Goal: Information Seeking & Learning: Learn about a topic

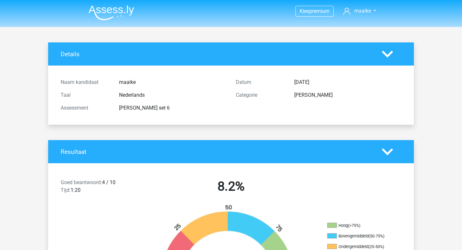
click at [101, 10] on img at bounding box center [112, 12] width 46 height 15
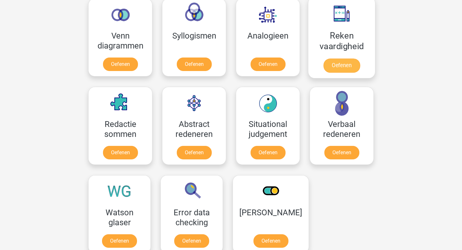
scroll to position [368, 0]
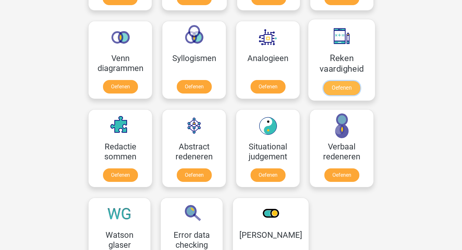
click at [340, 81] on link "Oefenen" at bounding box center [341, 88] width 37 height 14
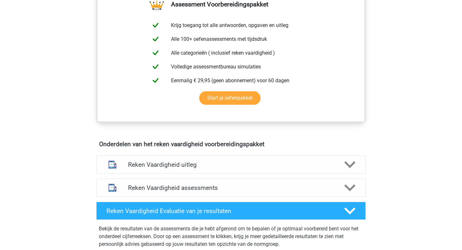
scroll to position [263, 0]
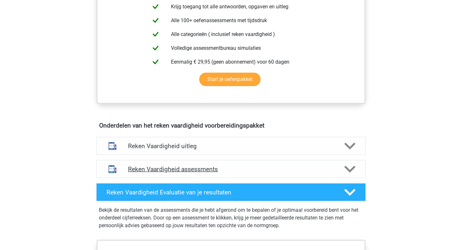
click at [293, 162] on div "Reken Vaardigheid assessments" at bounding box center [231, 169] width 270 height 18
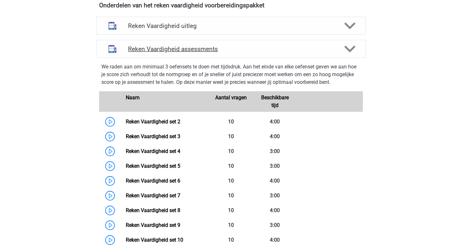
scroll to position [387, 0]
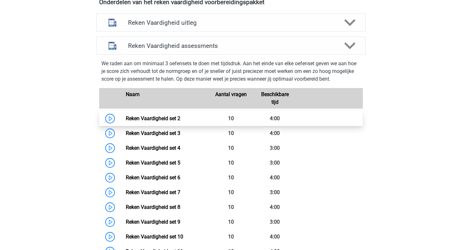
click at [180, 117] on link "Reken Vaardigheid set 2" at bounding box center [153, 118] width 55 height 6
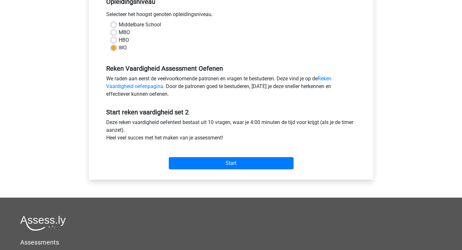
scroll to position [155, 0]
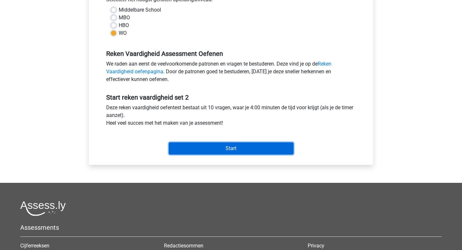
click at [221, 149] on input "Start" at bounding box center [231, 148] width 125 height 12
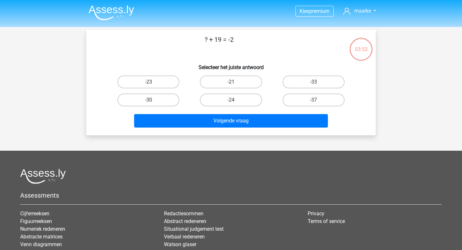
click at [232, 84] on input "-21" at bounding box center [233, 84] width 4 height 4
radio input "true"
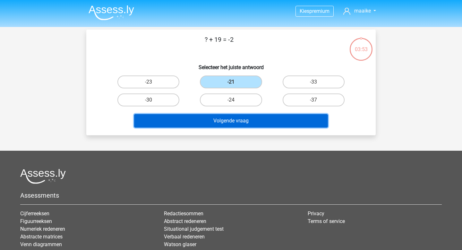
click at [246, 117] on button "Volgende vraag" at bounding box center [231, 120] width 194 height 13
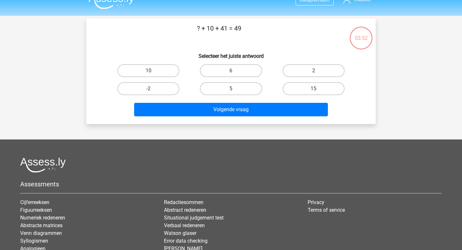
scroll to position [6, 0]
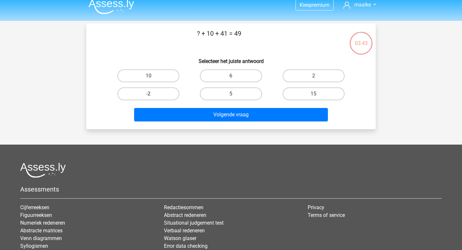
click at [164, 92] on label "-2" at bounding box center [148, 93] width 62 height 13
click at [153, 94] on input "-2" at bounding box center [151, 96] width 4 height 4
radio input "true"
click at [223, 123] on div "Volgende vraag" at bounding box center [231, 116] width 248 height 16
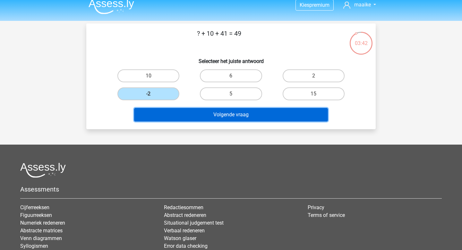
click at [209, 116] on button "Volgende vraag" at bounding box center [231, 114] width 194 height 13
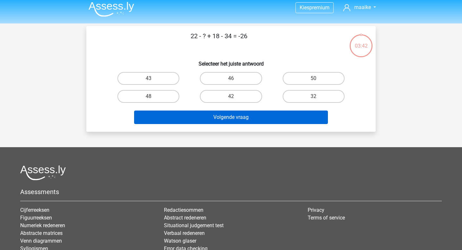
scroll to position [0, 0]
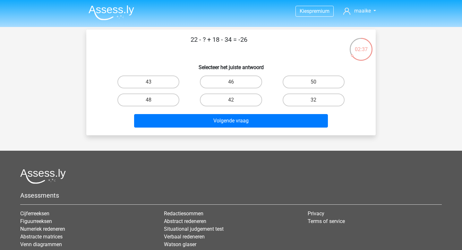
click at [314, 102] on input "32" at bounding box center [316, 102] width 4 height 4
radio input "true"
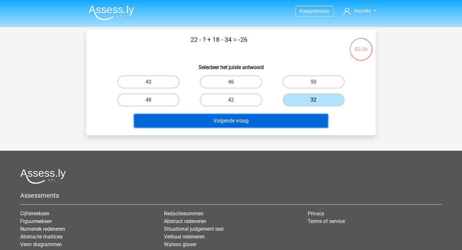
click at [302, 114] on button "Volgende vraag" at bounding box center [231, 120] width 194 height 13
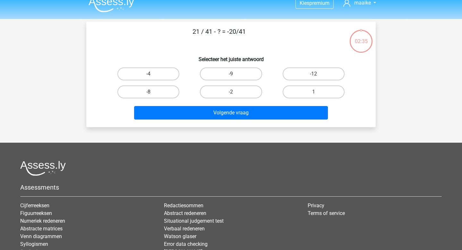
scroll to position [2, 0]
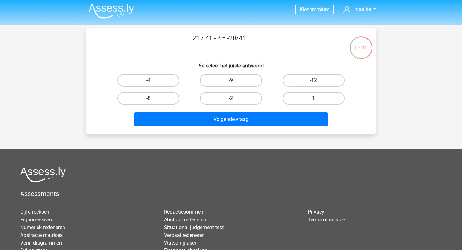
click at [290, 99] on label "1" at bounding box center [314, 98] width 62 height 13
click at [314, 99] on input "1" at bounding box center [316, 100] width 4 height 4
radio input "true"
click at [285, 126] on div "Volgende vraag" at bounding box center [231, 120] width 248 height 16
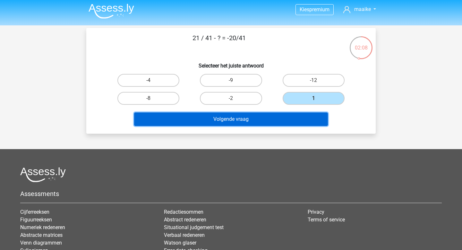
click at [271, 121] on button "Volgende vraag" at bounding box center [231, 118] width 194 height 13
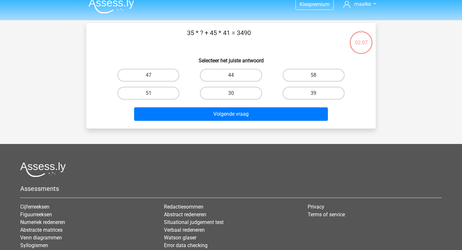
scroll to position [0, 0]
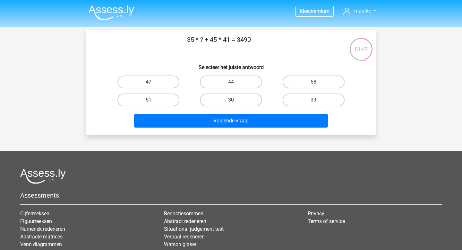
click at [143, 82] on label "47" at bounding box center [148, 81] width 62 height 13
click at [149, 82] on input "47" at bounding box center [151, 84] width 4 height 4
radio input "true"
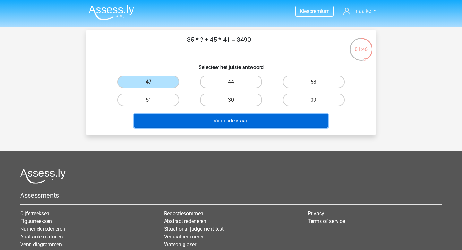
click at [215, 116] on button "Volgende vraag" at bounding box center [231, 120] width 194 height 13
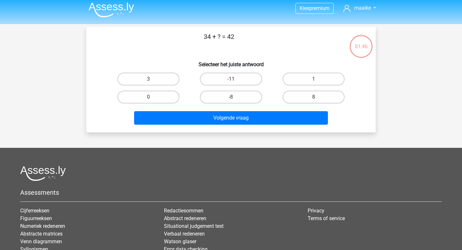
scroll to position [1, 0]
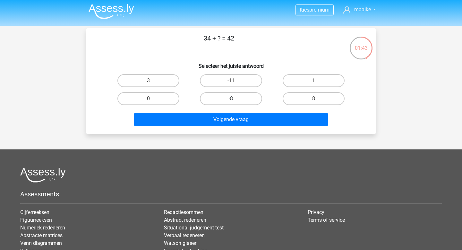
click at [246, 96] on label "-8" at bounding box center [231, 98] width 62 height 13
click at [235, 99] on input "-8" at bounding box center [233, 101] width 4 height 4
radio input "true"
click at [312, 91] on div "8" at bounding box center [313, 99] width 82 height 18
click at [312, 96] on label "8" at bounding box center [314, 98] width 62 height 13
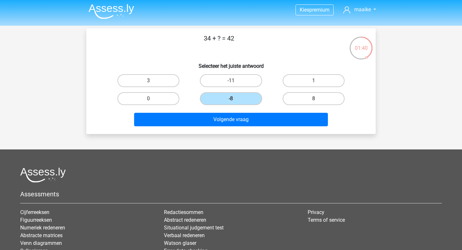
click at [314, 99] on input "8" at bounding box center [316, 101] width 4 height 4
radio input "true"
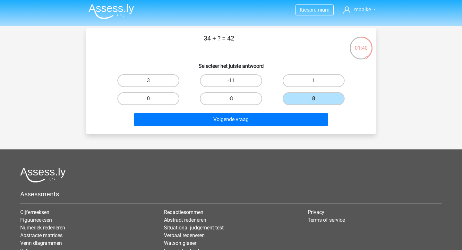
click at [304, 108] on div "8" at bounding box center [313, 99] width 82 height 18
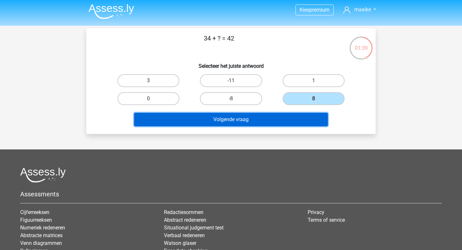
click at [299, 121] on button "Volgende vraag" at bounding box center [231, 119] width 194 height 13
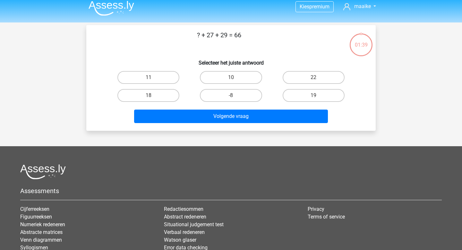
scroll to position [0, 0]
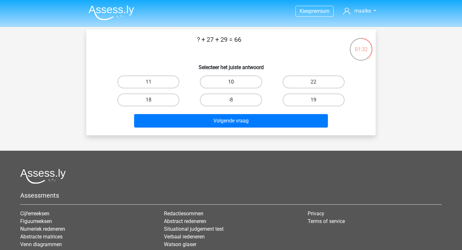
click at [245, 86] on label "10" at bounding box center [231, 81] width 62 height 13
click at [235, 86] on input "10" at bounding box center [233, 84] width 4 height 4
radio input "true"
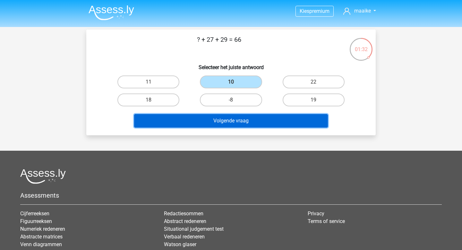
click at [245, 116] on button "Volgende vraag" at bounding box center [231, 120] width 194 height 13
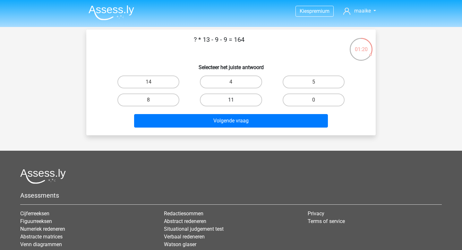
click at [251, 97] on label "11" at bounding box center [231, 99] width 62 height 13
click at [235, 100] on input "11" at bounding box center [233, 102] width 4 height 4
radio input "true"
click at [170, 83] on label "14" at bounding box center [148, 81] width 62 height 13
click at [153, 83] on input "14" at bounding box center [151, 84] width 4 height 4
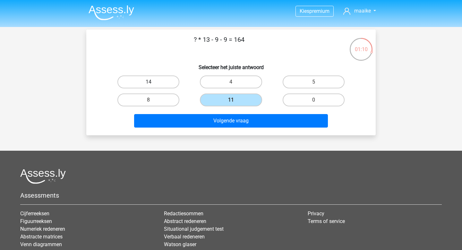
radio input "true"
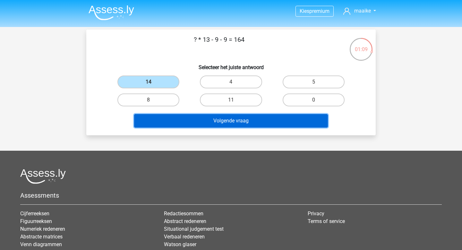
click at [211, 117] on button "Volgende vraag" at bounding box center [231, 120] width 194 height 13
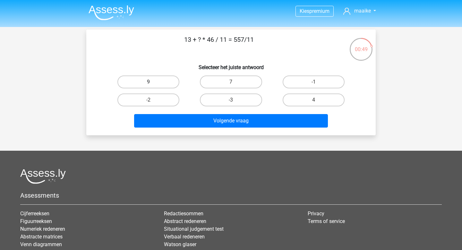
click at [154, 80] on label "9" at bounding box center [148, 81] width 62 height 13
click at [153, 82] on input "9" at bounding box center [151, 84] width 4 height 4
radio input "true"
click at [201, 111] on div "Volgende vraag" at bounding box center [231, 119] width 269 height 21
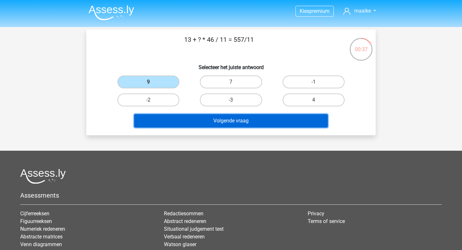
click at [203, 119] on button "Volgende vraag" at bounding box center [231, 120] width 194 height 13
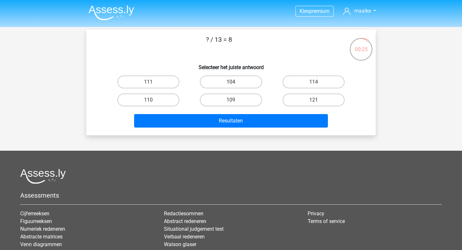
click at [235, 76] on label "104" at bounding box center [231, 81] width 62 height 13
click at [235, 82] on input "104" at bounding box center [233, 84] width 4 height 4
radio input "true"
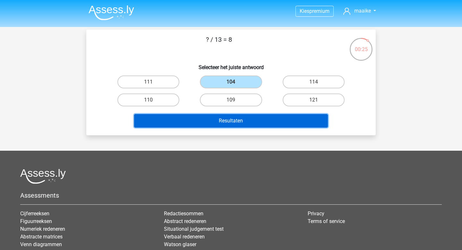
click at [242, 127] on button "Resultaten" at bounding box center [231, 120] width 194 height 13
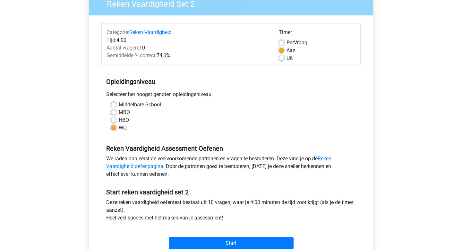
scroll to position [42, 0]
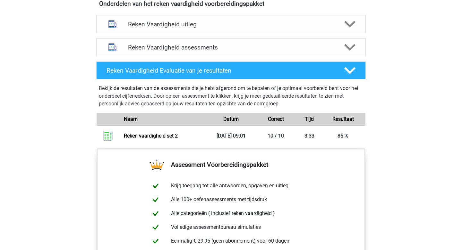
scroll to position [360, 0]
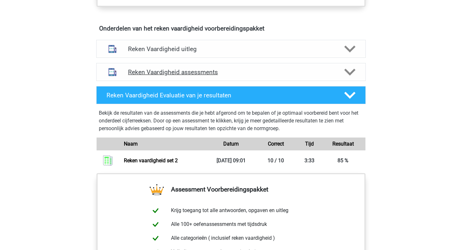
click at [348, 77] on icon at bounding box center [349, 71] width 11 height 11
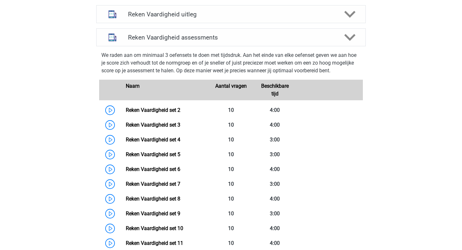
scroll to position [401, 0]
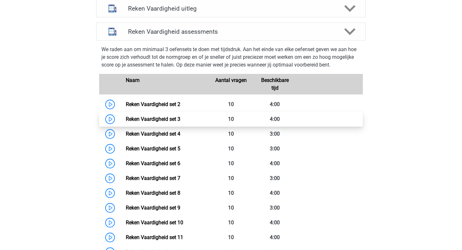
click at [180, 121] on link "Reken Vaardigheid set 3" at bounding box center [153, 119] width 55 height 6
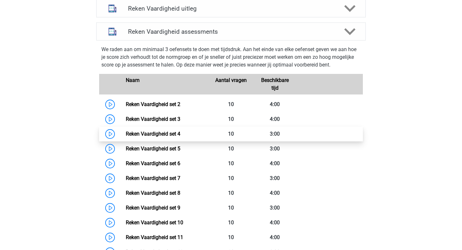
click at [175, 135] on link "Reken Vaardigheid set 4" at bounding box center [153, 134] width 55 height 6
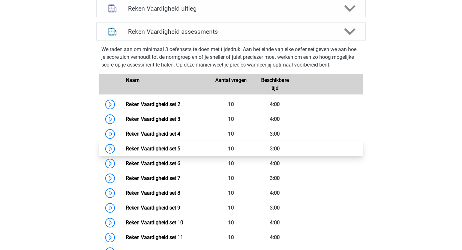
click at [180, 147] on link "Reken Vaardigheid set 5" at bounding box center [153, 148] width 55 height 6
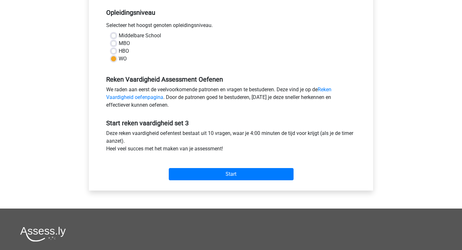
scroll to position [134, 0]
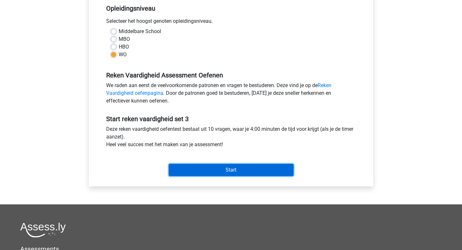
click at [255, 171] on input "Start" at bounding box center [231, 170] width 125 height 12
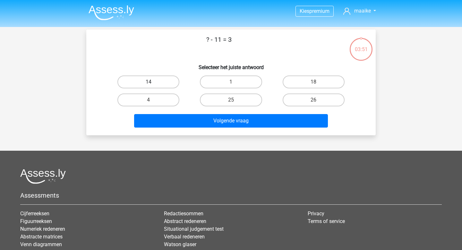
click at [169, 77] on label "14" at bounding box center [148, 81] width 62 height 13
click at [153, 82] on input "14" at bounding box center [151, 84] width 4 height 4
radio input "true"
click at [213, 113] on div "Volgende vraag" at bounding box center [231, 119] width 269 height 21
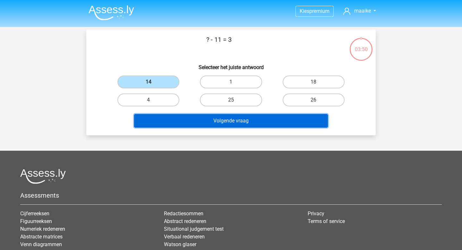
click at [214, 116] on button "Volgende vraag" at bounding box center [231, 120] width 194 height 13
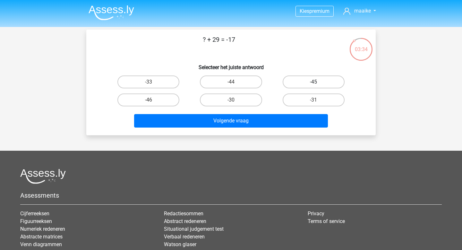
click at [303, 80] on label "-45" at bounding box center [314, 81] width 62 height 13
click at [314, 82] on input "-45" at bounding box center [316, 84] width 4 height 4
radio input "true"
click at [172, 100] on label "-46" at bounding box center [148, 99] width 62 height 13
click at [153, 100] on input "-46" at bounding box center [151, 102] width 4 height 4
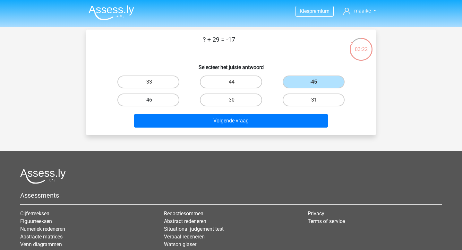
radio input "true"
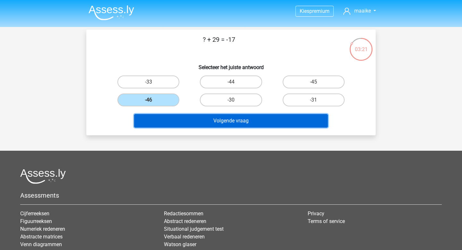
click at [212, 125] on button "Volgende vraag" at bounding box center [231, 120] width 194 height 13
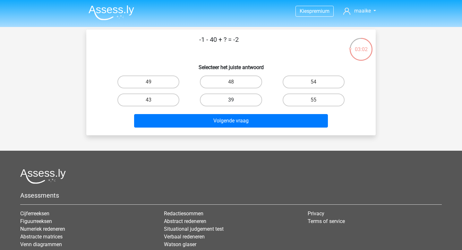
click at [248, 99] on label "39" at bounding box center [231, 99] width 62 height 13
click at [235, 100] on input "39" at bounding box center [233, 102] width 4 height 4
radio input "true"
click at [241, 98] on label "39" at bounding box center [231, 99] width 62 height 13
click at [235, 100] on input "39" at bounding box center [233, 102] width 4 height 4
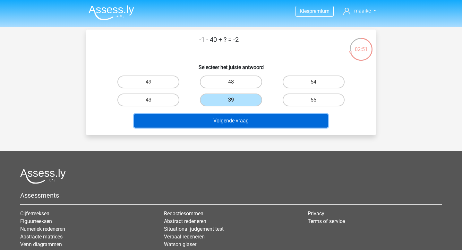
click at [241, 116] on button "Volgende vraag" at bounding box center [231, 120] width 194 height 13
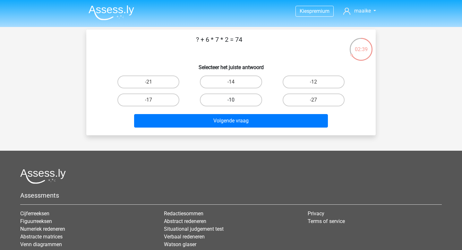
click at [237, 97] on label "-10" at bounding box center [231, 99] width 62 height 13
click at [235, 100] on input "-10" at bounding box center [233, 102] width 4 height 4
radio input "true"
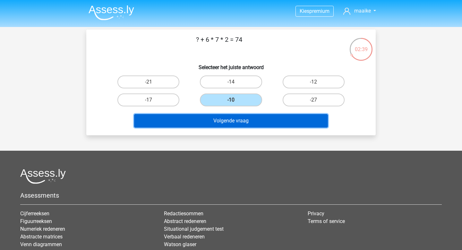
click at [241, 126] on button "Volgende vraag" at bounding box center [231, 120] width 194 height 13
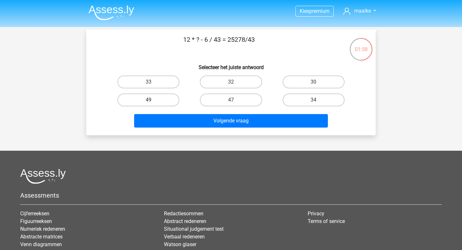
click at [165, 100] on label "49" at bounding box center [148, 99] width 62 height 13
click at [153, 100] on input "49" at bounding box center [151, 102] width 4 height 4
radio input "true"
click at [180, 112] on div "Volgende vraag" at bounding box center [231, 119] width 269 height 21
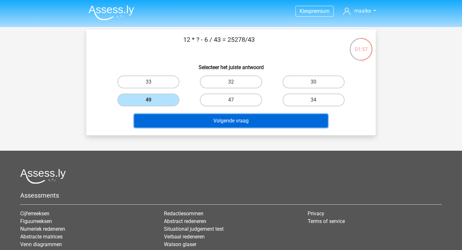
click at [185, 119] on button "Volgende vraag" at bounding box center [231, 120] width 194 height 13
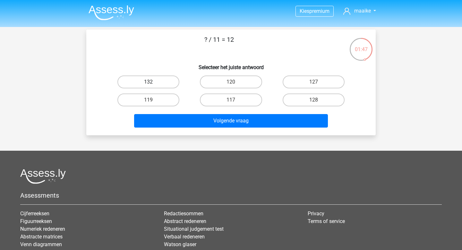
click at [161, 86] on label "132" at bounding box center [148, 81] width 62 height 13
click at [153, 86] on input "132" at bounding box center [151, 84] width 4 height 4
radio input "true"
click at [223, 130] on div "Volgende vraag" at bounding box center [231, 122] width 248 height 16
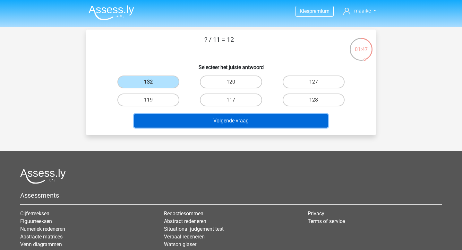
click at [217, 123] on button "Volgende vraag" at bounding box center [231, 120] width 194 height 13
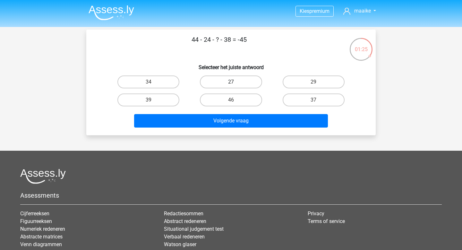
click at [247, 81] on label "27" at bounding box center [231, 81] width 62 height 13
click at [235, 82] on input "27" at bounding box center [233, 84] width 4 height 4
radio input "true"
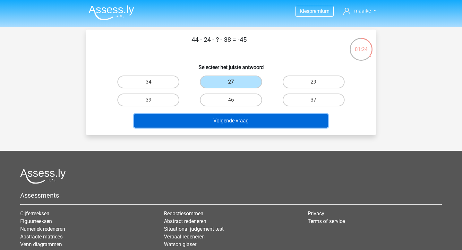
click at [250, 118] on button "Volgende vraag" at bounding box center [231, 120] width 194 height 13
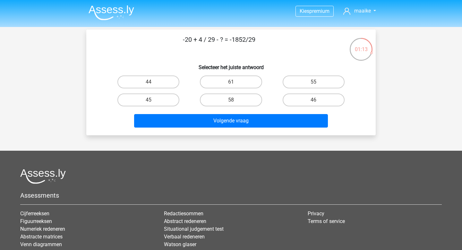
click at [218, 73] on div "61" at bounding box center [231, 82] width 82 height 18
click at [219, 80] on label "61" at bounding box center [231, 81] width 62 height 13
click at [231, 82] on input "61" at bounding box center [233, 84] width 4 height 4
radio input "true"
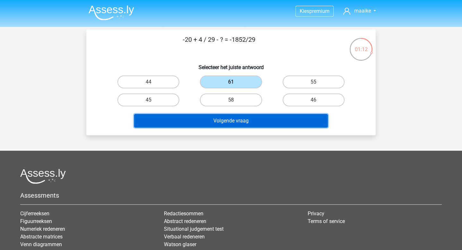
click at [222, 125] on button "Volgende vraag" at bounding box center [231, 120] width 194 height 13
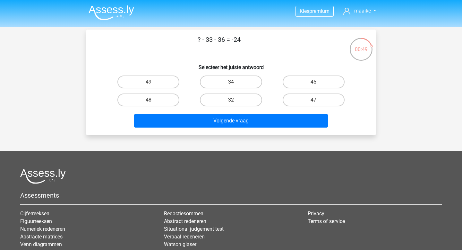
click at [315, 82] on input "45" at bounding box center [316, 84] width 4 height 4
radio input "true"
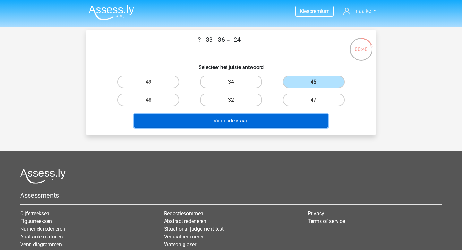
click at [269, 119] on button "Volgende vraag" at bounding box center [231, 120] width 194 height 13
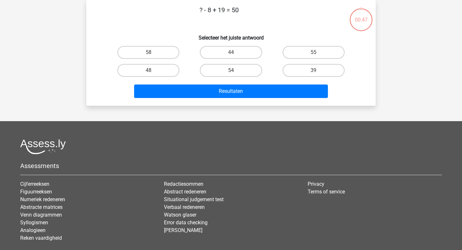
scroll to position [1, 0]
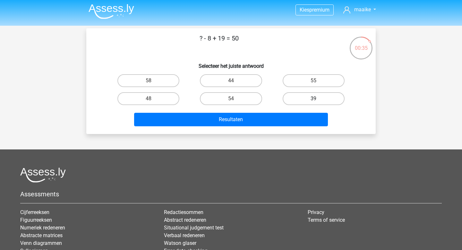
click at [313, 99] on label "39" at bounding box center [314, 98] width 62 height 13
click at [314, 99] on input "39" at bounding box center [316, 101] width 4 height 4
radio input "true"
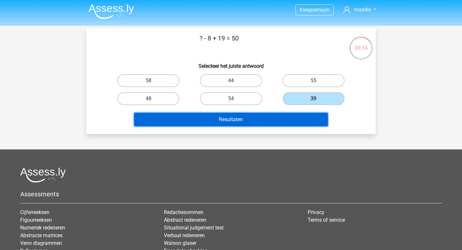
click at [306, 116] on button "Resultaten" at bounding box center [231, 119] width 194 height 13
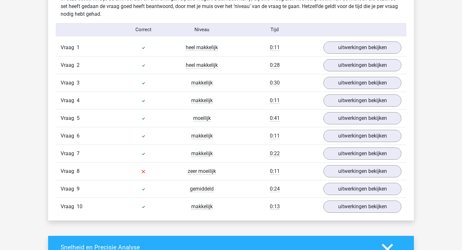
scroll to position [514, 0]
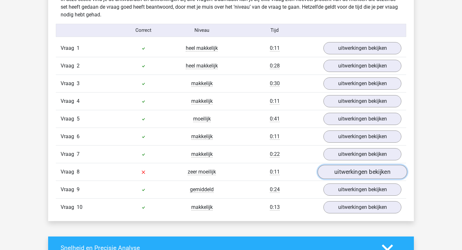
click at [334, 173] on link "uitwerkingen bekijken" at bounding box center [363, 172] width 90 height 14
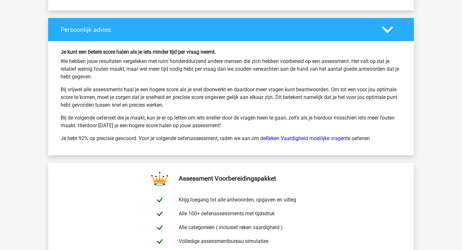
scroll to position [1592, 0]
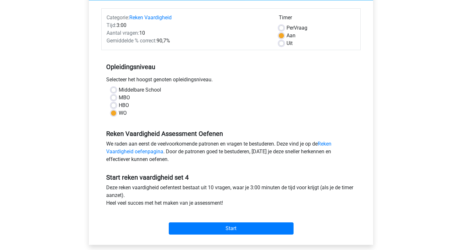
scroll to position [80, 0]
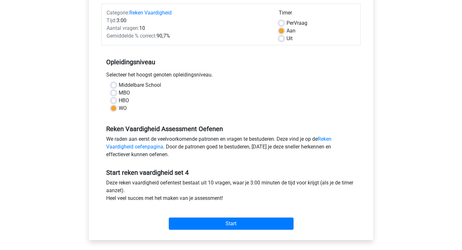
click at [226, 229] on div "Start" at bounding box center [230, 218] width 259 height 22
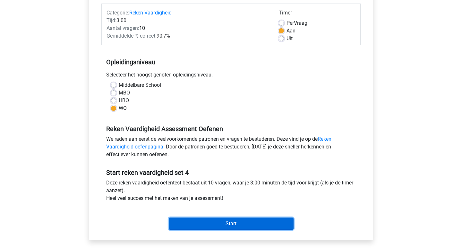
click at [219, 219] on input "Start" at bounding box center [231, 223] width 125 height 12
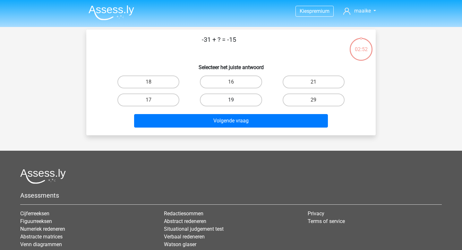
click at [246, 97] on label "19" at bounding box center [231, 99] width 62 height 13
click at [235, 100] on input "19" at bounding box center [233, 102] width 4 height 4
radio input "true"
click at [239, 85] on label "16" at bounding box center [231, 81] width 62 height 13
click at [235, 85] on input "16" at bounding box center [233, 84] width 4 height 4
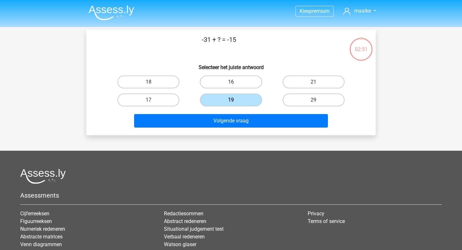
radio input "true"
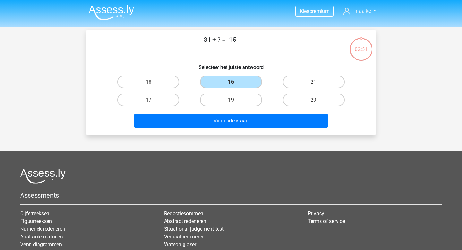
click at [246, 107] on div "19" at bounding box center [231, 100] width 82 height 18
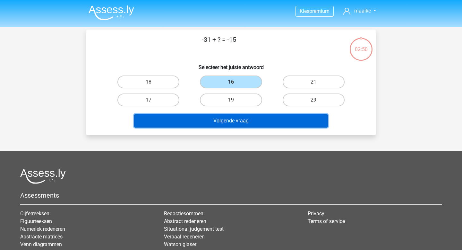
click at [246, 116] on button "Volgende vraag" at bounding box center [231, 120] width 194 height 13
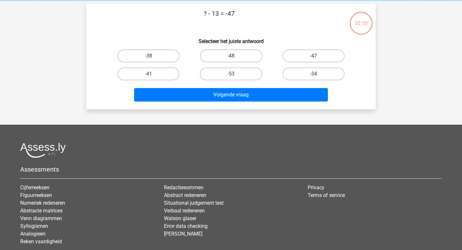
scroll to position [30, 0]
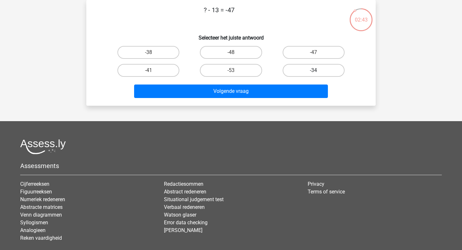
click at [323, 71] on label "-34" at bounding box center [314, 70] width 62 height 13
click at [318, 71] on input "-34" at bounding box center [316, 72] width 4 height 4
radio input "true"
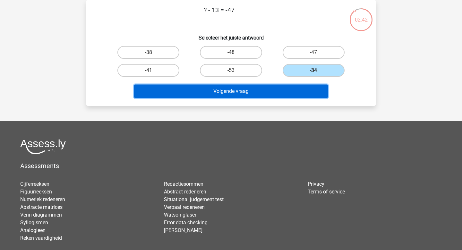
click at [297, 89] on button "Volgende vraag" at bounding box center [231, 90] width 194 height 13
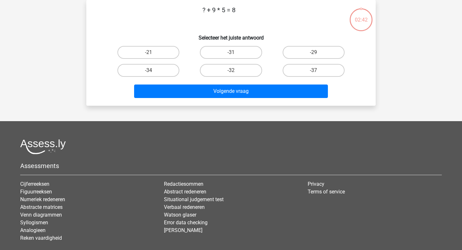
scroll to position [0, 0]
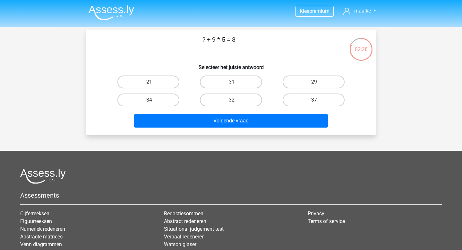
click at [311, 98] on label "-37" at bounding box center [314, 99] width 62 height 13
click at [314, 100] on input "-37" at bounding box center [316, 102] width 4 height 4
radio input "true"
click at [299, 112] on div "Volgende vraag" at bounding box center [231, 119] width 269 height 21
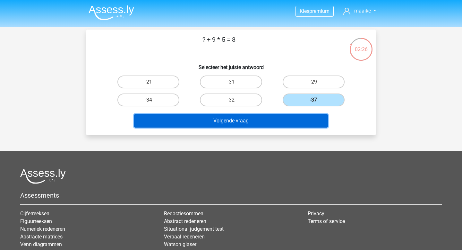
click at [278, 120] on button "Volgende vraag" at bounding box center [231, 120] width 194 height 13
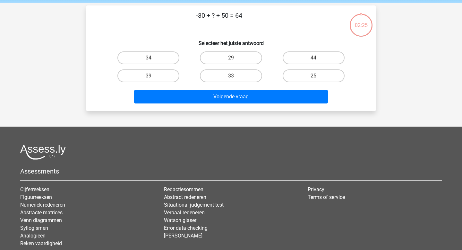
scroll to position [30, 0]
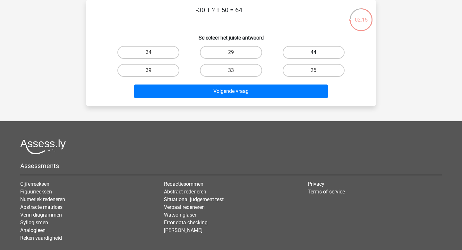
click at [308, 47] on label "44" at bounding box center [314, 52] width 62 height 13
click at [314, 52] on input "44" at bounding box center [316, 54] width 4 height 4
radio input "true"
click at [297, 84] on div "Volgende vraag" at bounding box center [231, 89] width 269 height 21
click at [290, 101] on div "-30 + ? + 50 = 64 Selecteer het juiste antwoord 34 29 44 39" at bounding box center [230, 53] width 289 height 106
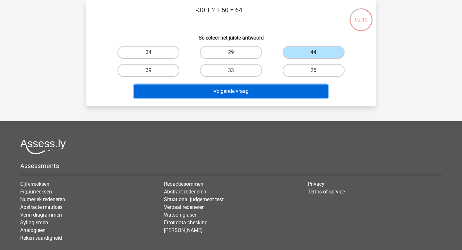
click at [271, 93] on button "Volgende vraag" at bounding box center [231, 90] width 194 height 13
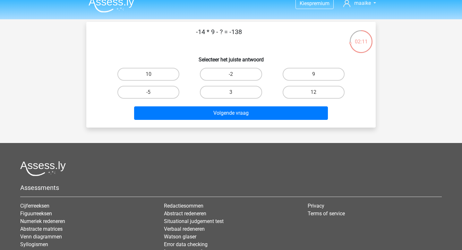
scroll to position [6, 0]
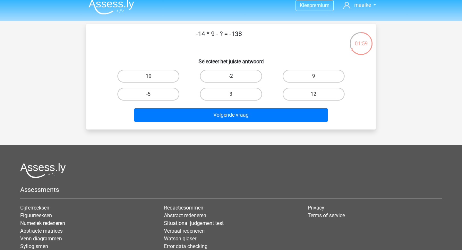
click at [239, 74] on label "-2" at bounding box center [231, 76] width 62 height 13
click at [235, 76] on input "-2" at bounding box center [233, 78] width 4 height 4
radio input "true"
click at [298, 95] on label "12" at bounding box center [314, 94] width 62 height 13
click at [314, 95] on input "12" at bounding box center [316, 96] width 4 height 4
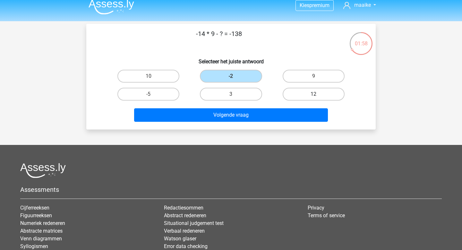
radio input "true"
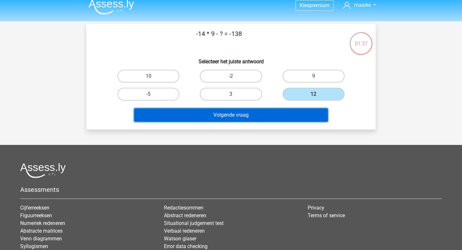
click at [269, 114] on button "Volgende vraag" at bounding box center [231, 114] width 194 height 13
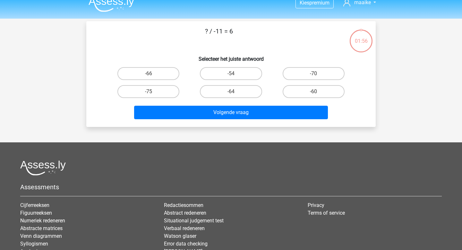
scroll to position [0, 0]
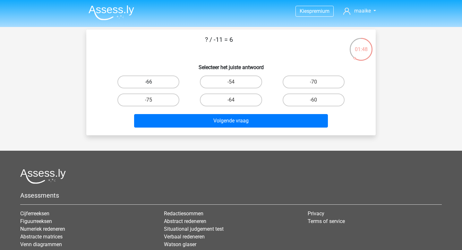
click at [170, 79] on label "-66" at bounding box center [148, 81] width 62 height 13
click at [153, 82] on input "-66" at bounding box center [151, 84] width 4 height 4
radio input "true"
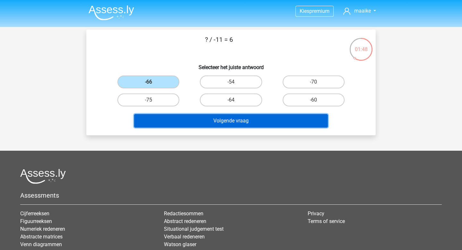
click at [214, 120] on button "Volgende vraag" at bounding box center [231, 120] width 194 height 13
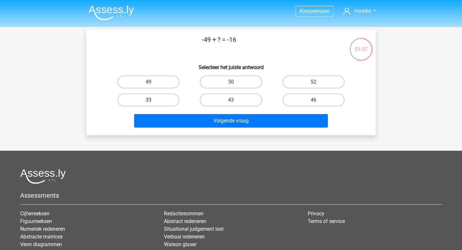
click at [167, 100] on label "33" at bounding box center [148, 99] width 62 height 13
click at [153, 100] on input "33" at bounding box center [151, 102] width 4 height 4
radio input "true"
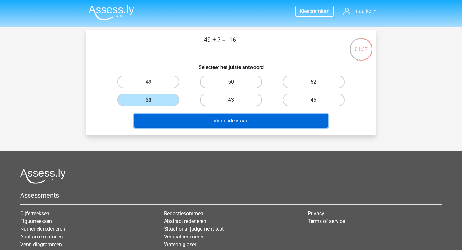
click at [193, 116] on button "Volgende vraag" at bounding box center [231, 120] width 194 height 13
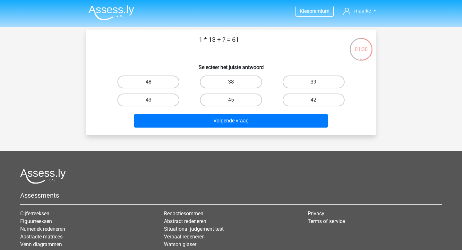
click at [172, 84] on label "48" at bounding box center [148, 81] width 62 height 13
click at [153, 84] on input "48" at bounding box center [151, 84] width 4 height 4
radio input "true"
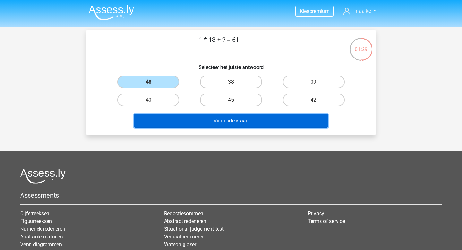
click at [189, 119] on button "Volgende vraag" at bounding box center [231, 120] width 194 height 13
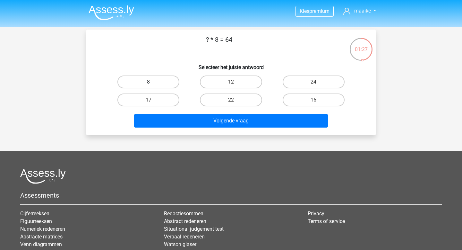
click at [156, 82] on label "8" at bounding box center [148, 81] width 62 height 13
click at [153, 82] on input "8" at bounding box center [151, 84] width 4 height 4
radio input "true"
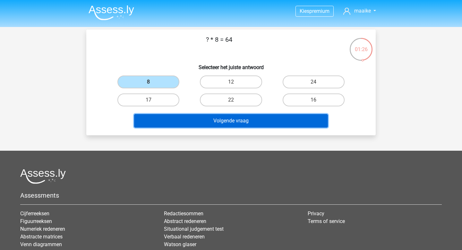
click at [205, 123] on button "Volgende vraag" at bounding box center [231, 120] width 194 height 13
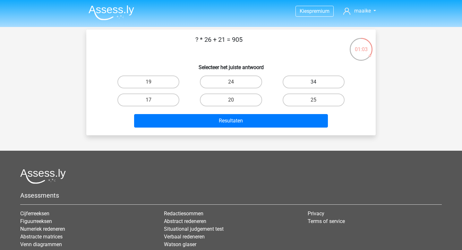
click at [298, 82] on label "34" at bounding box center [314, 81] width 62 height 13
click at [314, 82] on input "34" at bounding box center [316, 84] width 4 height 4
radio input "true"
click at [297, 111] on div "Resultaten" at bounding box center [231, 119] width 269 height 21
click at [284, 128] on div "Resultaten" at bounding box center [231, 122] width 248 height 16
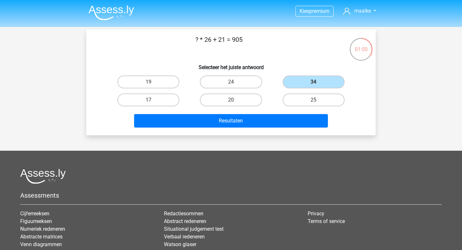
click at [258, 134] on div "? * 26 + 21 = 905 Selecteer het juiste antwoord 19 24 34 17" at bounding box center [230, 83] width 289 height 106
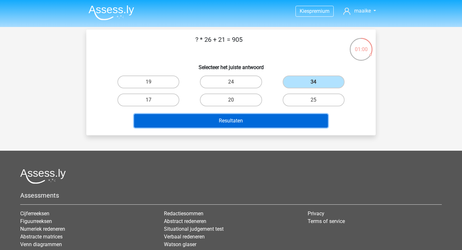
click at [248, 123] on button "Resultaten" at bounding box center [231, 120] width 194 height 13
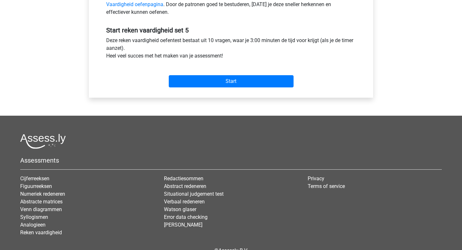
scroll to position [218, 0]
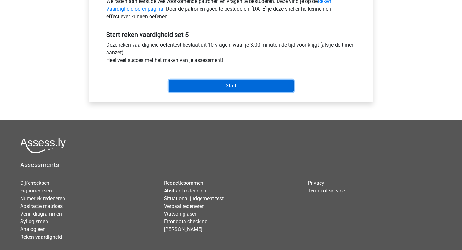
click at [226, 87] on input "Start" at bounding box center [231, 86] width 125 height 12
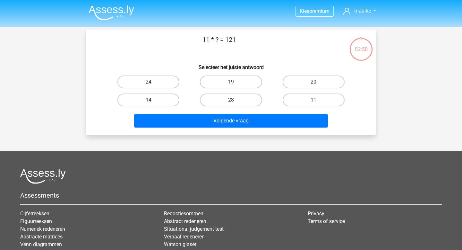
click at [320, 96] on label "11" at bounding box center [314, 99] width 62 height 13
click at [318, 100] on input "11" at bounding box center [316, 102] width 4 height 4
radio input "true"
click at [304, 110] on div "Volgende vraag" at bounding box center [231, 119] width 269 height 21
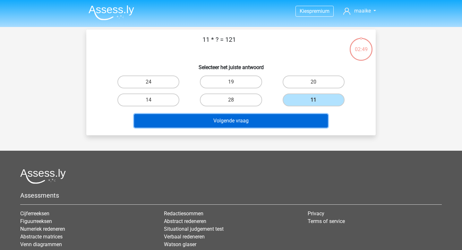
click at [299, 116] on button "Volgende vraag" at bounding box center [231, 120] width 194 height 13
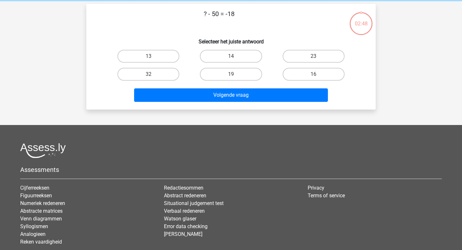
scroll to position [30, 0]
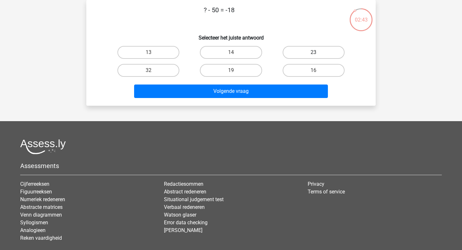
click at [303, 47] on label "23" at bounding box center [314, 52] width 62 height 13
click at [314, 52] on input "23" at bounding box center [316, 54] width 4 height 4
radio input "true"
click at [168, 69] on label "32" at bounding box center [148, 70] width 62 height 13
click at [153, 70] on input "32" at bounding box center [151, 72] width 4 height 4
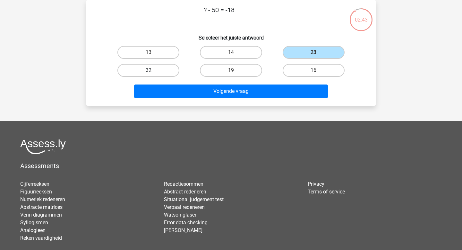
radio input "true"
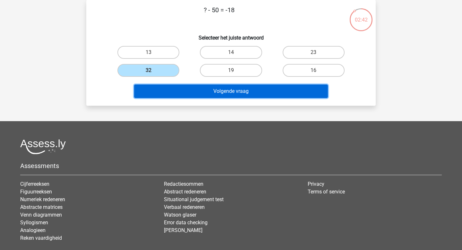
click at [189, 89] on button "Volgende vraag" at bounding box center [231, 90] width 194 height 13
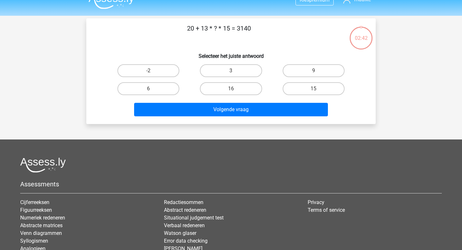
scroll to position [0, 0]
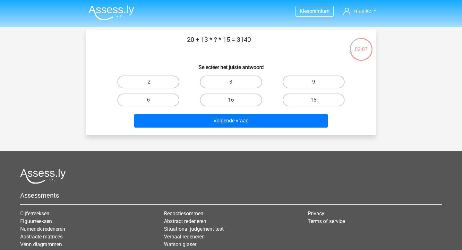
click at [240, 103] on label "16" at bounding box center [231, 99] width 62 height 13
click at [235, 103] on input "16" at bounding box center [233, 102] width 4 height 4
radio input "true"
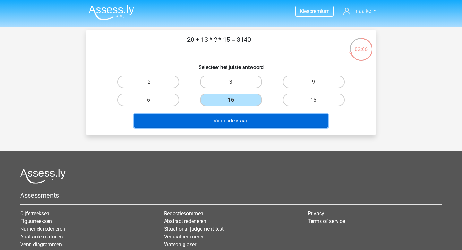
click at [247, 116] on button "Volgende vraag" at bounding box center [231, 120] width 194 height 13
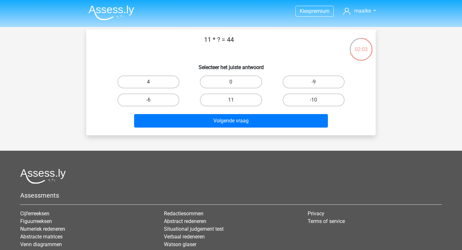
click at [145, 85] on label "4" at bounding box center [148, 81] width 62 height 13
click at [149, 85] on input "4" at bounding box center [151, 84] width 4 height 4
radio input "true"
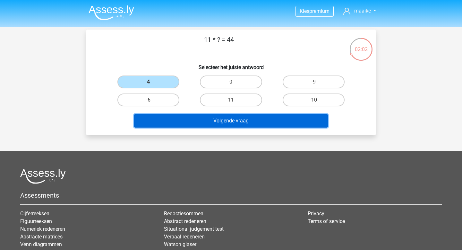
click at [201, 125] on button "Volgende vraag" at bounding box center [231, 120] width 194 height 13
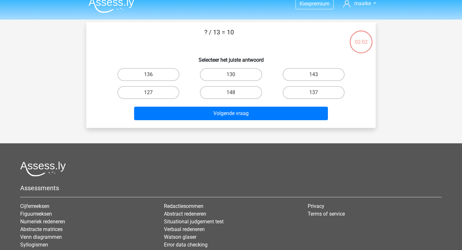
scroll to position [5, 0]
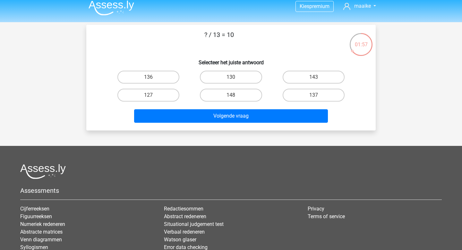
click at [225, 84] on div "130" at bounding box center [231, 77] width 82 height 18
click at [222, 77] on label "130" at bounding box center [231, 77] width 62 height 13
click at [231, 77] on input "130" at bounding box center [233, 79] width 4 height 4
radio input "true"
click at [226, 107] on div "Volgende vraag" at bounding box center [231, 114] width 269 height 21
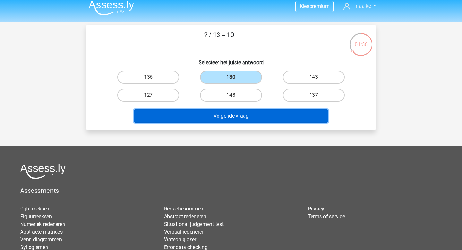
click at [228, 111] on button "Volgende vraag" at bounding box center [231, 115] width 194 height 13
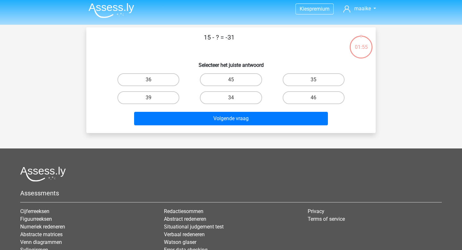
scroll to position [0, 0]
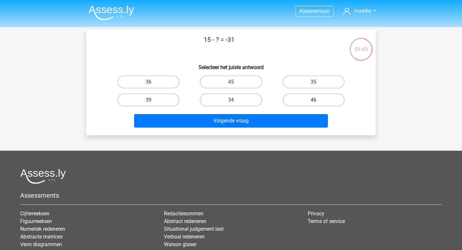
click at [302, 97] on label "46" at bounding box center [314, 99] width 62 height 13
click at [314, 100] on input "46" at bounding box center [316, 102] width 4 height 4
radio input "true"
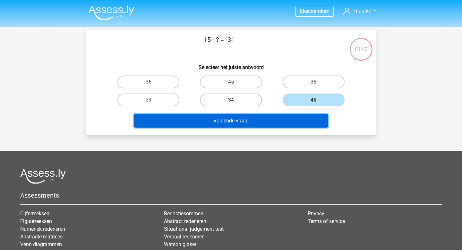
click at [286, 118] on button "Volgende vraag" at bounding box center [231, 120] width 194 height 13
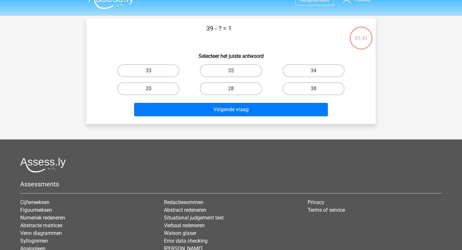
scroll to position [4, 0]
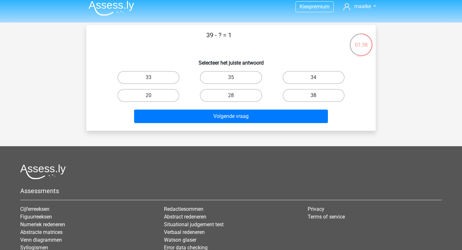
click at [290, 92] on label "38" at bounding box center [314, 95] width 62 height 13
click at [314, 95] on input "38" at bounding box center [316, 97] width 4 height 4
radio input "true"
click at [290, 107] on div "Volgende vraag" at bounding box center [231, 114] width 269 height 21
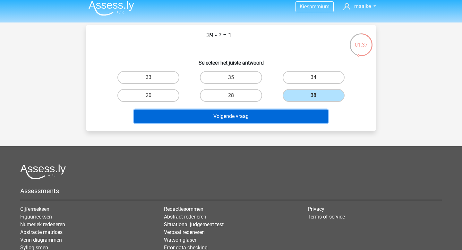
click at [285, 121] on button "Volgende vraag" at bounding box center [231, 115] width 194 height 13
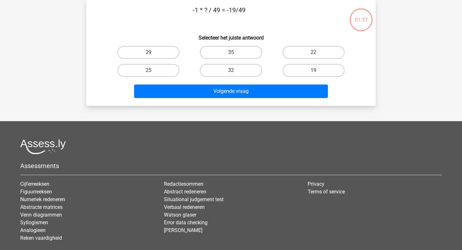
scroll to position [0, 0]
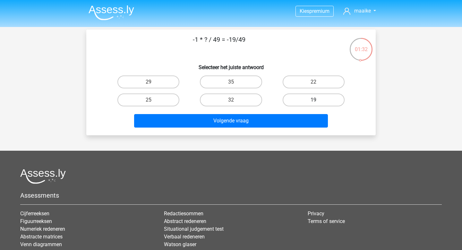
click at [296, 97] on label "19" at bounding box center [314, 99] width 62 height 13
click at [314, 100] on input "19" at bounding box center [316, 102] width 4 height 4
radio input "true"
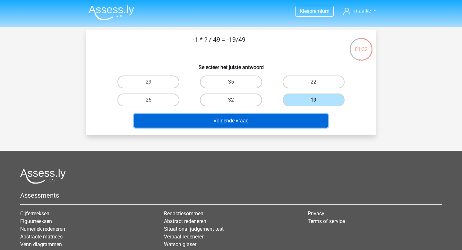
click at [291, 115] on button "Volgende vraag" at bounding box center [231, 120] width 194 height 13
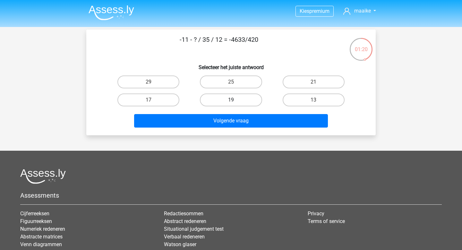
click at [231, 96] on label "19" at bounding box center [231, 99] width 62 height 13
click at [231, 100] on input "19" at bounding box center [233, 102] width 4 height 4
radio input "true"
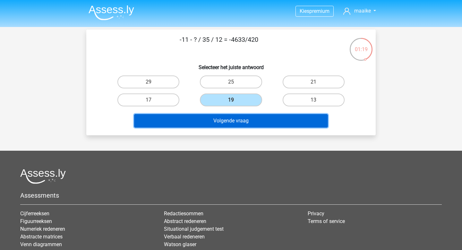
click at [235, 117] on button "Volgende vraag" at bounding box center [231, 120] width 194 height 13
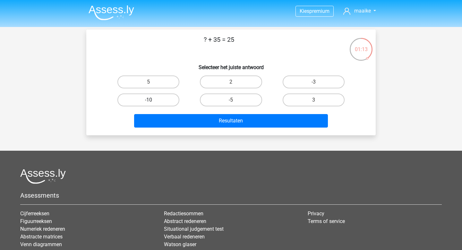
click at [159, 98] on label "-10" at bounding box center [148, 99] width 62 height 13
click at [153, 100] on input "-10" at bounding box center [151, 102] width 4 height 4
radio input "true"
click at [179, 113] on div "Resultaten" at bounding box center [231, 119] width 269 height 21
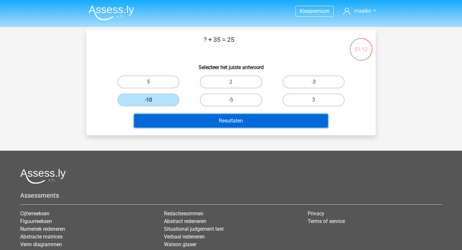
click at [185, 123] on button "Resultaten" at bounding box center [231, 120] width 194 height 13
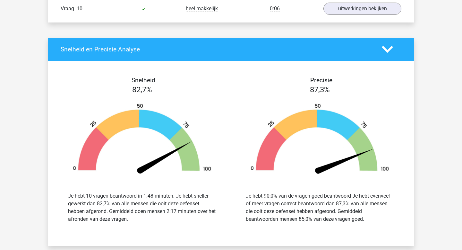
scroll to position [721, 0]
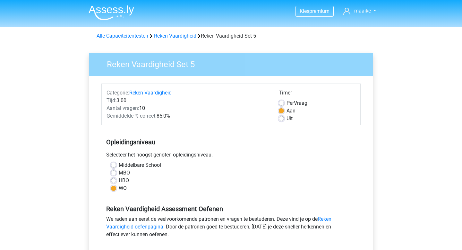
scroll to position [218, 0]
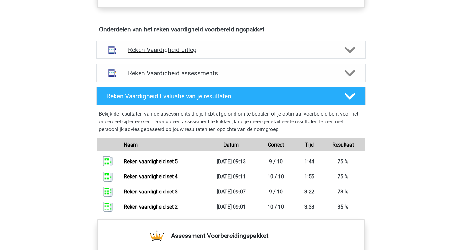
scroll to position [351, 0]
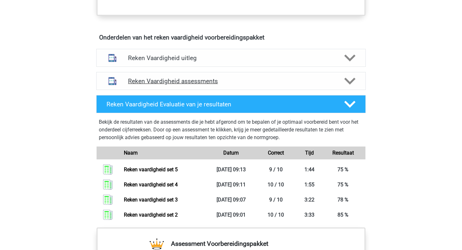
click at [202, 81] on h4 "Reken Vaardigheid assessments" at bounding box center [231, 80] width 206 height 7
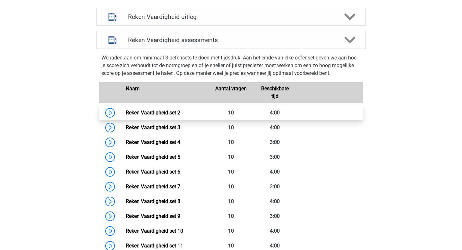
scroll to position [409, 0]
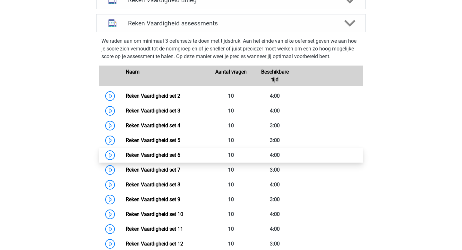
click at [180, 158] on link "Reken Vaardigheid set 6" at bounding box center [153, 155] width 55 height 6
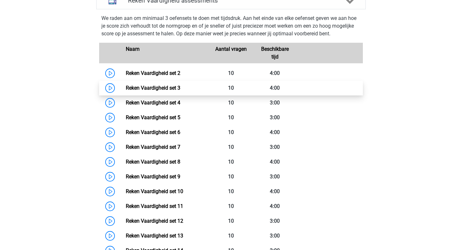
scroll to position [436, 0]
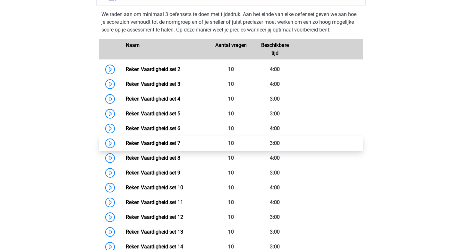
click at [173, 145] on link "Reken Vaardigheid set 7" at bounding box center [153, 143] width 55 height 6
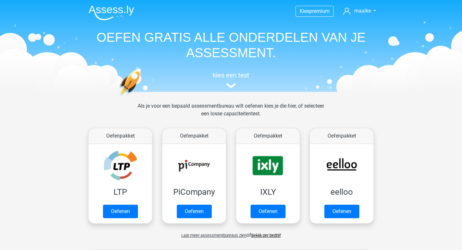
scroll to position [368, 0]
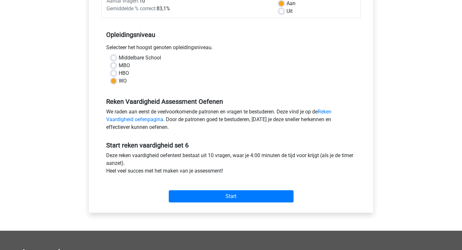
scroll to position [107, 0]
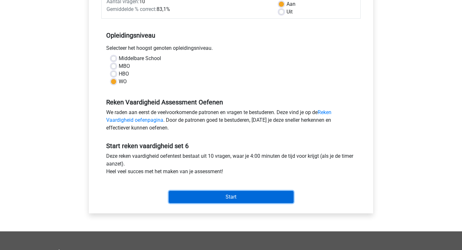
click at [220, 191] on input "Start" at bounding box center [231, 197] width 125 height 12
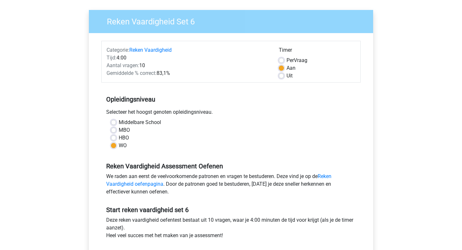
scroll to position [20, 0]
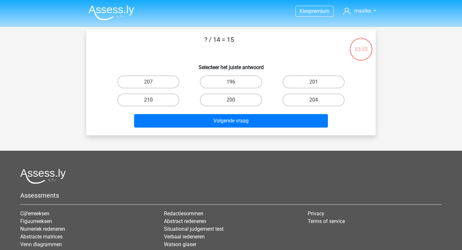
click at [146, 98] on label "210" at bounding box center [148, 99] width 62 height 13
click at [149, 100] on input "210" at bounding box center [151, 102] width 4 height 4
radio input "true"
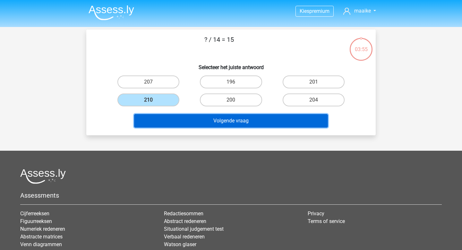
click at [174, 117] on button "Volgende vraag" at bounding box center [231, 120] width 194 height 13
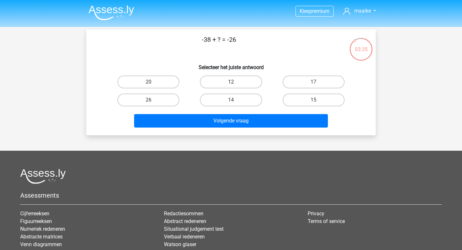
click at [228, 86] on label "12" at bounding box center [231, 81] width 62 height 13
click at [231, 86] on input "12" at bounding box center [233, 84] width 4 height 4
radio input "true"
click at [234, 113] on div "Volgende vraag" at bounding box center [231, 119] width 269 height 21
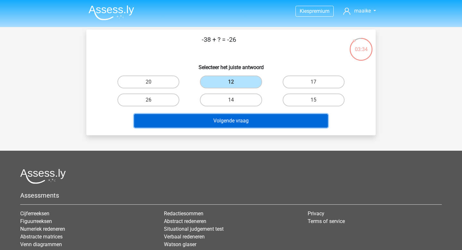
click at [234, 117] on button "Volgende vraag" at bounding box center [231, 120] width 194 height 13
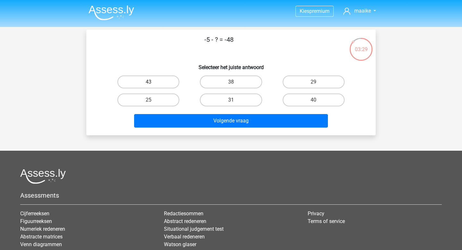
click at [166, 78] on label "43" at bounding box center [148, 81] width 62 height 13
click at [153, 82] on input "43" at bounding box center [151, 84] width 4 height 4
radio input "true"
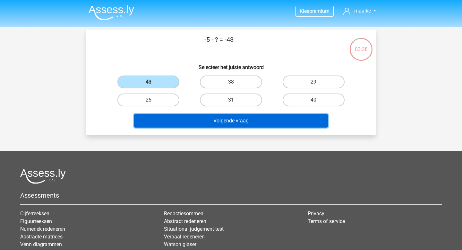
click at [203, 122] on button "Volgende vraag" at bounding box center [231, 120] width 194 height 13
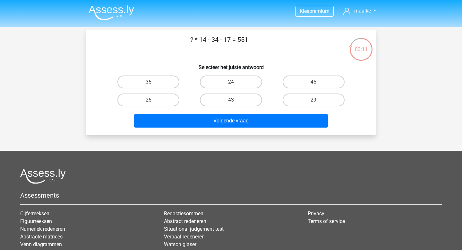
click at [164, 81] on label "35" at bounding box center [148, 81] width 62 height 13
click at [153, 82] on input "35" at bounding box center [151, 84] width 4 height 4
radio input "true"
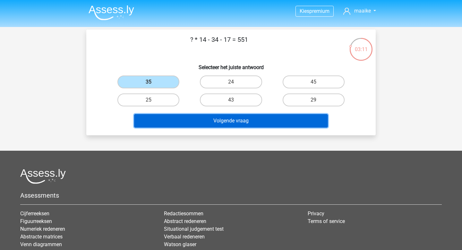
click at [194, 119] on button "Volgende vraag" at bounding box center [231, 120] width 194 height 13
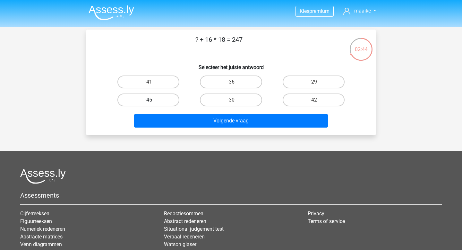
click at [168, 99] on label "-45" at bounding box center [148, 99] width 62 height 13
click at [153, 100] on input "-45" at bounding box center [151, 102] width 4 height 4
radio input "true"
click at [221, 136] on div "Kies premium maaike maaikevangelder11@gmail.com" at bounding box center [231, 160] width 462 height 320
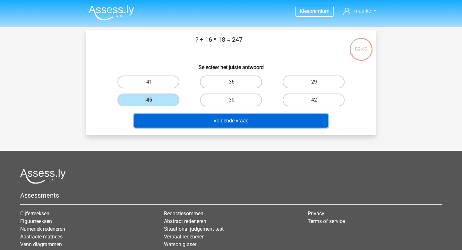
click at [202, 119] on button "Volgende vraag" at bounding box center [231, 120] width 194 height 13
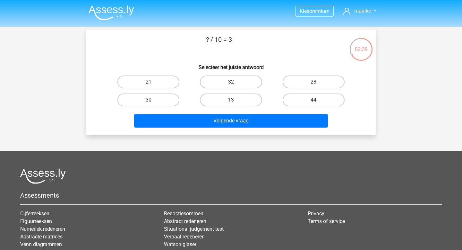
click at [156, 95] on label "30" at bounding box center [148, 99] width 62 height 13
click at [153, 100] on input "30" at bounding box center [151, 102] width 4 height 4
radio input "true"
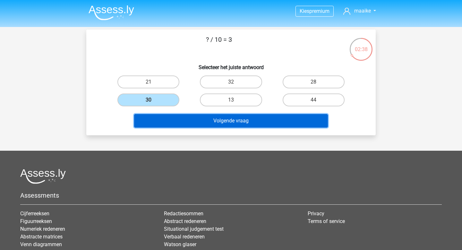
click at [188, 115] on button "Volgende vraag" at bounding box center [231, 120] width 194 height 13
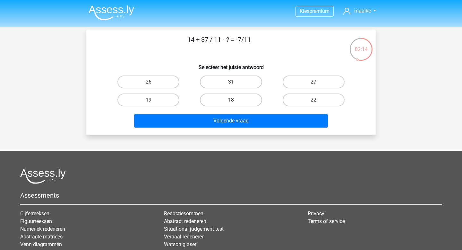
click at [171, 98] on label "19" at bounding box center [148, 99] width 62 height 13
click at [153, 100] on input "19" at bounding box center [151, 102] width 4 height 4
radio input "true"
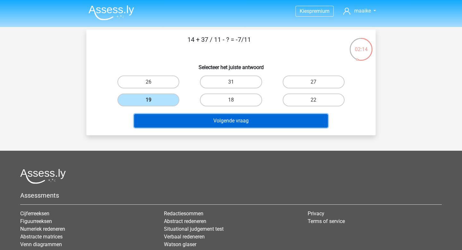
click at [203, 120] on button "Volgende vraag" at bounding box center [231, 120] width 194 height 13
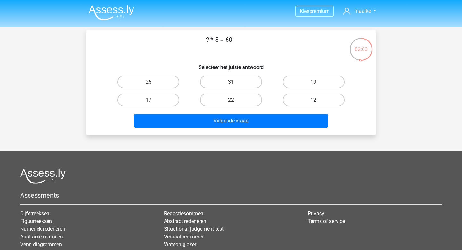
click at [318, 102] on label "12" at bounding box center [314, 99] width 62 height 13
click at [318, 102] on input "12" at bounding box center [316, 102] width 4 height 4
radio input "true"
click at [296, 110] on div "Volgende vraag" at bounding box center [231, 119] width 269 height 21
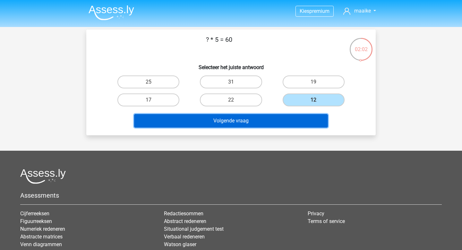
click at [289, 118] on button "Volgende vraag" at bounding box center [231, 120] width 194 height 13
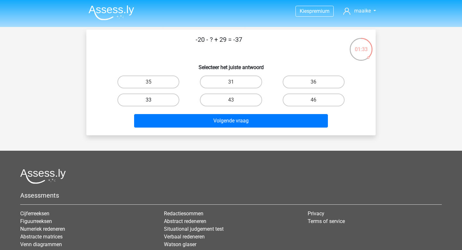
click at [172, 96] on label "33" at bounding box center [148, 99] width 62 height 13
click at [153, 100] on input "33" at bounding box center [151, 102] width 4 height 4
radio input "true"
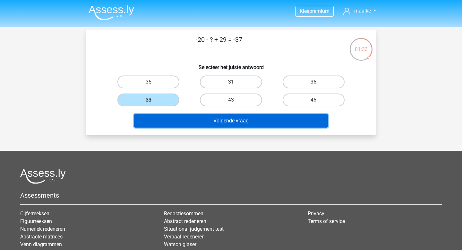
click at [193, 120] on button "Volgende vraag" at bounding box center [231, 120] width 194 height 13
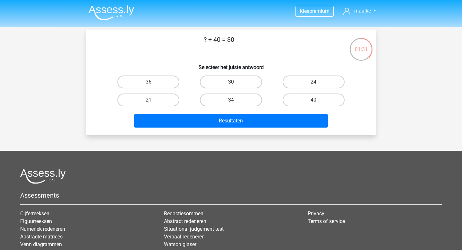
click at [306, 97] on label "40" at bounding box center [314, 99] width 62 height 13
click at [314, 100] on input "40" at bounding box center [316, 102] width 4 height 4
radio input "true"
click at [291, 113] on div "Resultaten" at bounding box center [231, 119] width 269 height 21
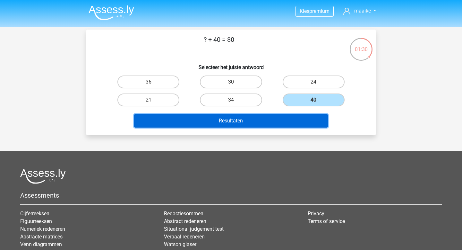
click at [290, 116] on button "Resultaten" at bounding box center [231, 120] width 194 height 13
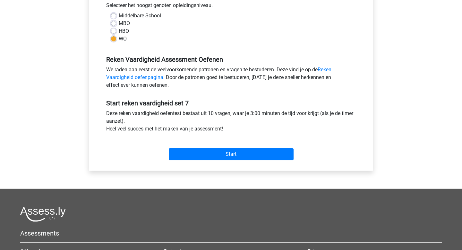
scroll to position [154, 0]
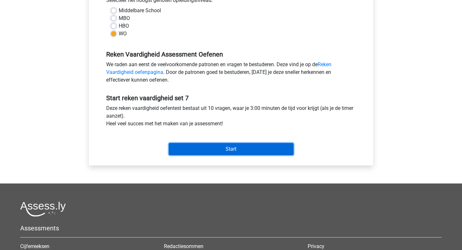
click at [246, 152] on input "Start" at bounding box center [231, 149] width 125 height 12
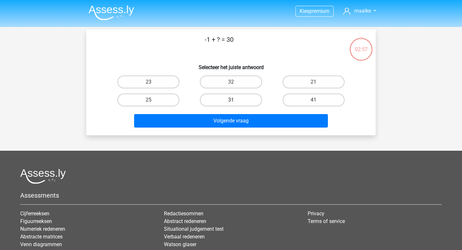
click at [235, 96] on label "31" at bounding box center [231, 99] width 62 height 13
click at [235, 100] on input "31" at bounding box center [233, 102] width 4 height 4
radio input "true"
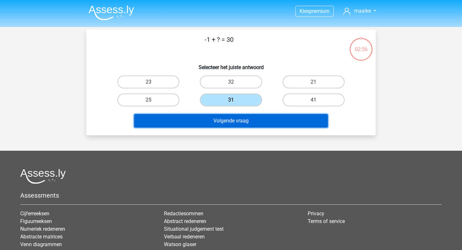
click at [237, 115] on button "Volgende vraag" at bounding box center [231, 120] width 194 height 13
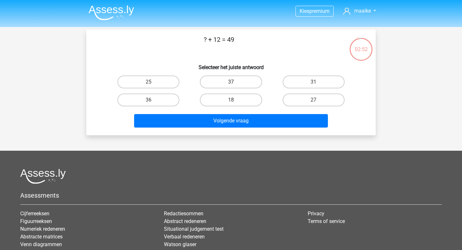
click at [227, 84] on label "37" at bounding box center [231, 81] width 62 height 13
click at [231, 84] on input "37" at bounding box center [233, 84] width 4 height 4
radio input "true"
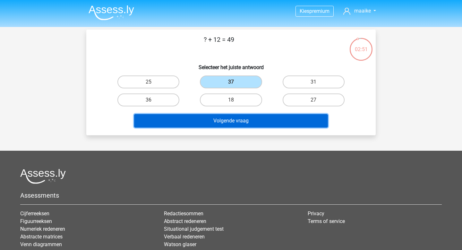
click at [236, 127] on button "Volgende vraag" at bounding box center [231, 120] width 194 height 13
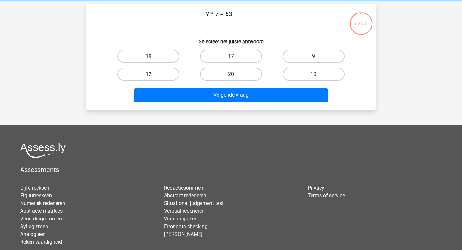
scroll to position [30, 0]
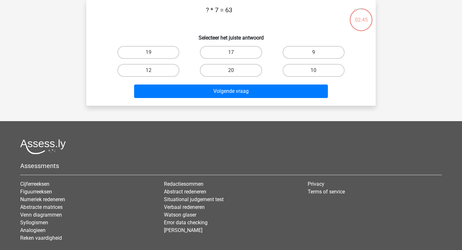
click at [321, 42] on div "? * 7 = 63 Selecteer het juiste antwoord 19 17 9 12" at bounding box center [231, 52] width 284 height 95
click at [321, 47] on label "9" at bounding box center [314, 52] width 62 height 13
click at [318, 52] on input "9" at bounding box center [316, 54] width 4 height 4
radio input "true"
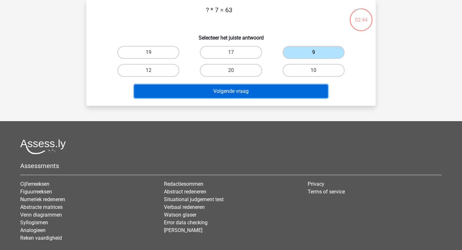
click at [278, 94] on button "Volgende vraag" at bounding box center [231, 90] width 194 height 13
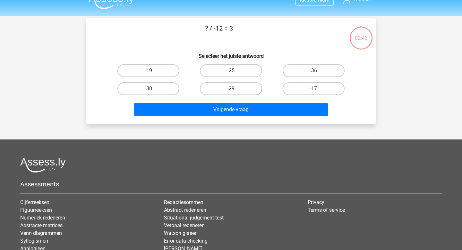
scroll to position [0, 0]
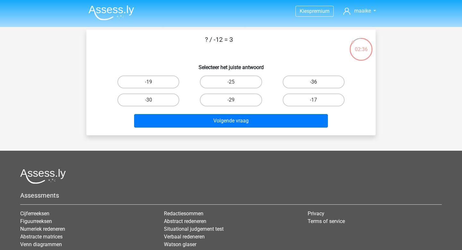
click at [310, 79] on label "-36" at bounding box center [314, 81] width 62 height 13
click at [314, 82] on input "-36" at bounding box center [316, 84] width 4 height 4
radio input "true"
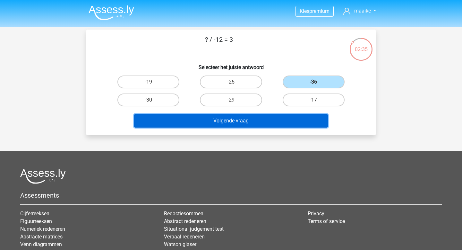
click at [287, 116] on button "Volgende vraag" at bounding box center [231, 120] width 194 height 13
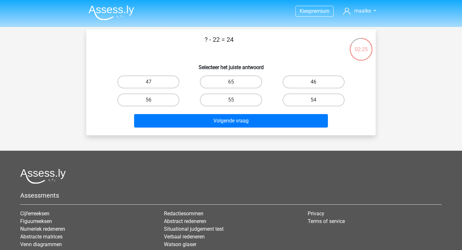
click at [295, 84] on label "46" at bounding box center [314, 81] width 62 height 13
click at [314, 84] on input "46" at bounding box center [316, 84] width 4 height 4
radio input "true"
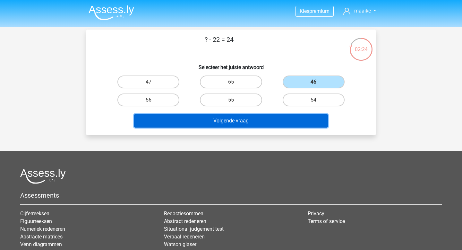
click at [286, 118] on button "Volgende vraag" at bounding box center [231, 120] width 194 height 13
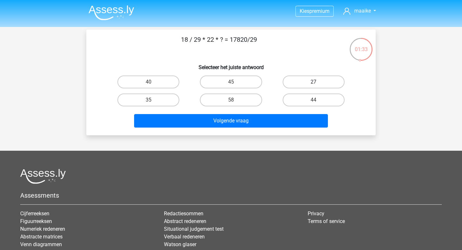
click at [290, 83] on label "27" at bounding box center [314, 81] width 62 height 13
click at [314, 83] on input "27" at bounding box center [316, 84] width 4 height 4
radio input "true"
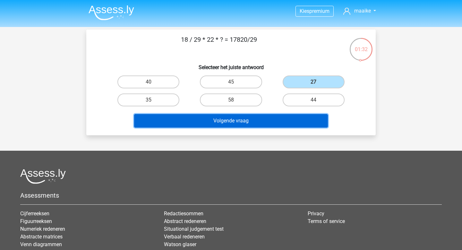
click at [267, 118] on button "Volgende vraag" at bounding box center [231, 120] width 194 height 13
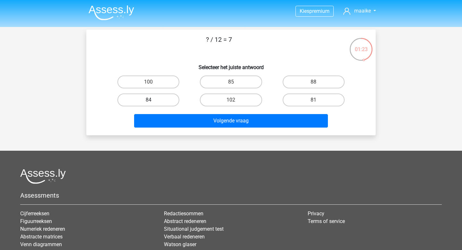
click at [166, 99] on label "84" at bounding box center [148, 99] width 62 height 13
click at [153, 100] on input "84" at bounding box center [151, 102] width 4 height 4
radio input "true"
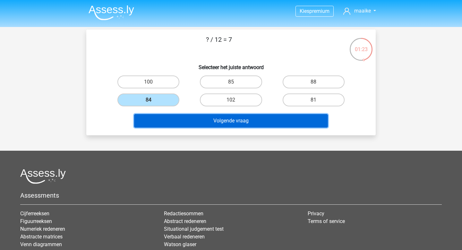
click at [182, 115] on button "Volgende vraag" at bounding box center [231, 120] width 194 height 13
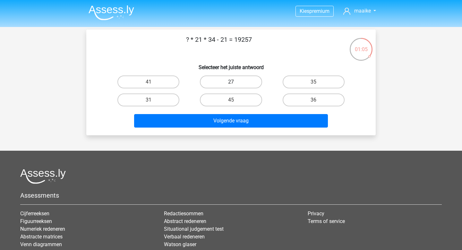
click at [220, 79] on label "27" at bounding box center [231, 81] width 62 height 13
click at [231, 82] on input "27" at bounding box center [233, 84] width 4 height 4
radio input "true"
click at [229, 111] on div "Volgende vraag" at bounding box center [231, 119] width 269 height 21
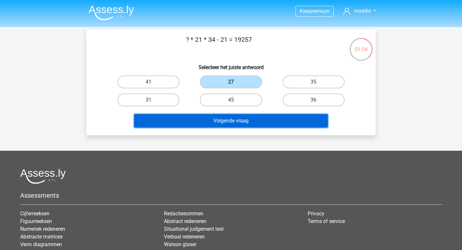
click at [230, 122] on button "Volgende vraag" at bounding box center [231, 120] width 194 height 13
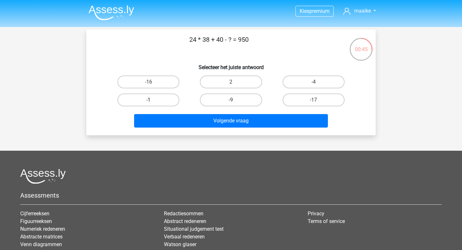
click at [163, 99] on label "-1" at bounding box center [148, 99] width 62 height 13
click at [153, 100] on input "-1" at bounding box center [151, 102] width 4 height 4
radio input "true"
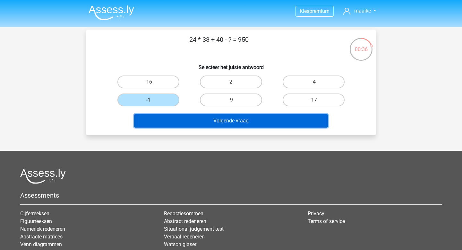
click at [194, 121] on button "Volgende vraag" at bounding box center [231, 120] width 194 height 13
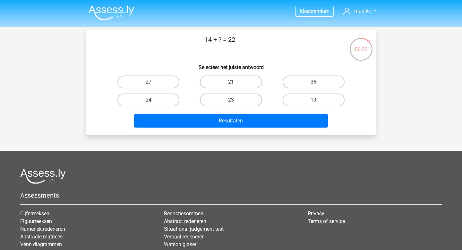
click at [290, 81] on label "36" at bounding box center [314, 81] width 62 height 13
click at [314, 82] on input "36" at bounding box center [316, 84] width 4 height 4
radio input "true"
click at [283, 105] on div "19" at bounding box center [313, 99] width 77 height 13
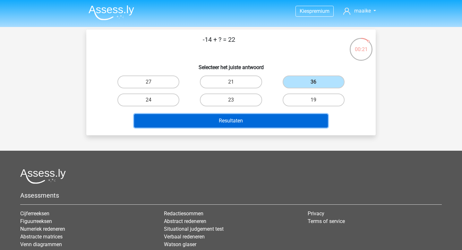
click at [277, 117] on button "Resultaten" at bounding box center [231, 120] width 194 height 13
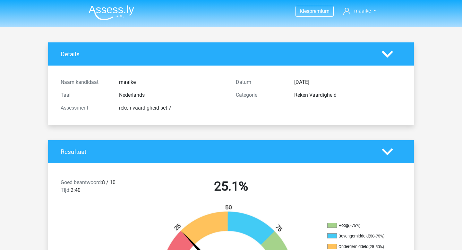
click at [106, 5] on img at bounding box center [112, 12] width 46 height 15
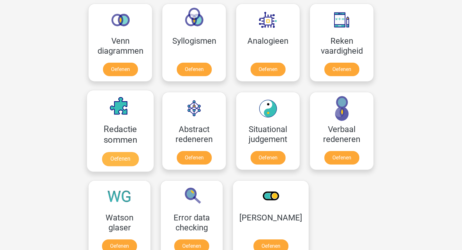
scroll to position [385, 0]
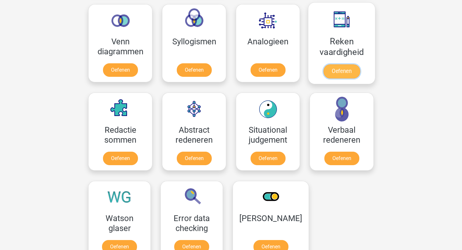
click at [349, 68] on link "Oefenen" at bounding box center [341, 71] width 37 height 14
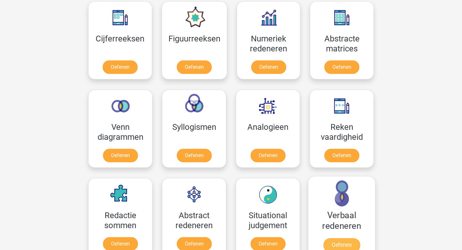
scroll to position [282, 0]
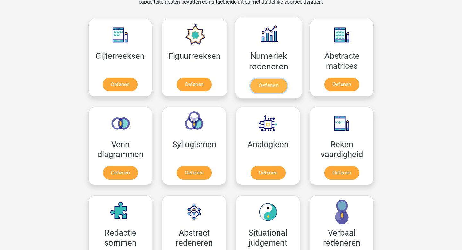
click at [276, 83] on link "Oefenen" at bounding box center [268, 86] width 37 height 14
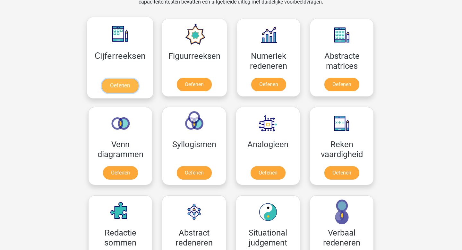
click at [128, 81] on link "Oefenen" at bounding box center [120, 86] width 37 height 14
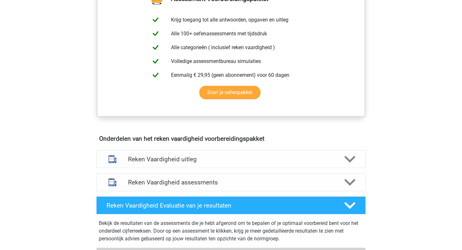
scroll to position [249, 0]
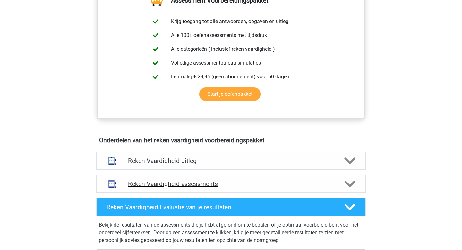
click at [265, 184] on h4 "Reken Vaardigheid assessments" at bounding box center [231, 183] width 206 height 7
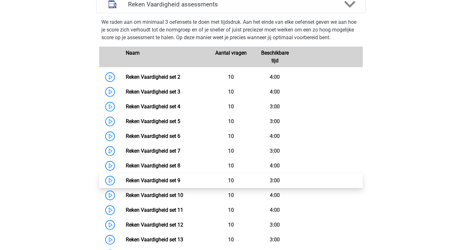
scroll to position [432, 0]
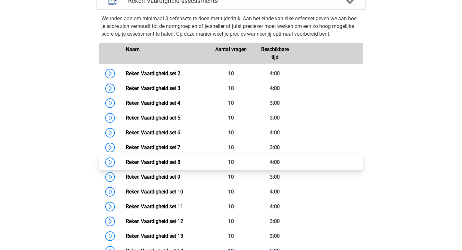
click at [180, 165] on link "Reken Vaardigheid set 8" at bounding box center [153, 162] width 55 height 6
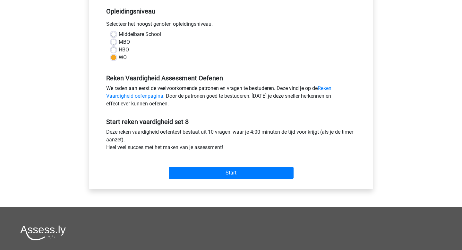
scroll to position [150, 0]
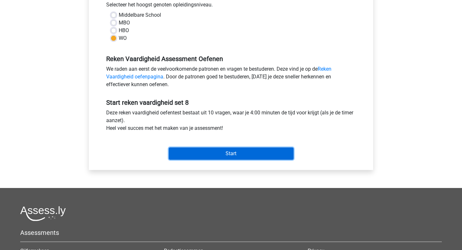
click at [226, 156] on input "Start" at bounding box center [231, 153] width 125 height 12
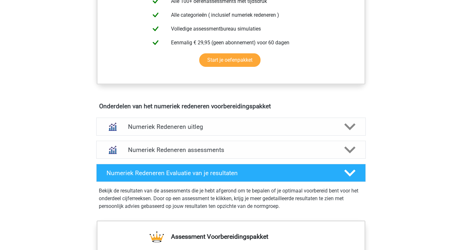
scroll to position [307, 0]
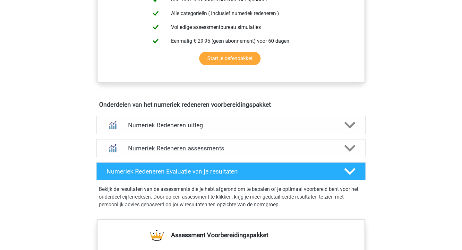
click at [259, 151] on h4 "Numeriek Redeneren assessments" at bounding box center [231, 147] width 206 height 7
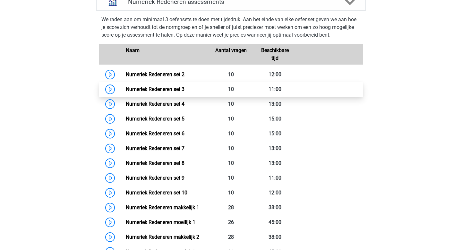
scroll to position [448, 0]
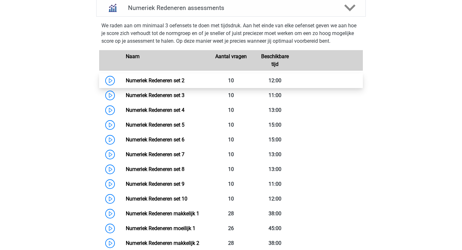
click at [185, 80] on link "Numeriek Redeneren set 2" at bounding box center [155, 80] width 59 height 6
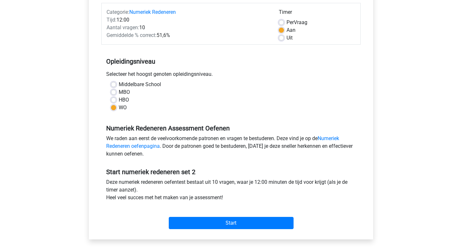
scroll to position [139, 0]
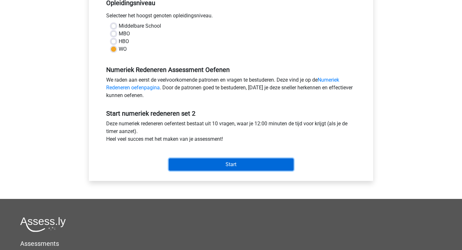
click at [224, 168] on input "Start" at bounding box center [231, 164] width 125 height 12
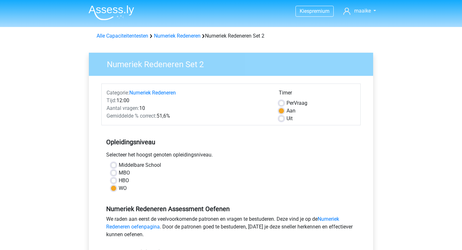
scroll to position [139, 0]
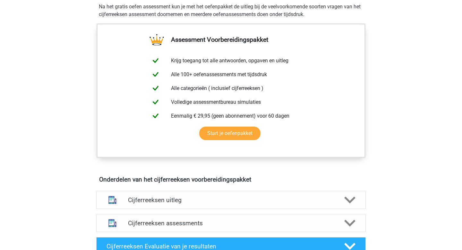
scroll to position [252, 0]
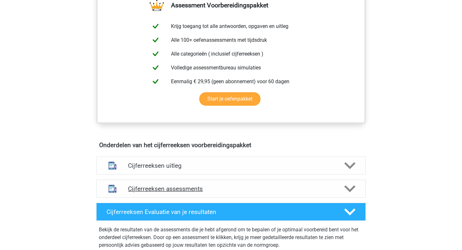
click at [212, 197] on div "Cijferreeksen assessments" at bounding box center [231, 188] width 270 height 18
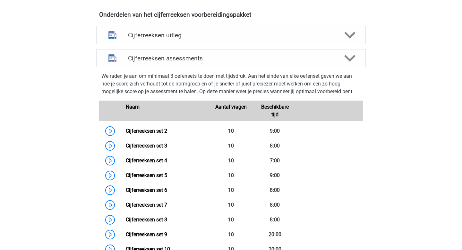
scroll to position [392, 0]
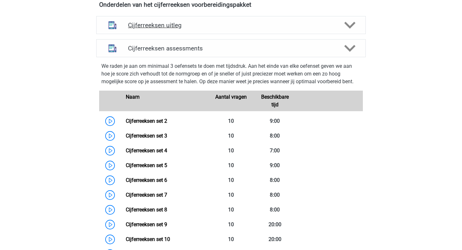
click at [250, 29] on h4 "Cijferreeksen uitleg" at bounding box center [231, 25] width 206 height 7
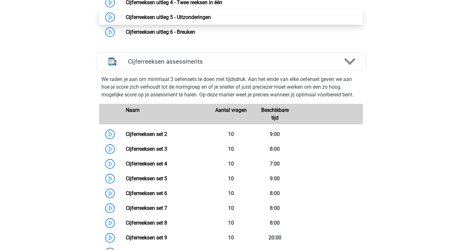
scroll to position [509, 0]
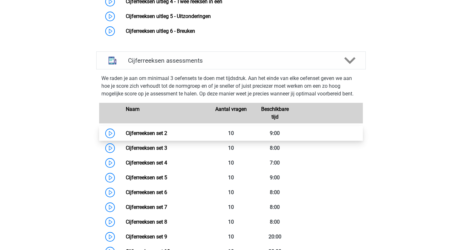
click at [167, 136] on link "Cijferreeksen set 2" at bounding box center [146, 133] width 41 height 6
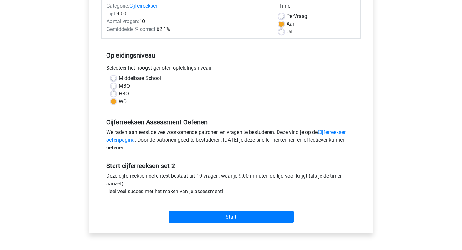
scroll to position [88, 0]
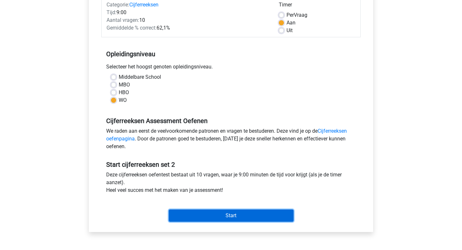
click at [222, 215] on input "Start" at bounding box center [231, 215] width 125 height 12
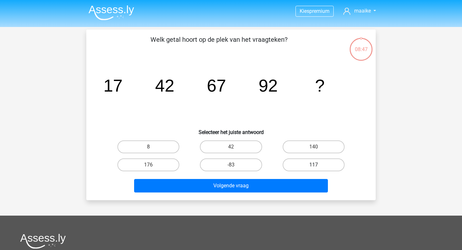
click at [306, 166] on label "117" at bounding box center [314, 164] width 62 height 13
click at [314, 166] on input "117" at bounding box center [316, 167] width 4 height 4
radio input "true"
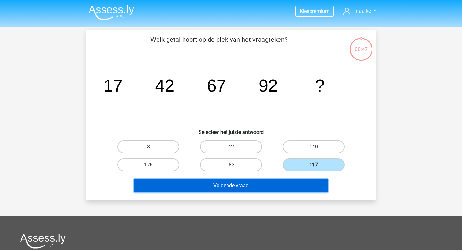
click at [304, 182] on button "Volgende vraag" at bounding box center [231, 185] width 194 height 13
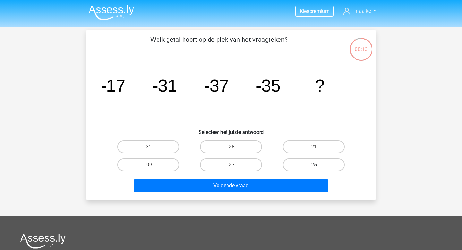
click at [295, 162] on label "-25" at bounding box center [314, 164] width 62 height 13
click at [314, 165] on input "-25" at bounding box center [316, 167] width 4 height 4
radio input "true"
click at [242, 164] on label "-27" at bounding box center [231, 164] width 62 height 13
click at [235, 165] on input "-27" at bounding box center [233, 167] width 4 height 4
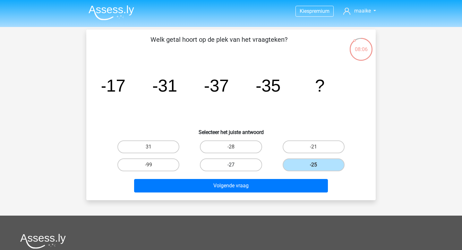
radio input "true"
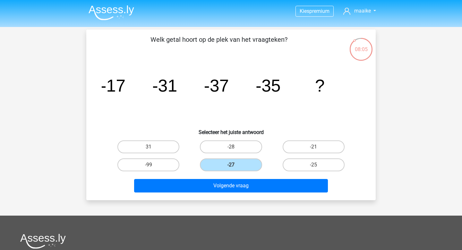
click at [234, 147] on input "-28" at bounding box center [233, 149] width 4 height 4
radio input "true"
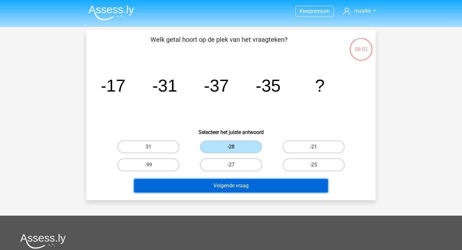
click at [245, 185] on button "Volgende vraag" at bounding box center [231, 185] width 194 height 13
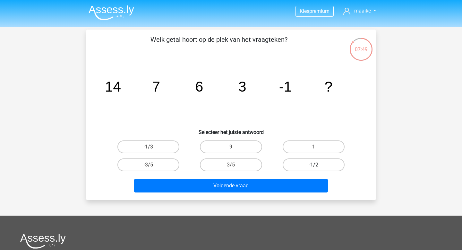
click at [306, 161] on label "-1/2" at bounding box center [314, 164] width 62 height 13
click at [314, 165] on input "-1/2" at bounding box center [316, 167] width 4 height 4
radio input "true"
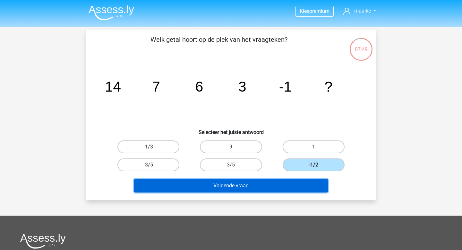
click at [295, 185] on button "Volgende vraag" at bounding box center [231, 185] width 194 height 13
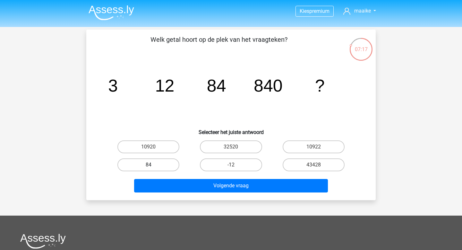
click at [166, 166] on label "84" at bounding box center [148, 164] width 62 height 13
click at [153, 166] on input "84" at bounding box center [151, 167] width 4 height 4
radio input "true"
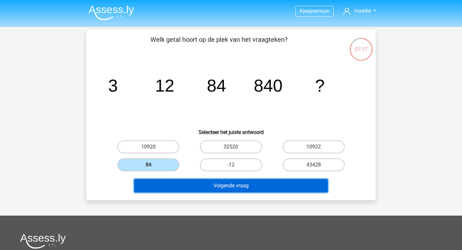
click at [182, 191] on button "Volgende vraag" at bounding box center [231, 185] width 194 height 13
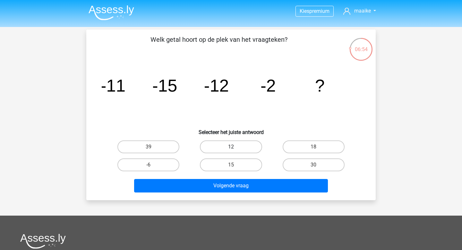
click at [214, 150] on label "12" at bounding box center [231, 146] width 62 height 13
click at [231, 150] on input "12" at bounding box center [233, 149] width 4 height 4
radio input "true"
click at [214, 176] on div "Volgende vraag" at bounding box center [231, 184] width 269 height 21
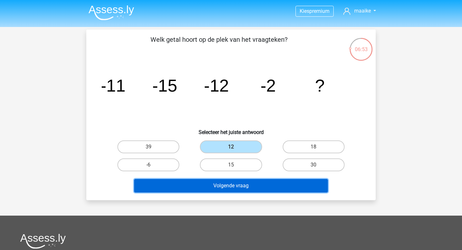
click at [216, 182] on button "Volgende vraag" at bounding box center [231, 185] width 194 height 13
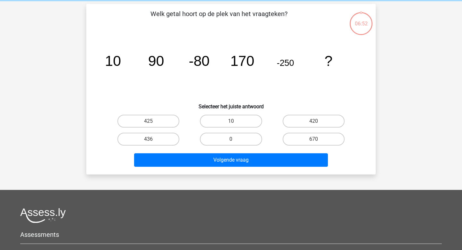
scroll to position [30, 0]
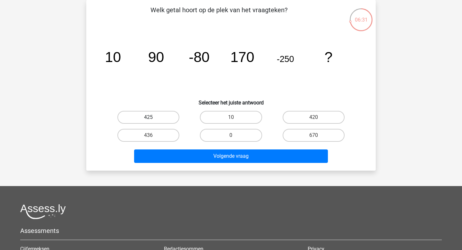
click at [156, 116] on label "425" at bounding box center [148, 117] width 62 height 13
click at [153, 117] on input "425" at bounding box center [151, 119] width 4 height 4
radio input "true"
click at [184, 146] on div "Volgende vraag" at bounding box center [231, 154] width 269 height 21
click at [303, 114] on label "420" at bounding box center [314, 117] width 62 height 13
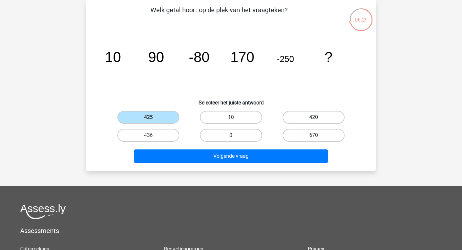
click at [314, 117] on input "420" at bounding box center [316, 119] width 4 height 4
radio input "true"
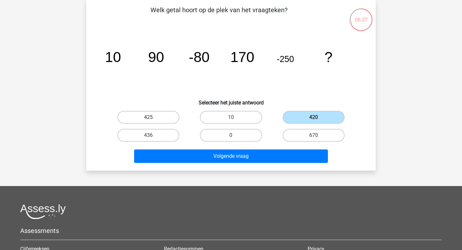
click at [150, 113] on label "425" at bounding box center [148, 117] width 62 height 13
click at [150, 117] on input "425" at bounding box center [151, 119] width 4 height 4
radio input "true"
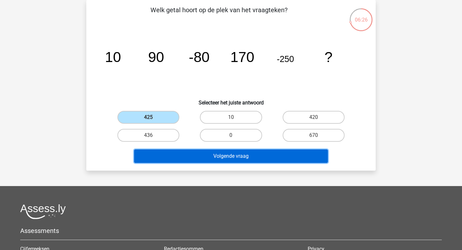
click at [188, 152] on button "Volgende vraag" at bounding box center [231, 155] width 194 height 13
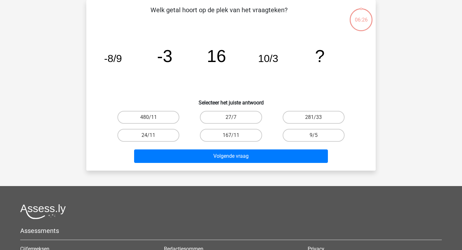
scroll to position [0, 0]
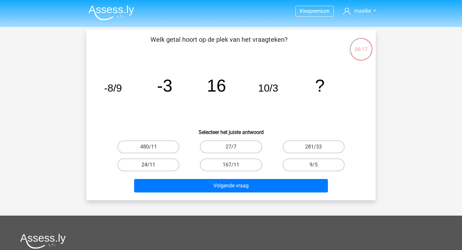
click at [174, 163] on label "24/11" at bounding box center [148, 164] width 62 height 13
click at [153, 165] on input "24/11" at bounding box center [151, 167] width 4 height 4
radio input "true"
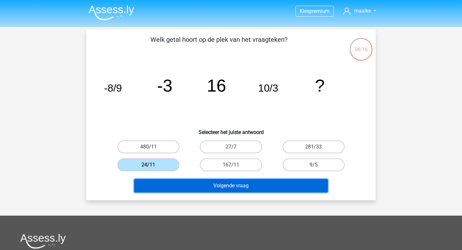
click at [210, 189] on button "Volgende vraag" at bounding box center [231, 185] width 194 height 13
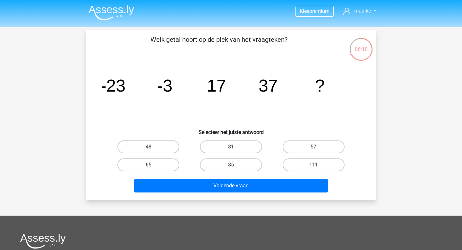
click at [297, 168] on label "111" at bounding box center [314, 164] width 62 height 13
click at [314, 168] on input "111" at bounding box center [316, 167] width 4 height 4
radio input "true"
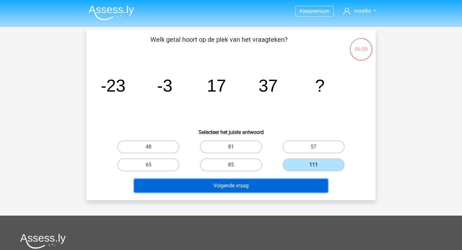
click at [285, 179] on button "Volgende vraag" at bounding box center [231, 185] width 194 height 13
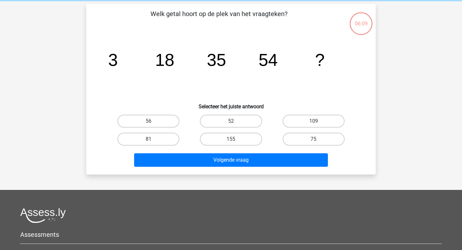
scroll to position [30, 0]
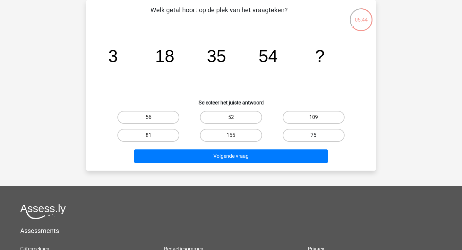
click at [319, 139] on label "75" at bounding box center [314, 135] width 62 height 13
click at [318, 139] on input "75" at bounding box center [316, 137] width 4 height 4
radio input "true"
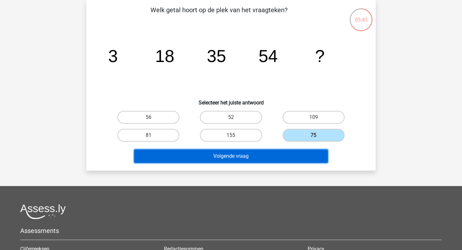
click at [306, 159] on button "Volgende vraag" at bounding box center [231, 155] width 194 height 13
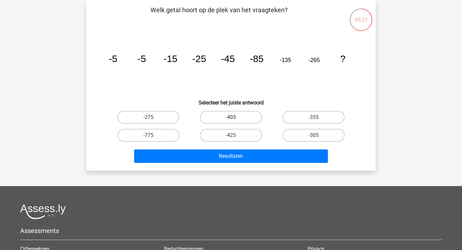
click at [237, 119] on label "-405" at bounding box center [231, 117] width 62 height 13
click at [235, 119] on input "-405" at bounding box center [233, 119] width 4 height 4
radio input "true"
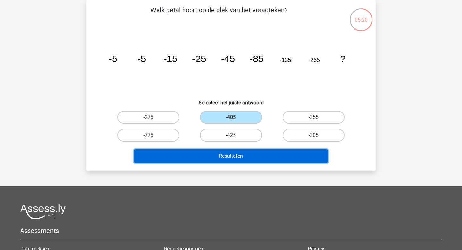
click at [237, 155] on button "Resultaten" at bounding box center [231, 155] width 194 height 13
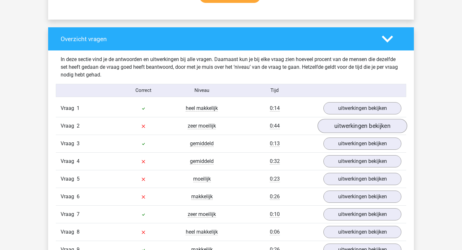
scroll to position [462, 0]
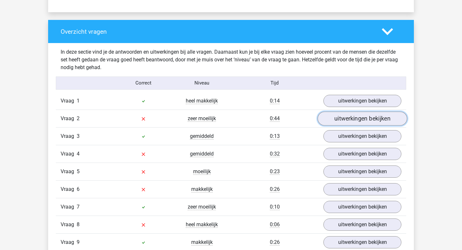
click at [327, 119] on link "uitwerkingen bekijken" at bounding box center [363, 118] width 90 height 14
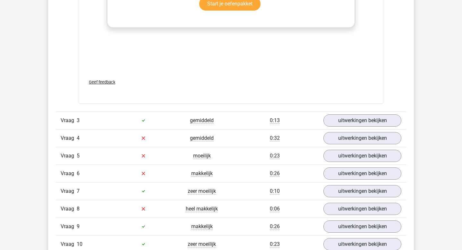
scroll to position [881, 0]
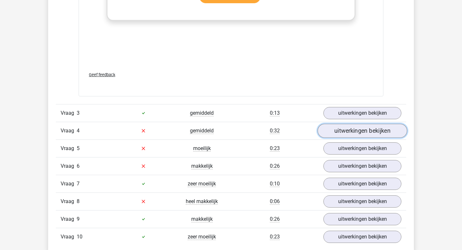
click at [332, 133] on link "uitwerkingen bekijken" at bounding box center [363, 131] width 90 height 14
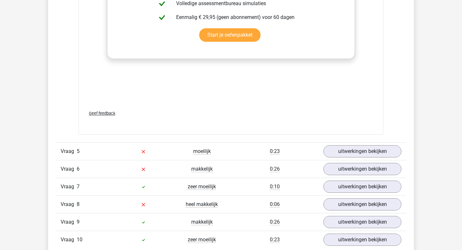
scroll to position [1275, 0]
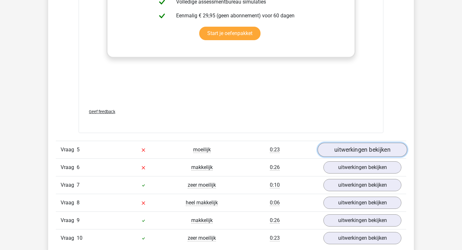
click at [341, 154] on link "uitwerkingen bekijken" at bounding box center [363, 149] width 90 height 14
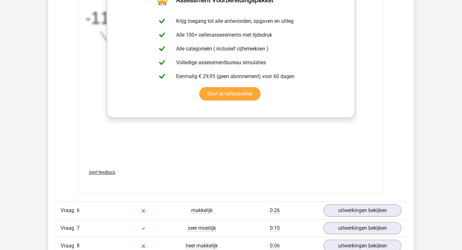
scroll to position [1743, 0]
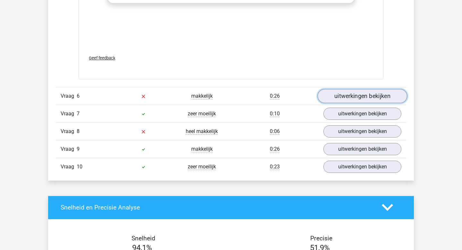
click at [333, 93] on link "uitwerkingen bekijken" at bounding box center [363, 96] width 90 height 14
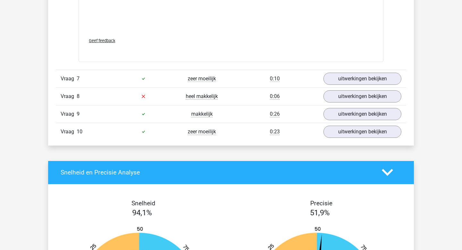
scroll to position [2177, 0]
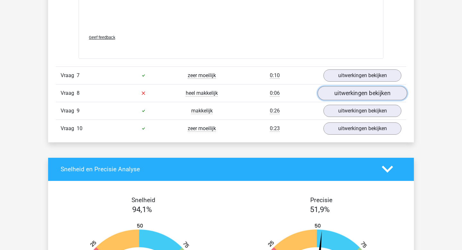
click at [349, 95] on link "uitwerkingen bekijken" at bounding box center [363, 93] width 90 height 14
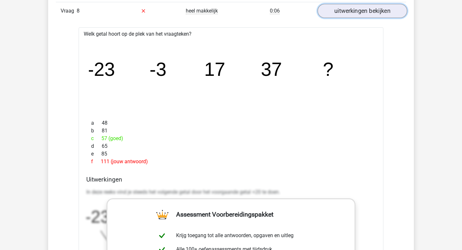
scroll to position [2267, 0]
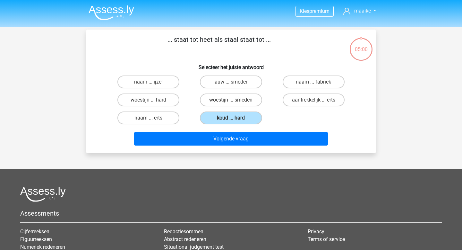
scroll to position [2, 0]
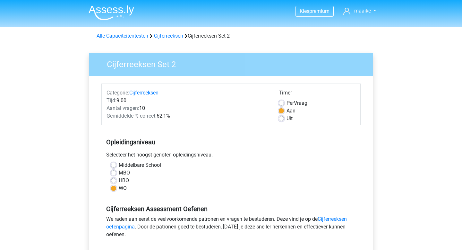
scroll to position [88, 0]
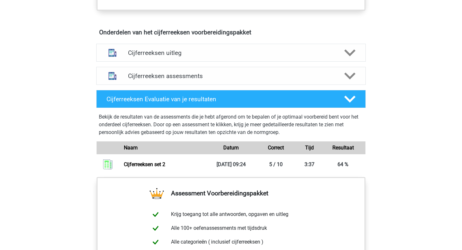
scroll to position [363, 0]
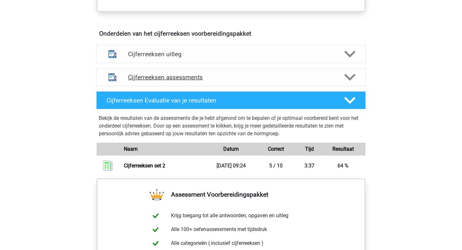
click at [220, 81] on div "Cijferreeksen assessments" at bounding box center [231, 77] width 270 height 18
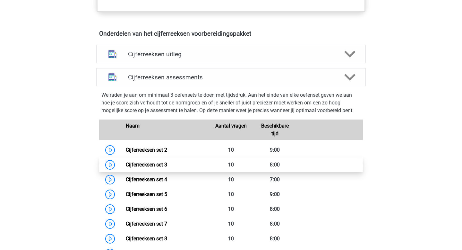
click at [167, 168] on link "Cijferreeksen set 3" at bounding box center [146, 164] width 41 height 6
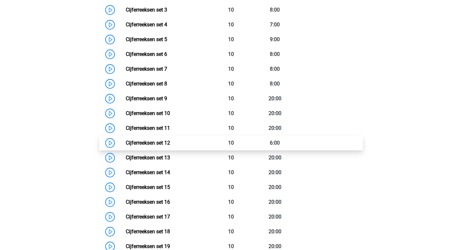
scroll to position [503, 0]
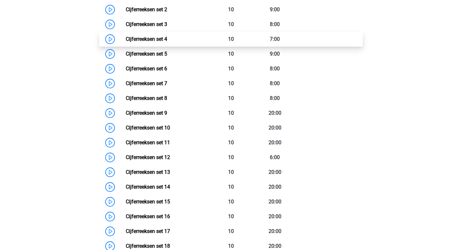
click at [167, 42] on link "Cijferreeksen set 4" at bounding box center [146, 39] width 41 height 6
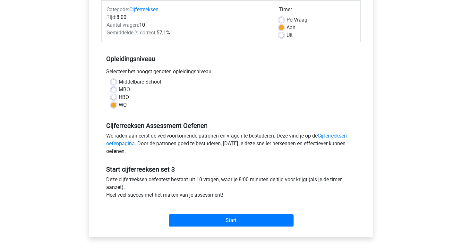
scroll to position [84, 0]
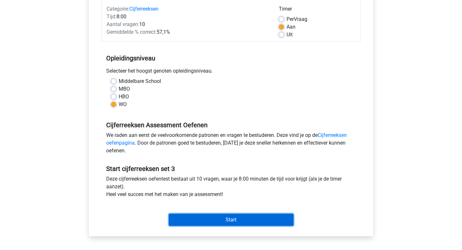
click at [238, 216] on input "Start" at bounding box center [231, 219] width 125 height 12
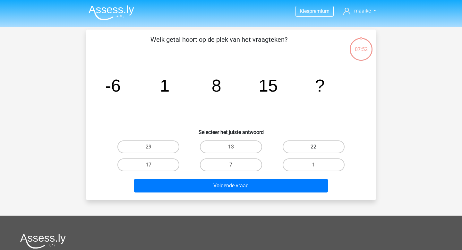
click at [313, 147] on label "22" at bounding box center [314, 146] width 62 height 13
click at [314, 147] on input "22" at bounding box center [316, 149] width 4 height 4
radio input "true"
click at [291, 194] on div "Volgende vraag" at bounding box center [231, 187] width 248 height 16
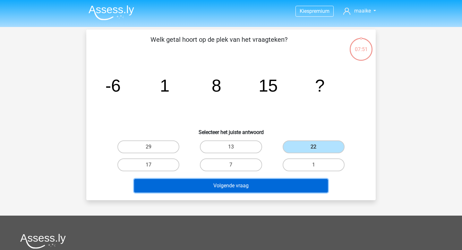
click at [279, 190] on button "Volgende vraag" at bounding box center [231, 185] width 194 height 13
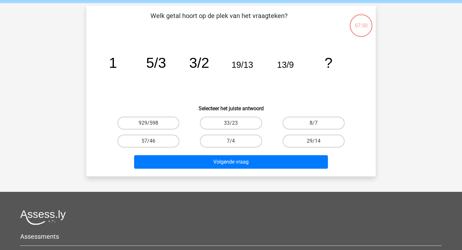
scroll to position [30, 0]
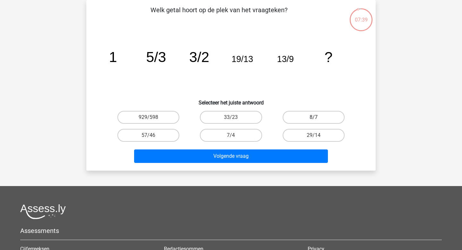
click at [310, 116] on label "8/7" at bounding box center [314, 117] width 62 height 13
click at [314, 117] on input "8/7" at bounding box center [316, 119] width 4 height 4
radio input "true"
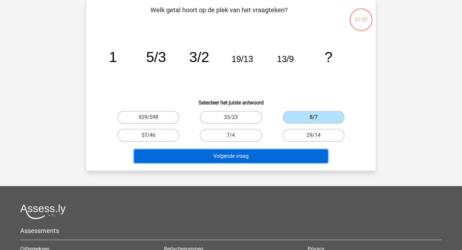
click at [256, 157] on button "Volgende vraag" at bounding box center [231, 155] width 194 height 13
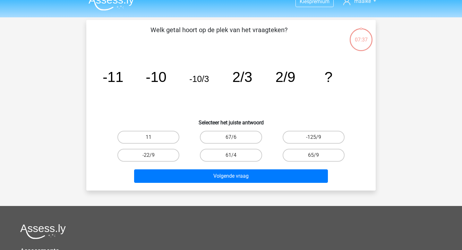
scroll to position [6, 0]
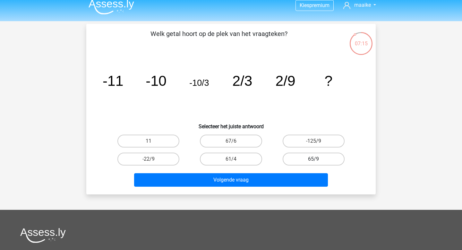
click at [293, 160] on label "65/9" at bounding box center [314, 158] width 62 height 13
click at [314, 160] on input "65/9" at bounding box center [316, 161] width 4 height 4
radio input "true"
click at [277, 187] on div "Volgende vraag" at bounding box center [231, 181] width 248 height 16
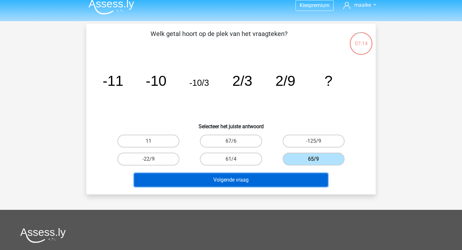
click at [263, 181] on button "Volgende vraag" at bounding box center [231, 179] width 194 height 13
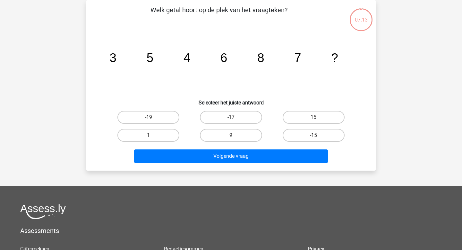
scroll to position [4, 0]
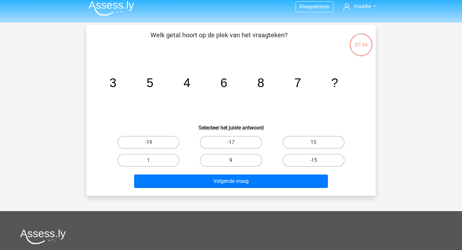
click at [237, 160] on label "9" at bounding box center [231, 160] width 62 height 13
click at [235, 160] on input "9" at bounding box center [233, 162] width 4 height 4
radio input "true"
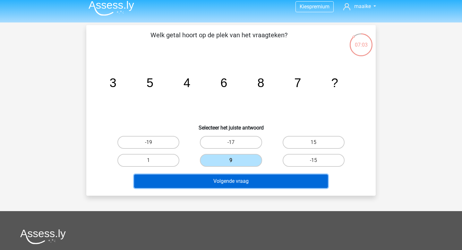
click at [237, 177] on button "Volgende vraag" at bounding box center [231, 180] width 194 height 13
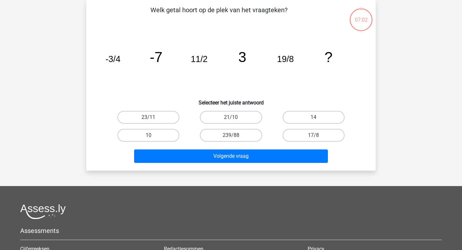
scroll to position [0, 0]
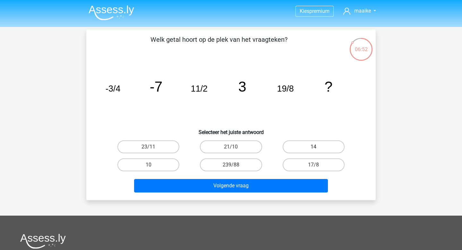
click at [305, 150] on label "14" at bounding box center [314, 146] width 62 height 13
click at [314, 150] on input "14" at bounding box center [316, 149] width 4 height 4
radio input "true"
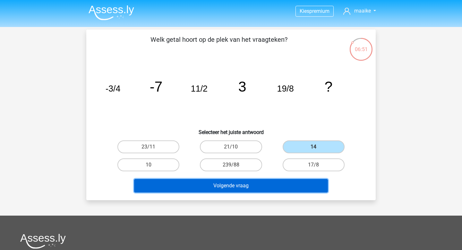
click at [273, 182] on button "Volgende vraag" at bounding box center [231, 185] width 194 height 13
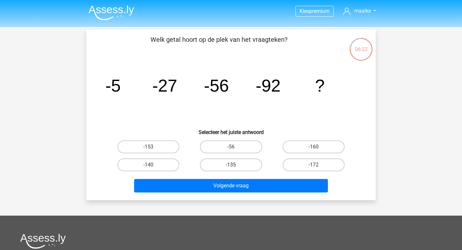
click at [235, 163] on label "-135" at bounding box center [231, 164] width 62 height 13
click at [235, 165] on input "-135" at bounding box center [233, 167] width 4 height 4
radio input "true"
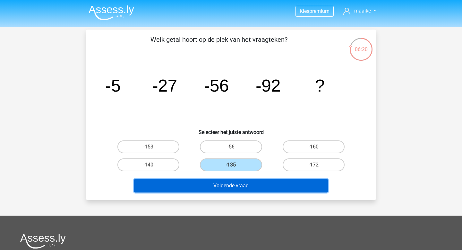
click at [242, 183] on button "Volgende vraag" at bounding box center [231, 185] width 194 height 13
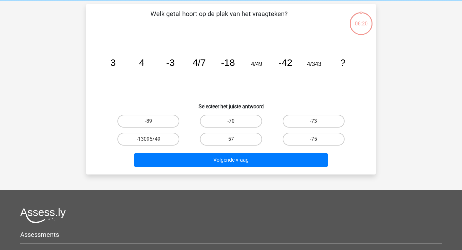
scroll to position [30, 0]
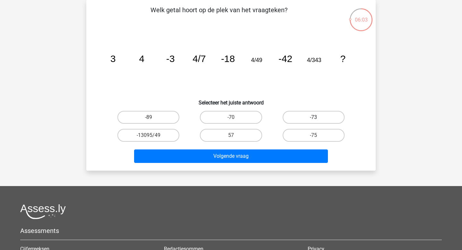
click at [293, 115] on label "-73" at bounding box center [314, 117] width 62 height 13
click at [314, 117] on input "-73" at bounding box center [316, 119] width 4 height 4
radio input "true"
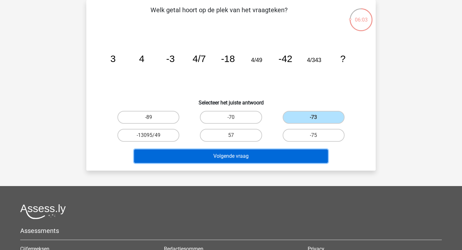
click at [268, 158] on button "Volgende vraag" at bounding box center [231, 155] width 194 height 13
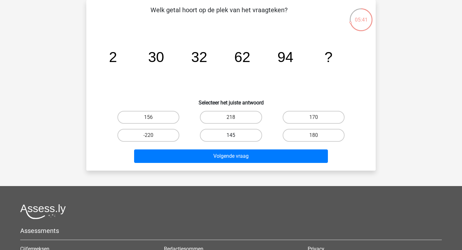
click at [247, 137] on label "145" at bounding box center [231, 135] width 62 height 13
click at [235, 137] on input "145" at bounding box center [233, 137] width 4 height 4
radio input "true"
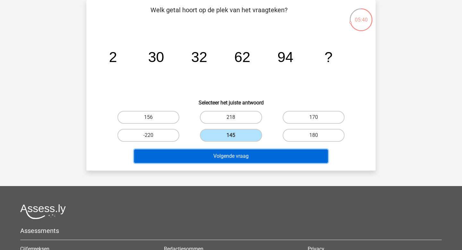
click at [247, 159] on button "Volgende vraag" at bounding box center [231, 155] width 194 height 13
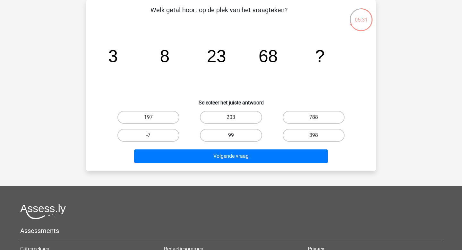
click at [248, 134] on label "99" at bounding box center [231, 135] width 62 height 13
click at [235, 135] on input "99" at bounding box center [233, 137] width 4 height 4
radio input "true"
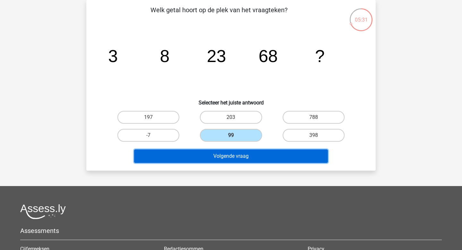
click at [248, 156] on button "Volgende vraag" at bounding box center [231, 155] width 194 height 13
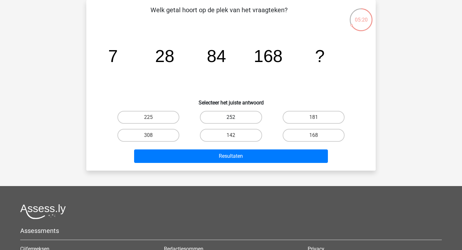
click at [237, 116] on label "252" at bounding box center [231, 117] width 62 height 13
click at [235, 117] on input "252" at bounding box center [233, 119] width 4 height 4
radio input "true"
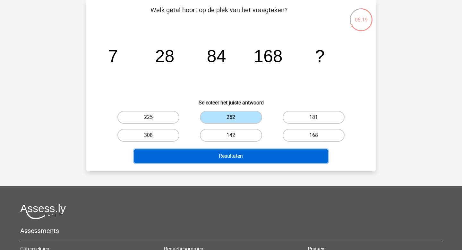
click at [237, 154] on button "Resultaten" at bounding box center [231, 155] width 194 height 13
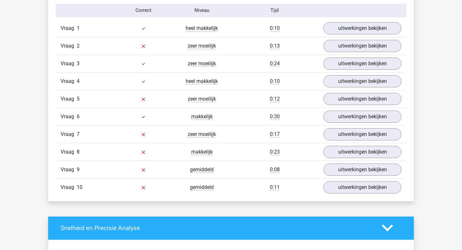
scroll to position [511, 0]
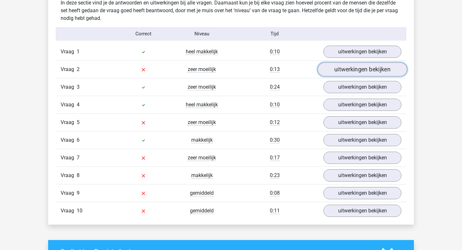
click at [378, 67] on link "uitwerkingen bekijken" at bounding box center [363, 69] width 90 height 14
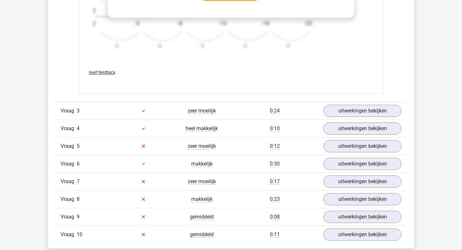
scroll to position [886, 0]
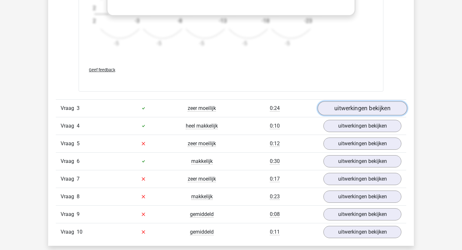
click at [339, 113] on link "uitwerkingen bekijken" at bounding box center [363, 108] width 90 height 14
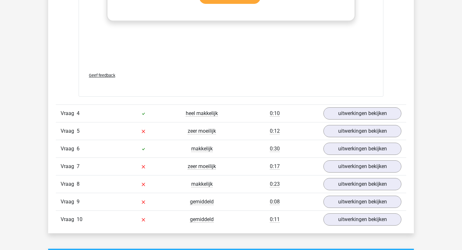
scroll to position [1297, 0]
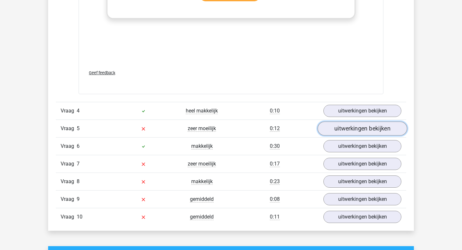
click at [343, 128] on link "uitwerkingen bekijken" at bounding box center [363, 128] width 90 height 14
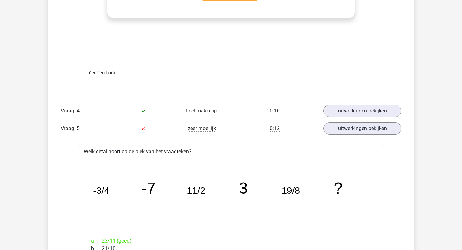
click at [343, 102] on div "Vraag 4 heel makkelijk 0:10 uitwerkingen bekijken" at bounding box center [231, 111] width 350 height 18
click at [346, 108] on link "uitwerkingen bekijken" at bounding box center [363, 111] width 90 height 14
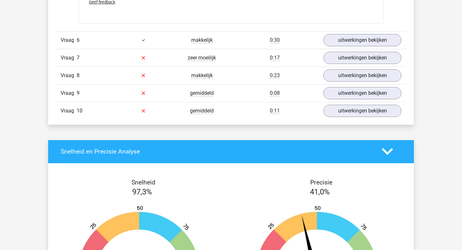
scroll to position [2207, 0]
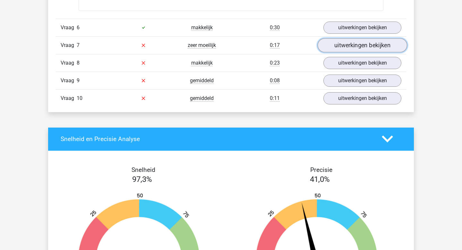
click at [346, 46] on link "uitwerkingen bekijken" at bounding box center [363, 45] width 90 height 14
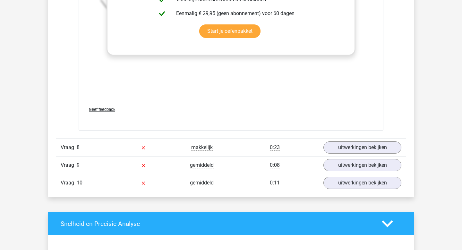
scroll to position [2519, 0]
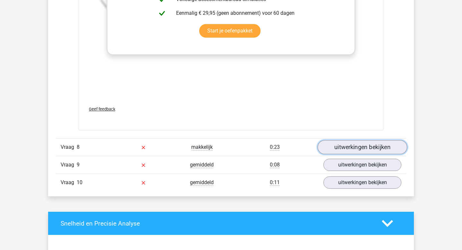
click at [343, 148] on link "uitwerkingen bekijken" at bounding box center [363, 147] width 90 height 14
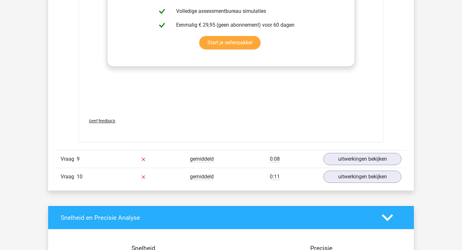
scroll to position [2925, 0]
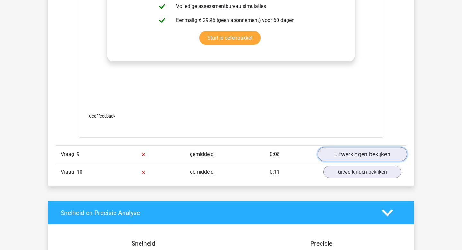
click at [340, 155] on link "uitwerkingen bekijken" at bounding box center [363, 154] width 90 height 14
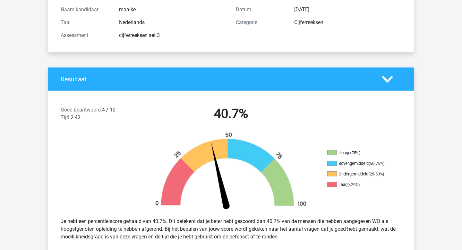
scroll to position [73, 0]
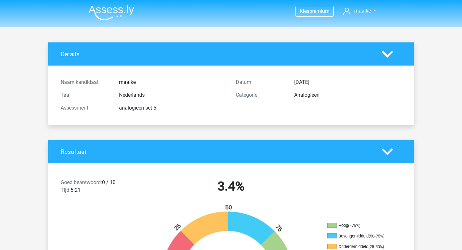
click at [124, 13] on img at bounding box center [112, 12] width 46 height 15
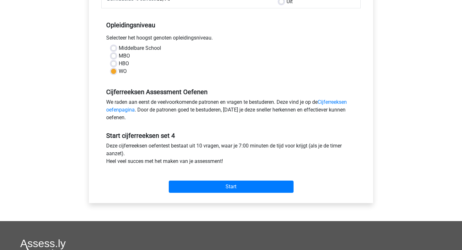
scroll to position [183, 0]
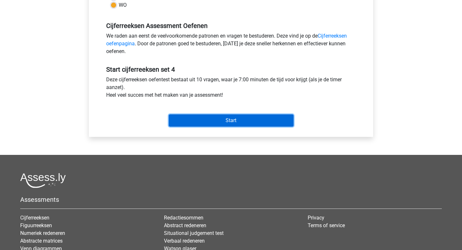
click at [228, 116] on input "Start" at bounding box center [231, 120] width 125 height 12
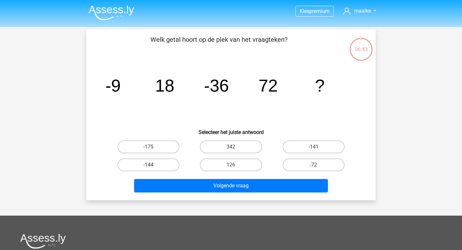
click at [175, 166] on label "-144" at bounding box center [148, 164] width 62 height 13
click at [153, 166] on input "-144" at bounding box center [151, 167] width 4 height 4
radio input "true"
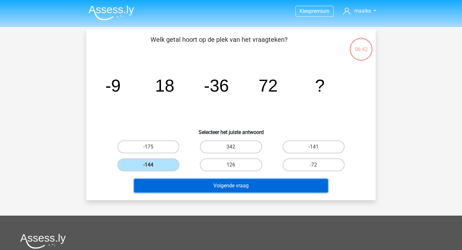
click at [192, 184] on button "Volgende vraag" at bounding box center [231, 185] width 194 height 13
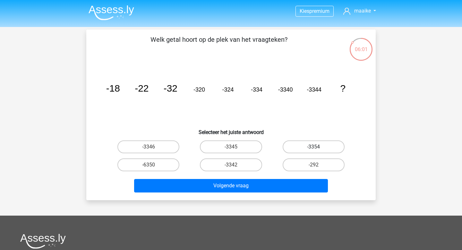
click at [301, 149] on label "-3354" at bounding box center [314, 146] width 62 height 13
click at [314, 149] on input "-3354" at bounding box center [316, 149] width 4 height 4
radio input "true"
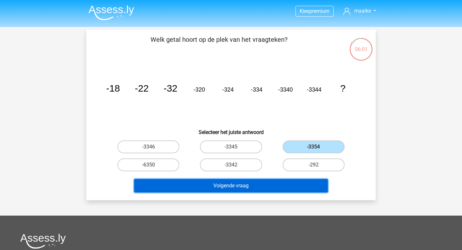
click at [285, 188] on button "Volgende vraag" at bounding box center [231, 185] width 194 height 13
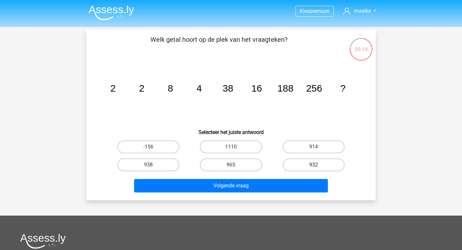
click at [307, 168] on label "932" at bounding box center [314, 164] width 62 height 13
click at [314, 168] on input "932" at bounding box center [316, 167] width 4 height 4
radio input "true"
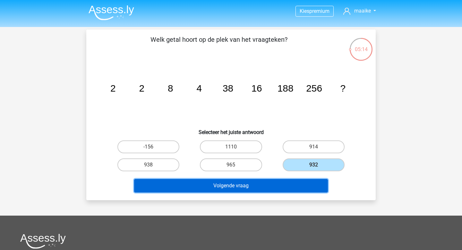
click at [305, 180] on button "Volgende vraag" at bounding box center [231, 185] width 194 height 13
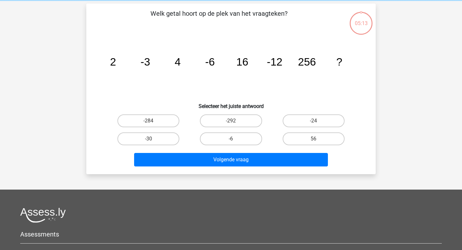
scroll to position [30, 0]
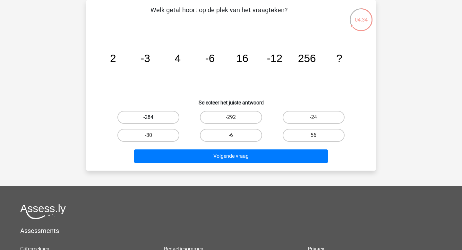
click at [169, 118] on label "-284" at bounding box center [148, 117] width 62 height 13
click at [153, 118] on input "-284" at bounding box center [151, 119] width 4 height 4
radio input "true"
click at [218, 117] on label "-292" at bounding box center [231, 117] width 62 height 13
click at [231, 117] on input "-292" at bounding box center [233, 119] width 4 height 4
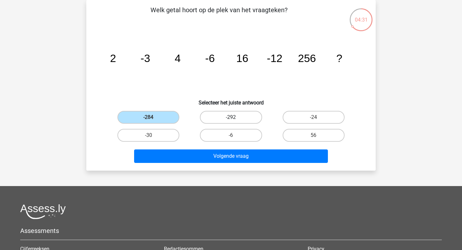
radio input "true"
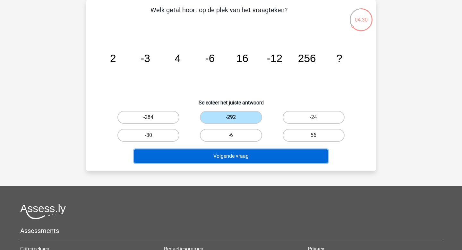
click at [224, 149] on button "Volgende vraag" at bounding box center [231, 155] width 194 height 13
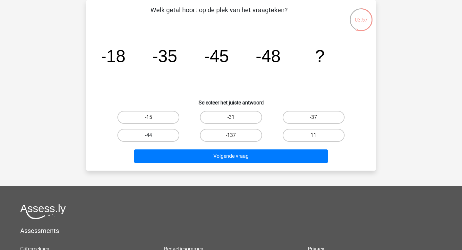
click at [161, 136] on label "-44" at bounding box center [148, 135] width 62 height 13
click at [153, 136] on input "-44" at bounding box center [151, 137] width 4 height 4
radio input "true"
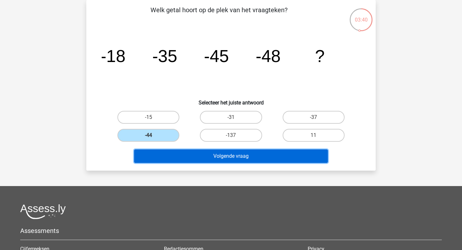
click at [219, 152] on button "Volgende vraag" at bounding box center [231, 155] width 194 height 13
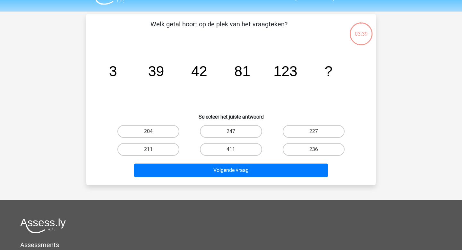
scroll to position [0, 0]
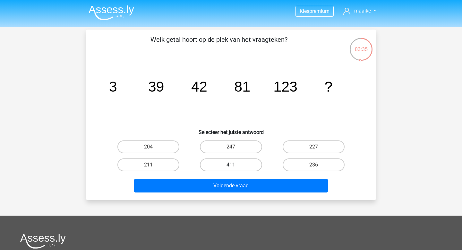
click at [235, 165] on label "411" at bounding box center [231, 164] width 62 height 13
click at [235, 165] on input "411" at bounding box center [233, 167] width 4 height 4
radio input "true"
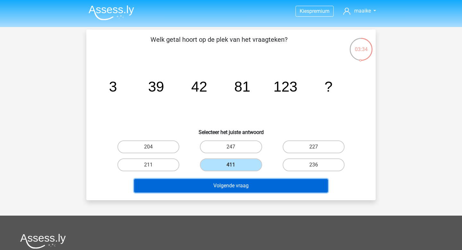
click at [240, 184] on button "Volgende vraag" at bounding box center [231, 185] width 194 height 13
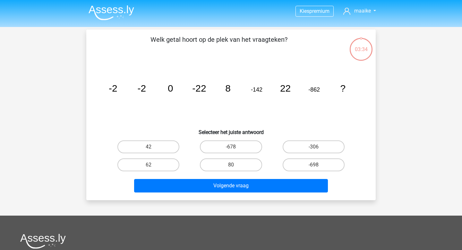
scroll to position [30, 0]
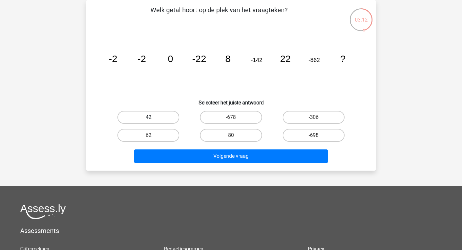
click at [151, 116] on label "42" at bounding box center [148, 117] width 62 height 13
click at [151, 117] on input "42" at bounding box center [151, 119] width 4 height 4
radio input "true"
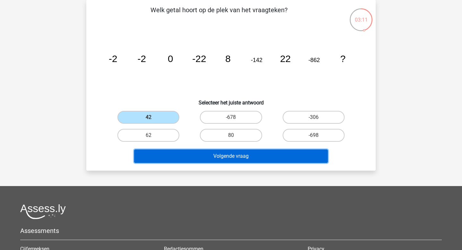
click at [180, 153] on button "Volgende vraag" at bounding box center [231, 155] width 194 height 13
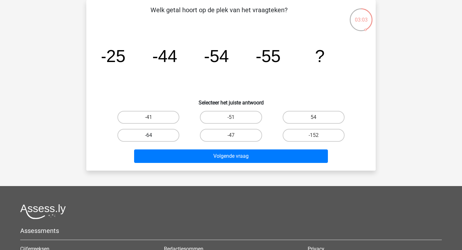
click at [168, 132] on label "-64" at bounding box center [148, 135] width 62 height 13
click at [153, 135] on input "-64" at bounding box center [151, 137] width 4 height 4
radio input "true"
click at [217, 136] on label "-47" at bounding box center [231, 135] width 62 height 13
click at [231, 136] on input "-47" at bounding box center [233, 137] width 4 height 4
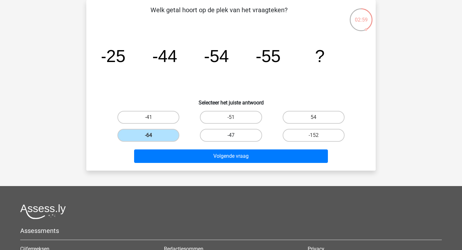
radio input "true"
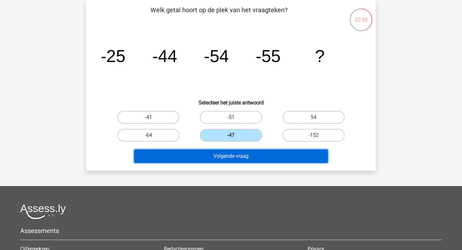
click at [230, 154] on button "Volgende vraag" at bounding box center [231, 155] width 194 height 13
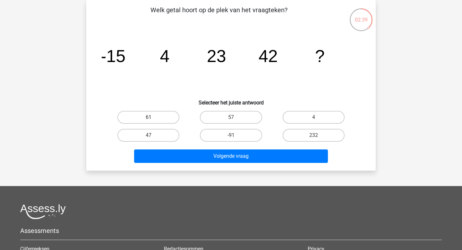
click at [172, 122] on label "61" at bounding box center [148, 117] width 62 height 13
click at [153, 121] on input "61" at bounding box center [151, 119] width 4 height 4
radio input "true"
click at [201, 172] on div "Kies premium maaike maaikevangelder11@gmail.com" at bounding box center [231, 162] width 462 height 385
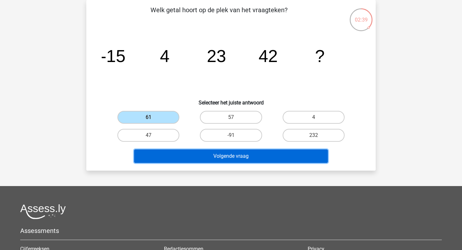
click at [188, 161] on button "Volgende vraag" at bounding box center [231, 155] width 194 height 13
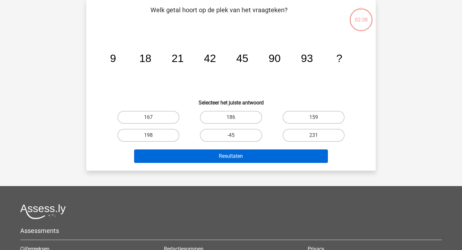
scroll to position [0, 0]
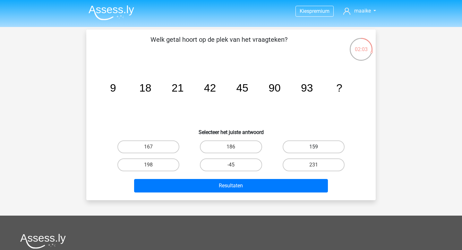
click at [310, 149] on label "159" at bounding box center [314, 146] width 62 height 13
click at [314, 149] on input "159" at bounding box center [316, 149] width 4 height 4
radio input "true"
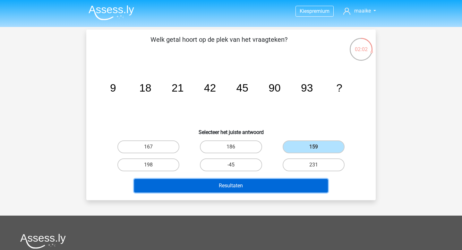
click at [281, 182] on button "Resultaten" at bounding box center [231, 185] width 194 height 13
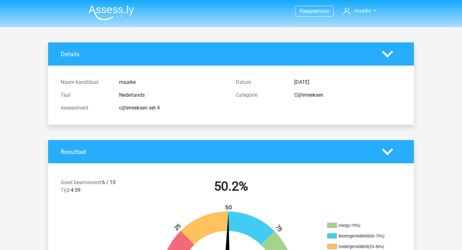
click at [98, 6] on img at bounding box center [112, 12] width 46 height 15
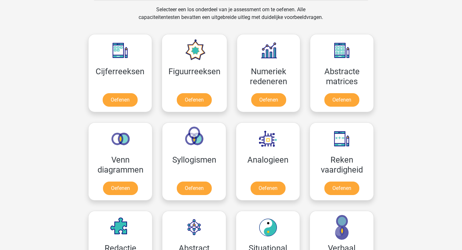
scroll to position [273, 0]
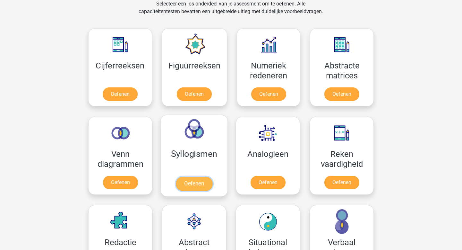
click at [196, 185] on link "Oefenen" at bounding box center [194, 184] width 37 height 14
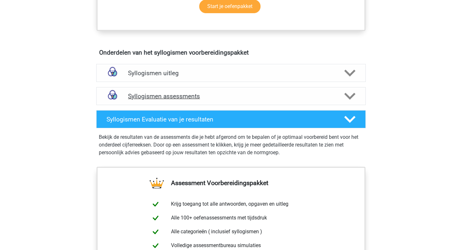
scroll to position [328, 0]
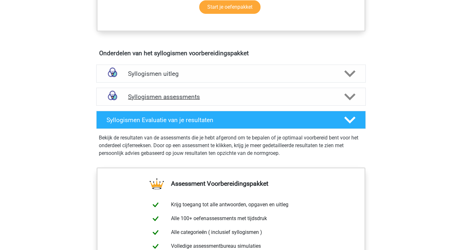
click at [215, 105] on div "Syllogismen assessments" at bounding box center [231, 97] width 270 height 18
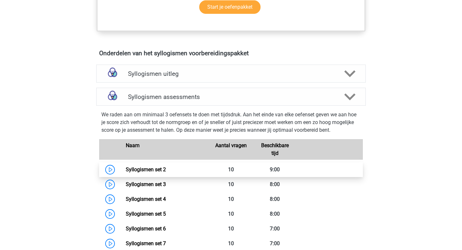
click at [166, 167] on link "Syllogismen set 2" at bounding box center [146, 169] width 40 height 6
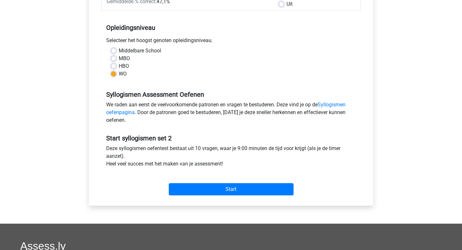
scroll to position [115, 0]
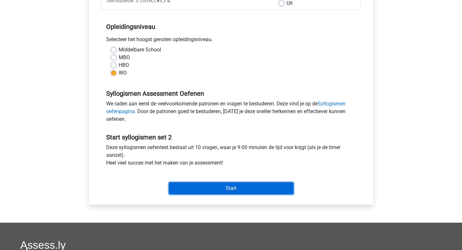
click at [204, 184] on input "Start" at bounding box center [231, 188] width 125 height 12
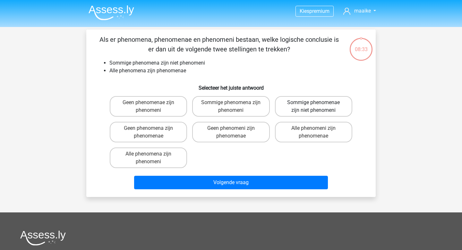
click at [297, 106] on label "Sommige phenomenae zijn niet phenomeni" at bounding box center [313, 106] width 77 height 21
click at [314, 106] on input "Sommige phenomenae zijn niet phenomeni" at bounding box center [316, 104] width 4 height 4
radio input "true"
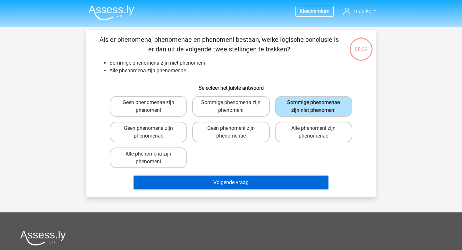
click at [284, 182] on button "Volgende vraag" at bounding box center [231, 182] width 194 height 13
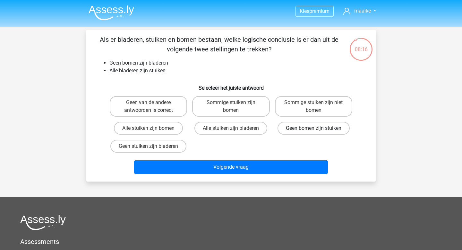
click at [292, 129] on label "Geen bomen zijn stuiken" at bounding box center [314, 128] width 72 height 13
click at [314, 129] on input "Geen bomen zijn stuiken" at bounding box center [316, 130] width 4 height 4
radio input "true"
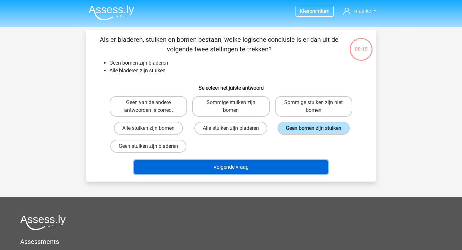
click at [284, 161] on button "Volgende vraag" at bounding box center [231, 166] width 194 height 13
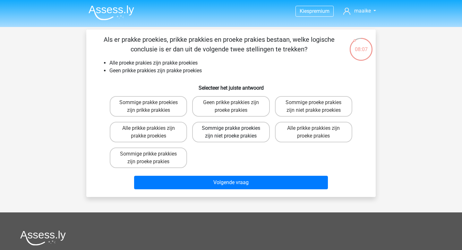
click at [216, 133] on label "Sommige prakke proekies zijn niet proeke prakies" at bounding box center [230, 132] width 77 height 21
click at [231, 132] on input "Sommige prakke proekies zijn niet proeke prakies" at bounding box center [233, 130] width 4 height 4
radio input "true"
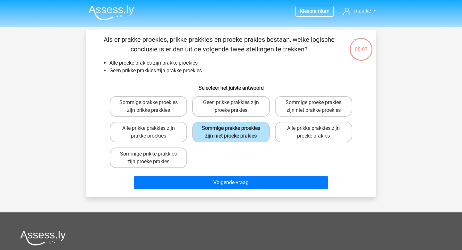
click at [221, 173] on div "Volgende vraag" at bounding box center [231, 180] width 269 height 21
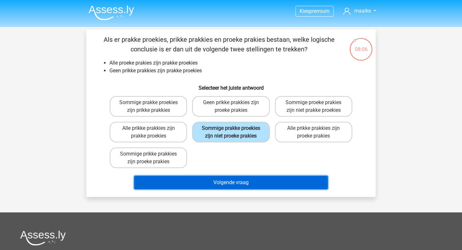
click at [222, 180] on button "Volgende vraag" at bounding box center [231, 182] width 194 height 13
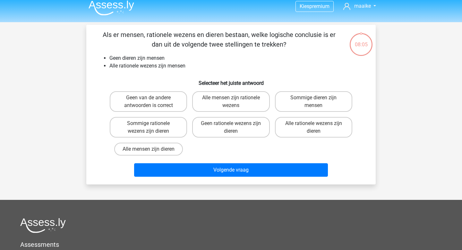
scroll to position [2, 0]
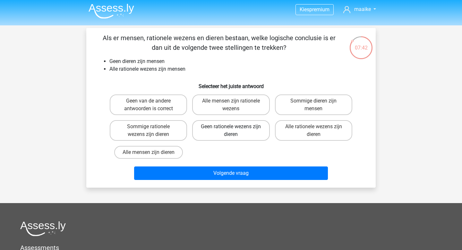
click at [232, 134] on label "Geen rationele wezens zijn dieren" at bounding box center [230, 130] width 77 height 21
click at [232, 131] on input "Geen rationele wezens zijn dieren" at bounding box center [233, 128] width 4 height 4
radio input "true"
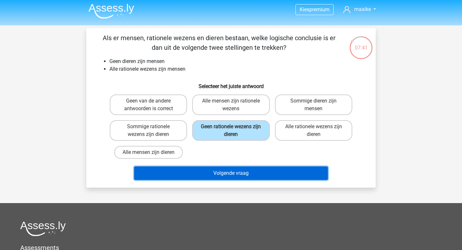
click at [239, 169] on button "Volgende vraag" at bounding box center [231, 172] width 194 height 13
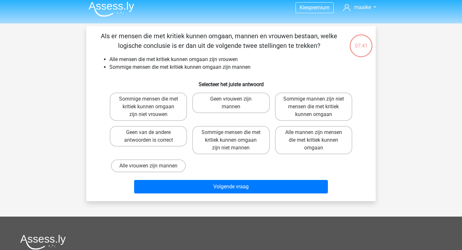
scroll to position [0, 0]
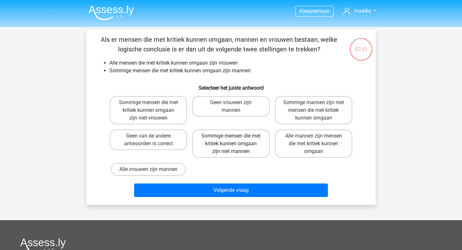
click at [229, 145] on label "Sommige mensen die met kritiek kunnen omgaan zijn niet mannen" at bounding box center [230, 143] width 77 height 28
click at [231, 140] on input "Sommige mensen die met kritiek kunnen omgaan zijn niet mannen" at bounding box center [233, 138] width 4 height 4
radio input "true"
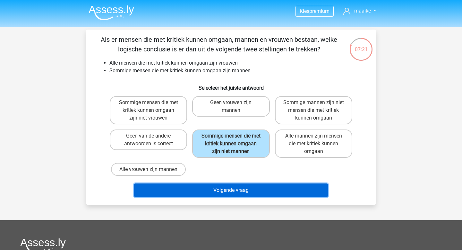
click at [233, 189] on button "Volgende vraag" at bounding box center [231, 189] width 194 height 13
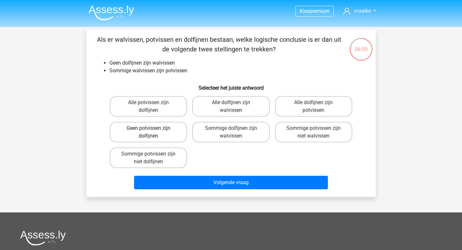
click at [177, 132] on label "Geen potvissen zijn dolfijnen" at bounding box center [148, 132] width 77 height 21
click at [153, 132] on input "Geen potvissen zijn dolfijnen" at bounding box center [151, 130] width 4 height 4
radio input "true"
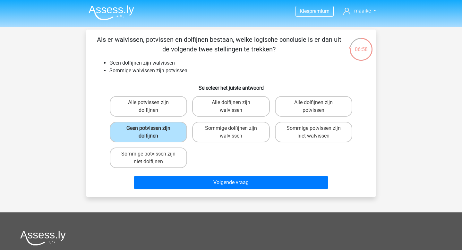
click at [199, 174] on div "Volgende vraag" at bounding box center [231, 180] width 269 height 21
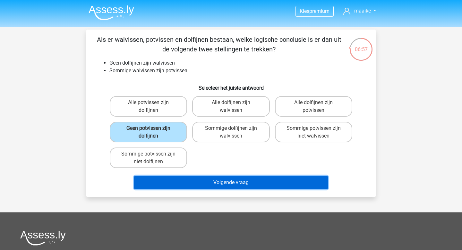
click at [201, 179] on button "Volgende vraag" at bounding box center [231, 182] width 194 height 13
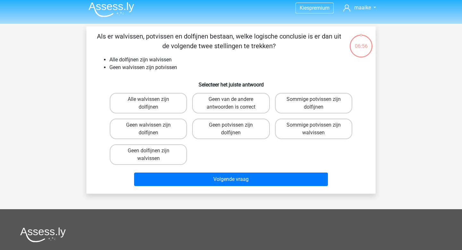
scroll to position [3, 0]
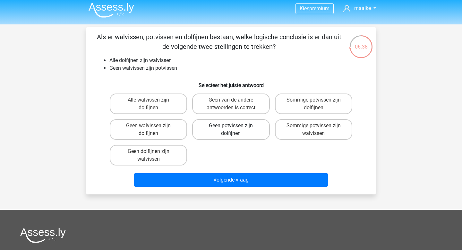
click at [243, 133] on label "Geen potvissen zijn dolfijnen" at bounding box center [230, 129] width 77 height 21
click at [235, 130] on input "Geen potvissen zijn dolfijnen" at bounding box center [233, 127] width 4 height 4
radio input "true"
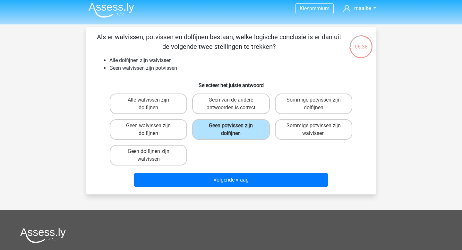
click at [245, 167] on div "Alle walvissen zijn dolfijnen Geen van de andere antwoorden is correct Sommige …" at bounding box center [231, 129] width 248 height 77
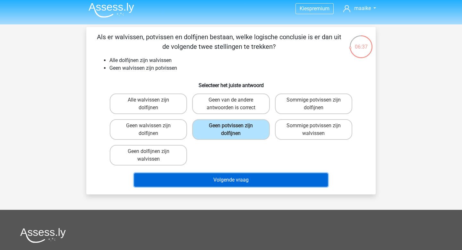
click at [246, 177] on button "Volgende vraag" at bounding box center [231, 179] width 194 height 13
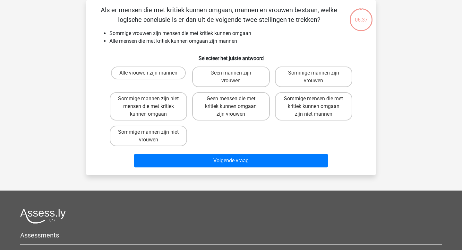
scroll to position [0, 0]
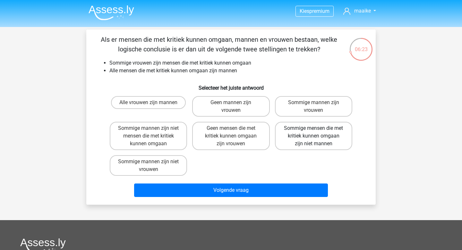
click at [288, 139] on label "Sommige mensen die met kritiek kunnen omgaan zijn niet mannen" at bounding box center [313, 136] width 77 height 28
click at [314, 132] on input "Sommige mensen die met kritiek kunnen omgaan zijn niet mannen" at bounding box center [316, 130] width 4 height 4
radio input "true"
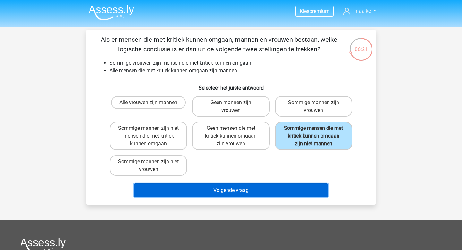
click at [238, 184] on button "Volgende vraag" at bounding box center [231, 189] width 194 height 13
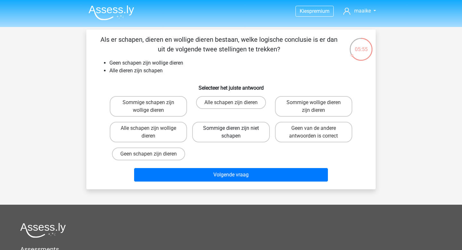
click at [249, 137] on label "Sommige dieren zijn niet schapen" at bounding box center [230, 132] width 77 height 21
click at [235, 132] on input "Sommige dieren zijn niet schapen" at bounding box center [233, 130] width 4 height 4
radio input "true"
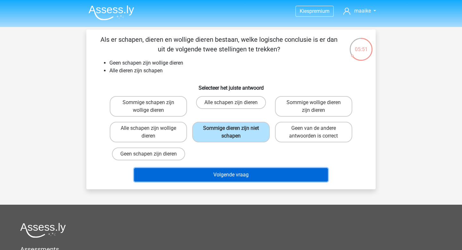
click at [263, 171] on button "Volgende vraag" at bounding box center [231, 174] width 194 height 13
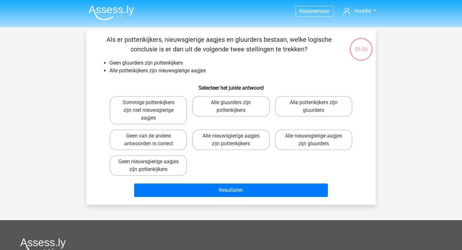
scroll to position [30, 0]
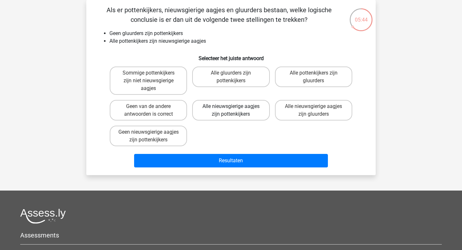
click at [242, 114] on label "Alle nieuwsgierige aagjes zijn pottenkijkers" at bounding box center [230, 110] width 77 height 21
click at [235, 110] on input "Alle nieuwsgierige aagjes zijn pottenkijkers" at bounding box center [233, 108] width 4 height 4
radio input "true"
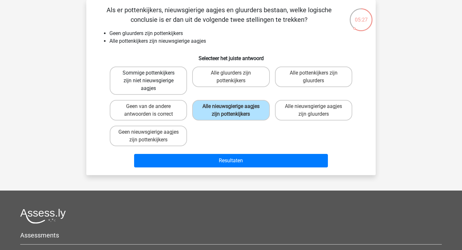
click at [178, 86] on label "Sommige pottenkijkers zijn niet nieuwsgierige aagjes" at bounding box center [148, 80] width 77 height 28
click at [153, 77] on input "Sommige pottenkijkers zijn niet nieuwsgierige aagjes" at bounding box center [151, 75] width 4 height 4
radio input "true"
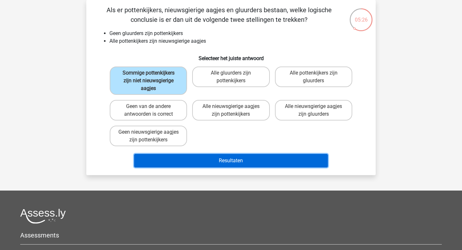
click at [216, 154] on button "Resultaten" at bounding box center [231, 160] width 194 height 13
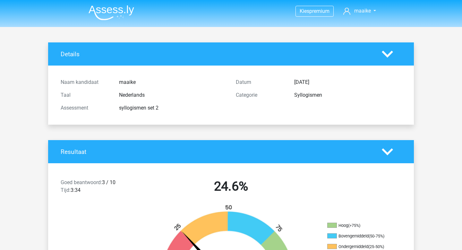
click at [107, 10] on img at bounding box center [112, 12] width 46 height 15
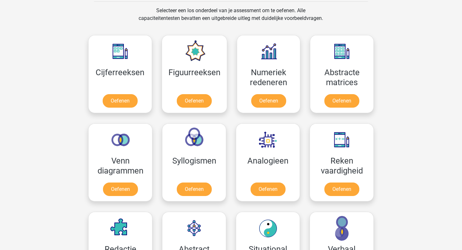
scroll to position [264, 0]
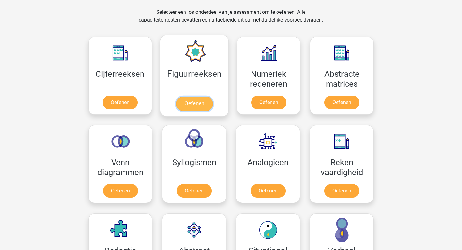
click at [195, 106] on link "Oefenen" at bounding box center [194, 104] width 37 height 14
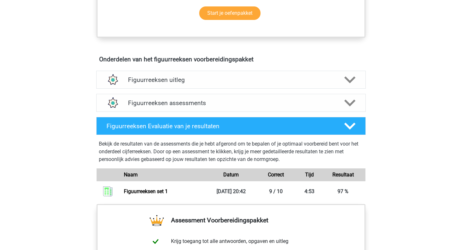
scroll to position [305, 0]
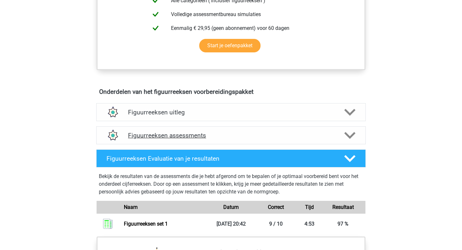
click at [229, 134] on h4 "Figuurreeksen assessments" at bounding box center [231, 135] width 206 height 7
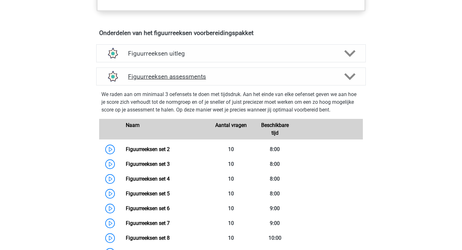
scroll to position [370, 0]
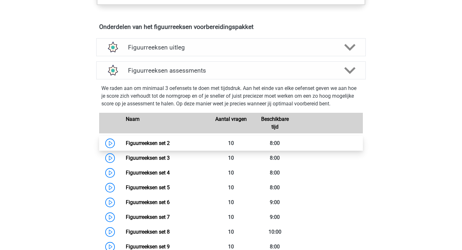
click at [170, 141] on link "Figuurreeksen set 2" at bounding box center [148, 143] width 44 height 6
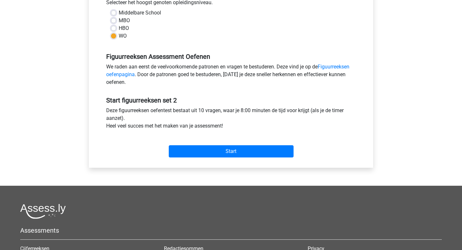
scroll to position [161, 0]
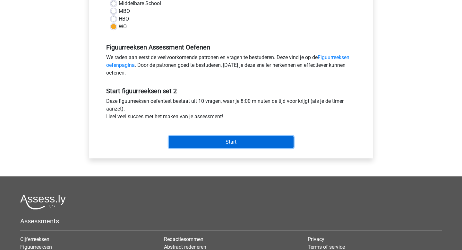
click at [202, 142] on input "Start" at bounding box center [231, 142] width 125 height 12
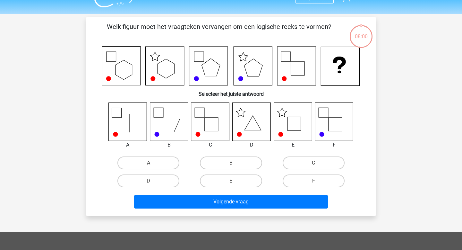
scroll to position [24, 0]
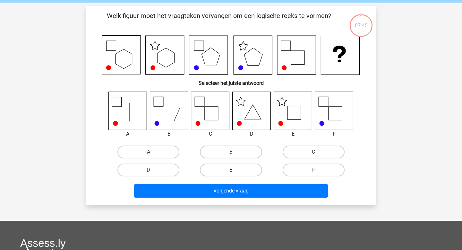
click at [240, 168] on label "E" at bounding box center [231, 169] width 62 height 13
click at [235, 170] on input "E" at bounding box center [233, 172] width 4 height 4
radio input "true"
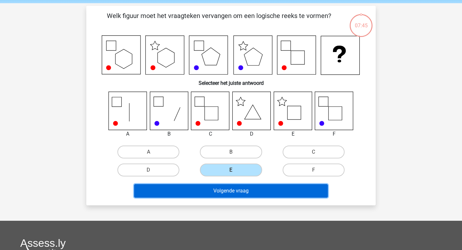
click at [248, 188] on button "Volgende vraag" at bounding box center [231, 190] width 194 height 13
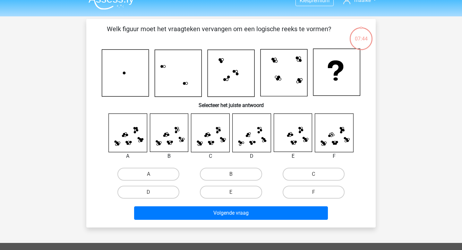
scroll to position [1, 0]
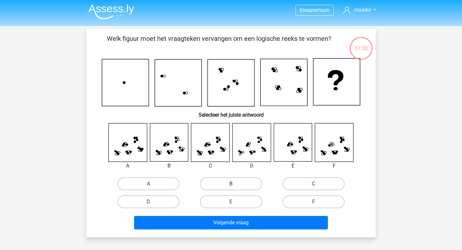
click at [221, 186] on label "B" at bounding box center [231, 183] width 62 height 13
click at [231, 186] on input "B" at bounding box center [233, 186] width 4 height 4
radio input "true"
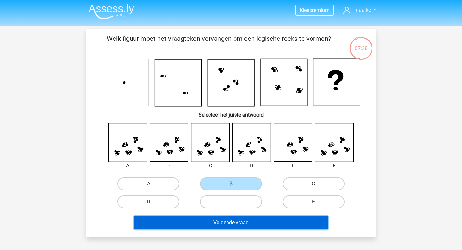
click at [227, 217] on button "Volgende vraag" at bounding box center [231, 222] width 194 height 13
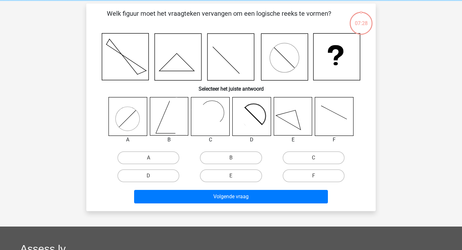
scroll to position [30, 0]
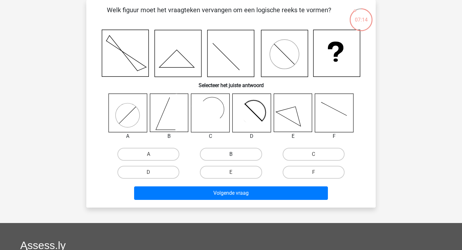
click at [243, 155] on label "B" at bounding box center [231, 154] width 62 height 13
click at [235, 155] on input "B" at bounding box center [233, 156] width 4 height 4
radio input "true"
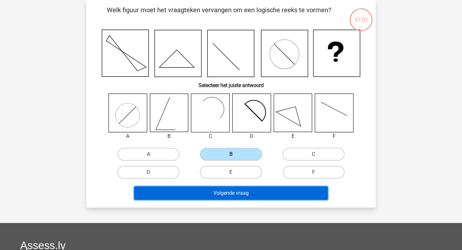
click at [237, 195] on button "Volgende vraag" at bounding box center [231, 192] width 194 height 13
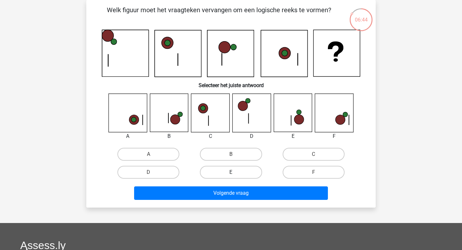
click at [243, 174] on label "E" at bounding box center [231, 172] width 62 height 13
click at [235, 174] on input "E" at bounding box center [233, 174] width 4 height 4
radio input "true"
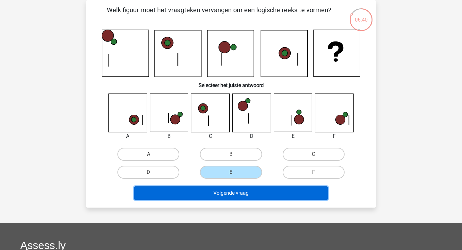
click at [246, 187] on button "Volgende vraag" at bounding box center [231, 192] width 194 height 13
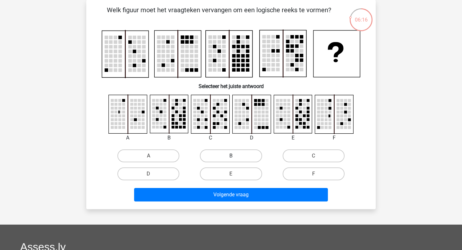
click at [226, 160] on label "B" at bounding box center [231, 155] width 62 height 13
click at [231, 160] on input "B" at bounding box center [233, 158] width 4 height 4
radio input "true"
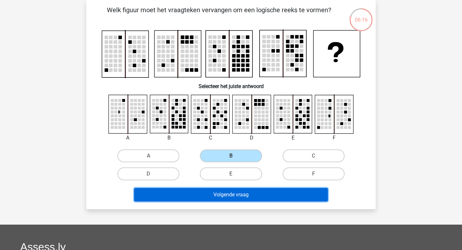
click at [229, 192] on button "Volgende vraag" at bounding box center [231, 194] width 194 height 13
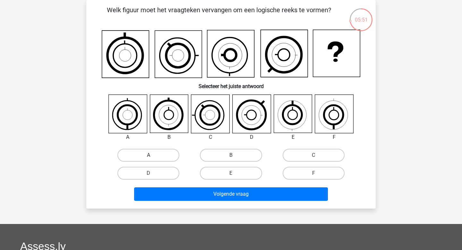
click at [170, 154] on label "A" at bounding box center [148, 155] width 62 height 13
click at [153, 155] on input "A" at bounding box center [151, 157] width 4 height 4
radio input "true"
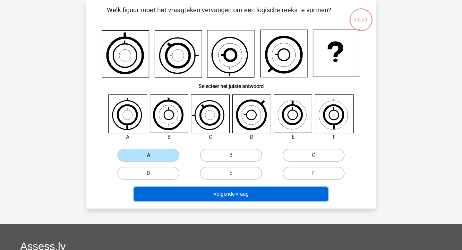
click at [199, 190] on button "Volgende vraag" at bounding box center [231, 193] width 194 height 13
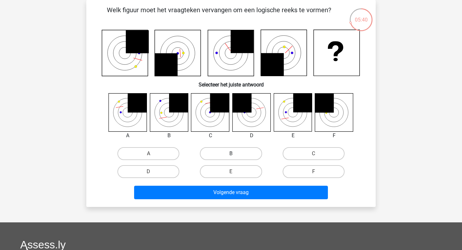
click at [236, 154] on label "B" at bounding box center [231, 153] width 62 height 13
click at [235, 154] on input "B" at bounding box center [233, 155] width 4 height 4
radio input "true"
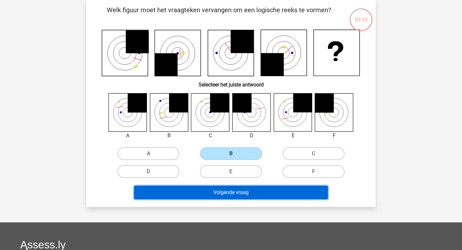
click at [233, 192] on button "Volgende vraag" at bounding box center [231, 191] width 194 height 13
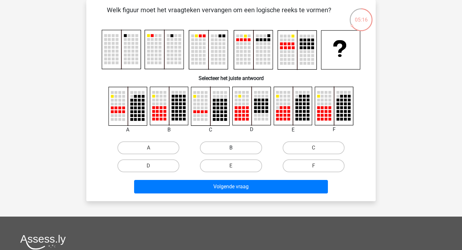
click at [225, 147] on label "B" at bounding box center [231, 147] width 62 height 13
click at [231, 148] on input "B" at bounding box center [233, 150] width 4 height 4
radio input "true"
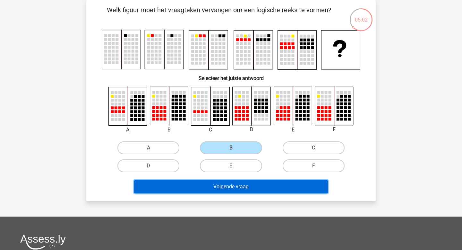
click at [223, 186] on button "Volgende vraag" at bounding box center [231, 186] width 194 height 13
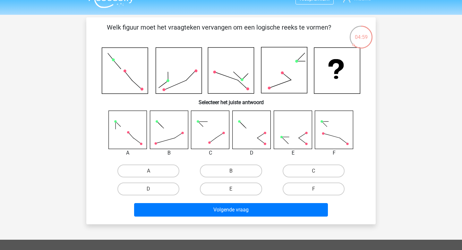
scroll to position [10, 0]
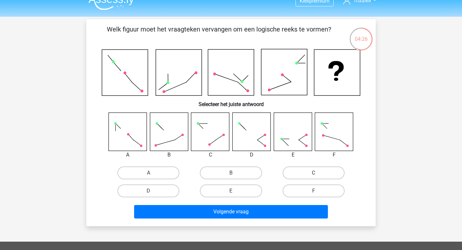
click at [297, 175] on label "C" at bounding box center [314, 172] width 62 height 13
click at [314, 175] on input "C" at bounding box center [316, 175] width 4 height 4
radio input "true"
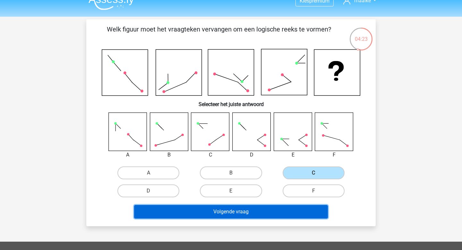
click at [241, 209] on button "Volgende vraag" at bounding box center [231, 211] width 194 height 13
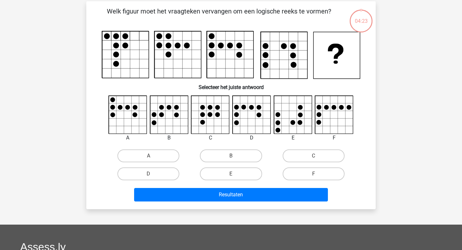
scroll to position [30, 0]
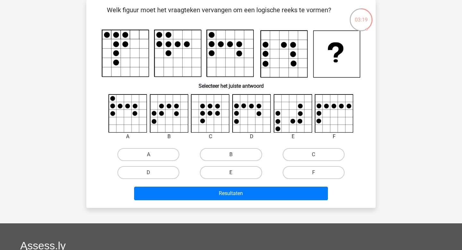
click at [254, 174] on label "E" at bounding box center [231, 172] width 62 height 13
click at [235, 174] on input "E" at bounding box center [233, 174] width 4 height 4
radio input "true"
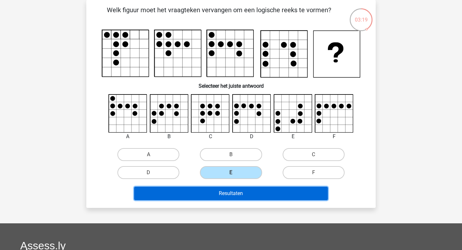
click at [256, 193] on button "Resultaten" at bounding box center [231, 192] width 194 height 13
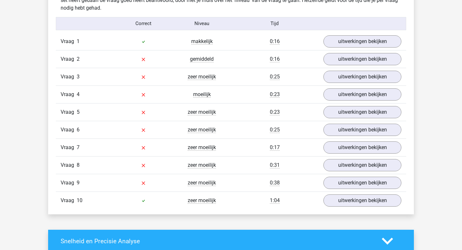
scroll to position [521, 0]
click at [348, 53] on link "uitwerkingen bekijken" at bounding box center [363, 59] width 90 height 14
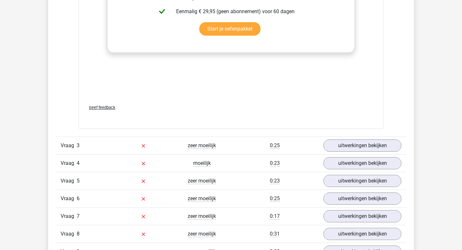
scroll to position [1001, 0]
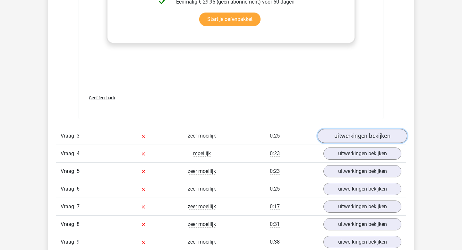
click at [349, 133] on link "uitwerkingen bekijken" at bounding box center [363, 136] width 90 height 14
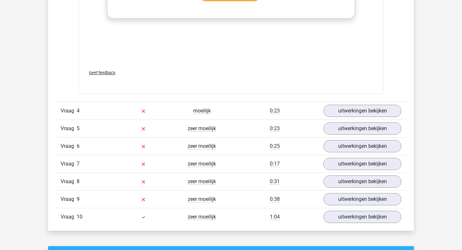
scroll to position [1581, 0]
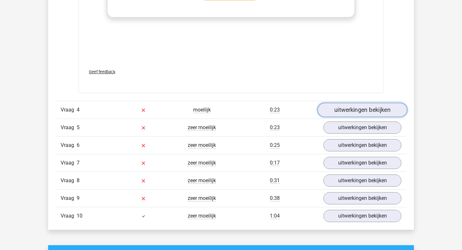
click at [350, 113] on link "uitwerkingen bekijken" at bounding box center [363, 110] width 90 height 14
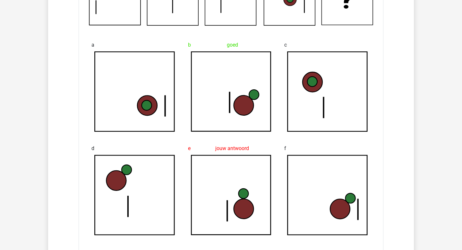
scroll to position [1748, 0]
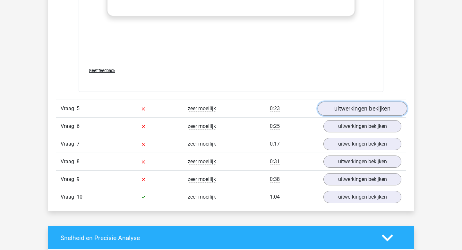
click at [365, 104] on link "uitwerkingen bekijken" at bounding box center [363, 108] width 90 height 14
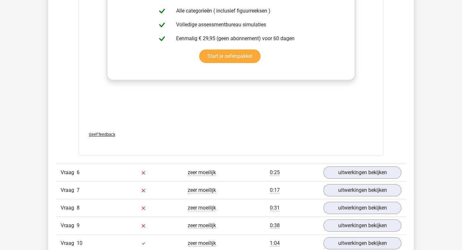
scroll to position [2683, 0]
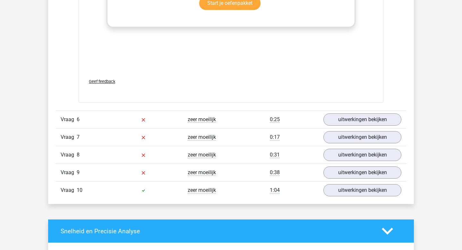
click at [364, 113] on div "Vraag 6 zeer moeilijk 0:25 uitwerkingen bekijken" at bounding box center [231, 119] width 350 height 18
click at [362, 119] on link "uitwerkingen bekijken" at bounding box center [363, 120] width 90 height 14
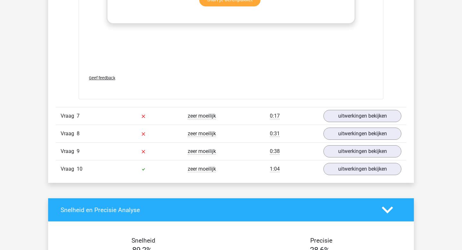
scroll to position [3262, 0]
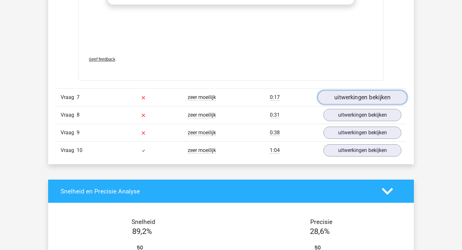
click at [351, 98] on link "uitwerkingen bekijken" at bounding box center [363, 97] width 90 height 14
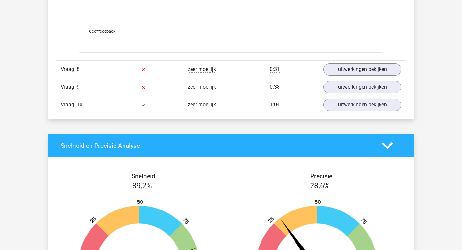
scroll to position [3658, 0]
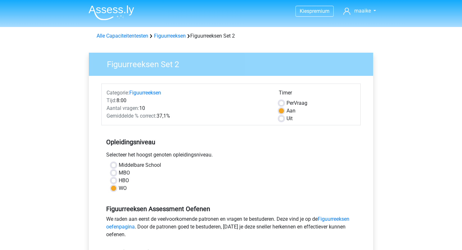
scroll to position [161, 0]
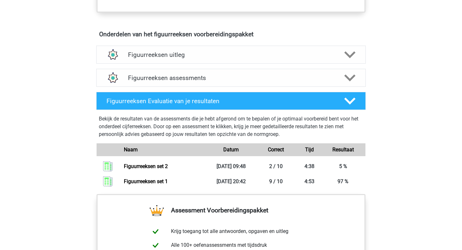
scroll to position [362, 0]
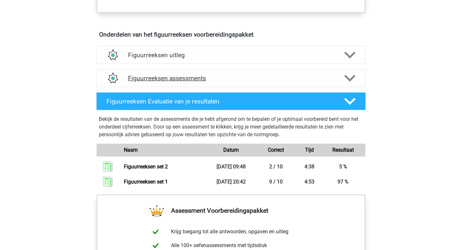
click at [216, 82] on div "Figuurreeksen assessments" at bounding box center [231, 78] width 270 height 18
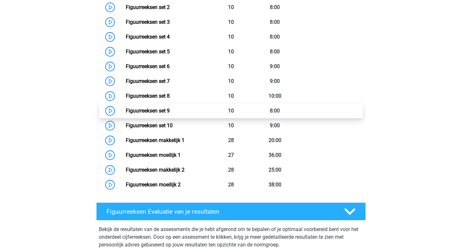
scroll to position [498, 0]
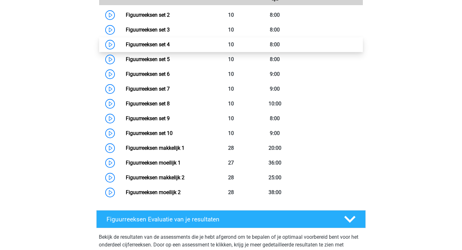
click at [160, 47] on link "Figuurreeksen set 4" at bounding box center [148, 44] width 44 height 6
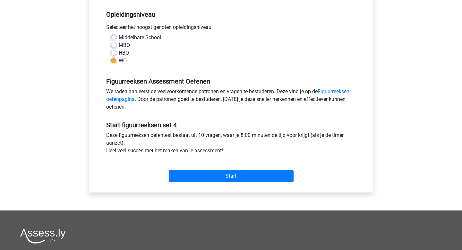
scroll to position [128, 0]
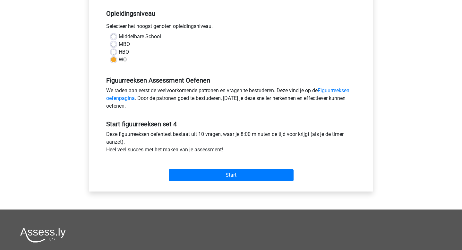
click at [226, 183] on div "Start" at bounding box center [230, 170] width 259 height 28
click at [219, 181] on div "Start" at bounding box center [230, 170] width 259 height 28
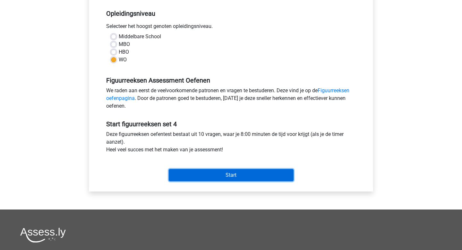
click at [209, 171] on input "Start" at bounding box center [231, 175] width 125 height 12
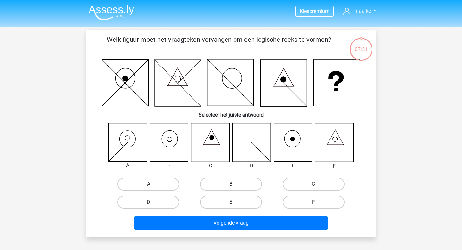
click at [208, 185] on label "B" at bounding box center [231, 183] width 62 height 13
click at [231, 185] on input "B" at bounding box center [233, 186] width 4 height 4
radio input "true"
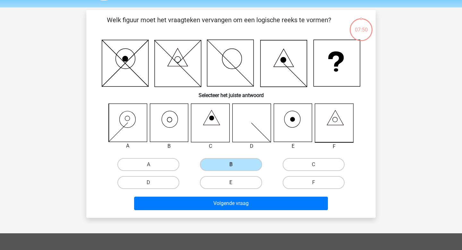
scroll to position [22, 0]
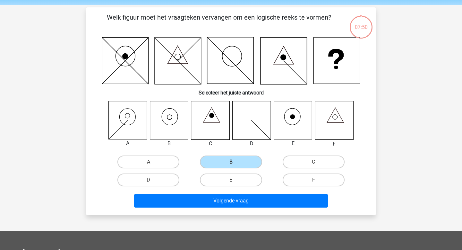
click at [220, 207] on div "Volgende vraag" at bounding box center [231, 202] width 248 height 16
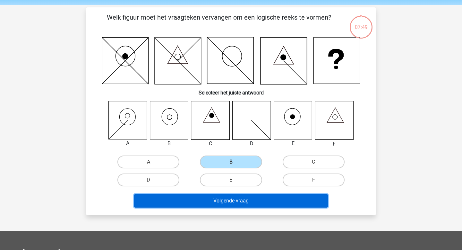
click at [210, 201] on button "Volgende vraag" at bounding box center [231, 200] width 194 height 13
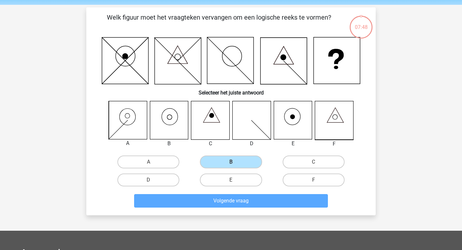
scroll to position [30, 0]
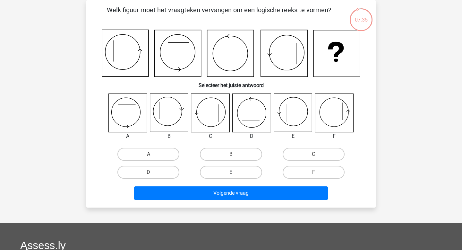
click at [206, 172] on label "E" at bounding box center [231, 172] width 62 height 13
click at [231, 172] on input "E" at bounding box center [233, 174] width 4 height 4
radio input "true"
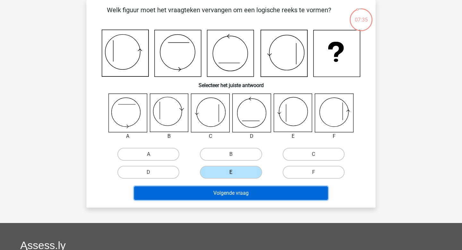
click at [221, 194] on button "Volgende vraag" at bounding box center [231, 192] width 194 height 13
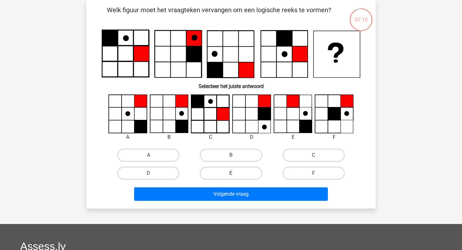
click at [244, 170] on label "E" at bounding box center [231, 173] width 62 height 13
click at [235, 173] on input "E" at bounding box center [233, 175] width 4 height 4
radio input "true"
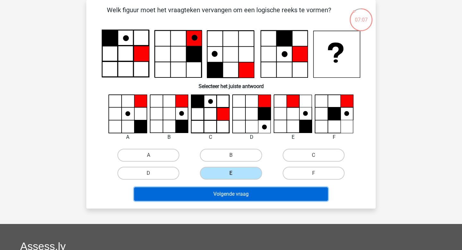
click at [227, 198] on button "Volgende vraag" at bounding box center [231, 193] width 194 height 13
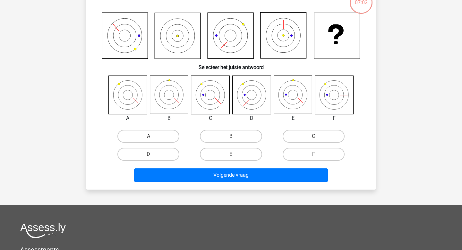
scroll to position [0, 0]
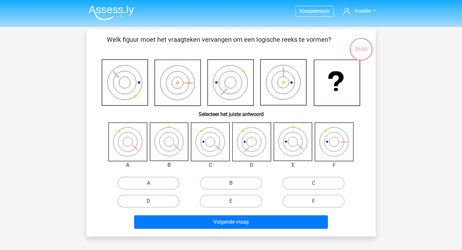
click at [117, 10] on img at bounding box center [112, 12] width 46 height 15
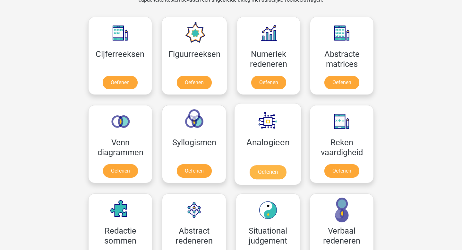
scroll to position [284, 0]
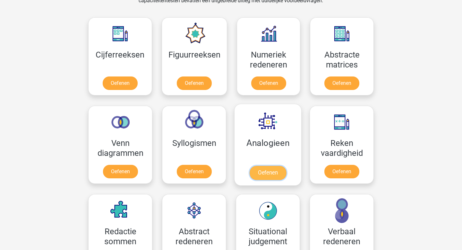
click at [273, 173] on link "Oefenen" at bounding box center [268, 173] width 37 height 14
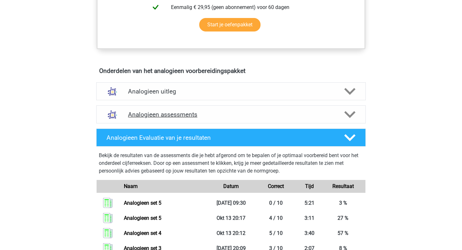
click at [218, 120] on div "Analogieen assessments" at bounding box center [231, 114] width 270 height 18
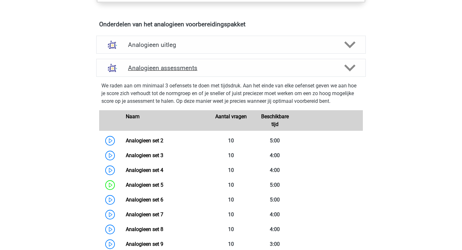
scroll to position [431, 0]
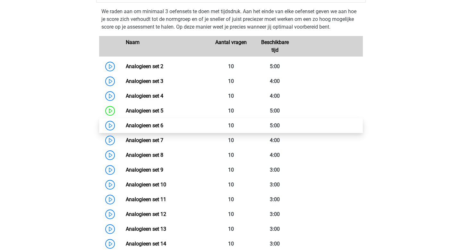
click at [163, 125] on link "Analogieen set 6" at bounding box center [145, 125] width 38 height 6
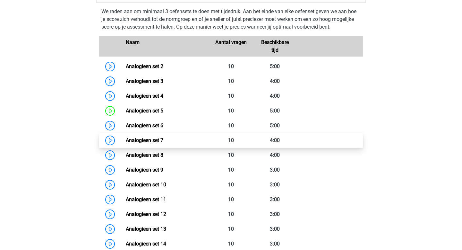
click at [163, 137] on link "Analogieen set 7" at bounding box center [145, 140] width 38 height 6
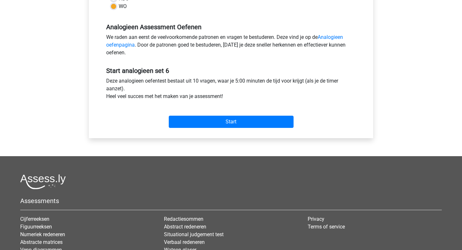
scroll to position [187, 0]
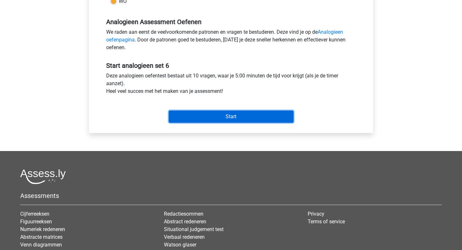
click at [222, 118] on input "Start" at bounding box center [231, 116] width 125 height 12
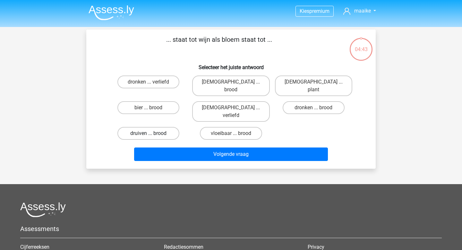
click at [154, 127] on label "druiven ... brood" at bounding box center [148, 133] width 62 height 13
click at [153, 133] on input "druiven ... brood" at bounding box center [151, 135] width 4 height 4
radio input "true"
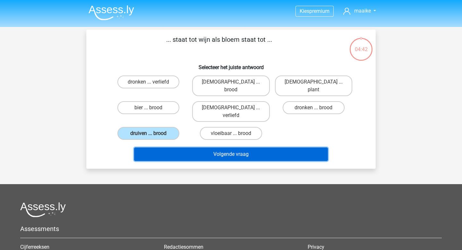
click at [177, 147] on button "Volgende vraag" at bounding box center [231, 153] width 194 height 13
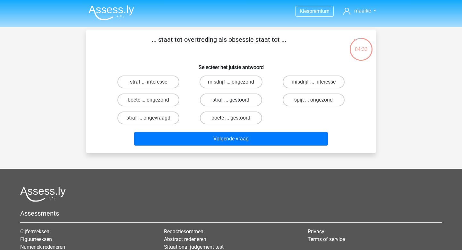
click at [214, 99] on label "straf ... gestoord" at bounding box center [231, 99] width 62 height 13
click at [231, 100] on input "straf ... gestoord" at bounding box center [233, 102] width 4 height 4
radio input "true"
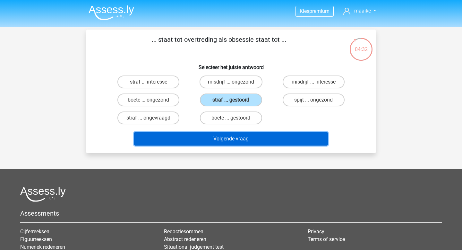
click at [220, 139] on button "Volgende vraag" at bounding box center [231, 138] width 194 height 13
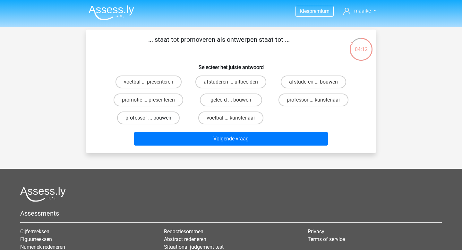
click at [157, 118] on label "professor ... bouwen" at bounding box center [148, 117] width 63 height 13
click at [153, 118] on input "professor ... bouwen" at bounding box center [151, 120] width 4 height 4
radio input "true"
click at [168, 132] on div "Volgende vraag" at bounding box center [231, 137] width 269 height 21
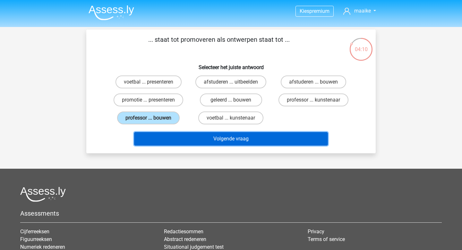
click at [222, 137] on button "Volgende vraag" at bounding box center [231, 138] width 194 height 13
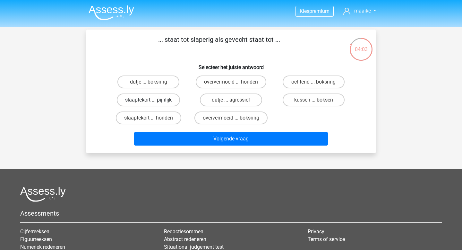
click at [171, 100] on label "slaaptekort ... pijnlijk" at bounding box center [148, 99] width 63 height 13
click at [153, 100] on input "slaaptekort ... pijnlijk" at bounding box center [151, 102] width 4 height 4
radio input "true"
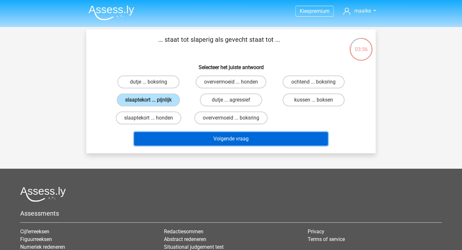
click at [211, 138] on button "Volgende vraag" at bounding box center [231, 138] width 194 height 13
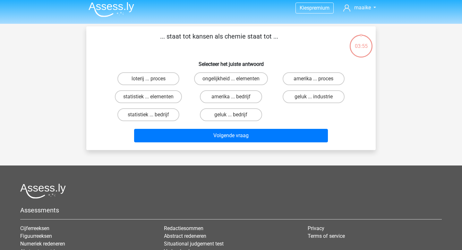
scroll to position [3, 0]
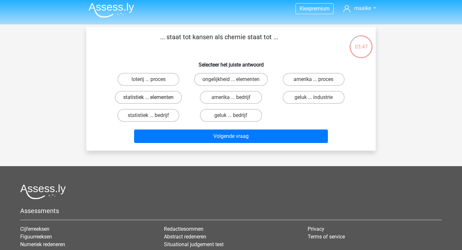
click at [157, 97] on label "statistiek ... elementen" at bounding box center [148, 97] width 67 height 13
click at [153, 97] on input "statistiek ... elementen" at bounding box center [151, 99] width 4 height 4
radio input "true"
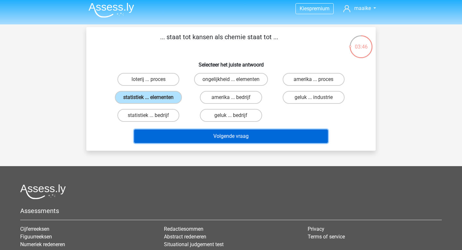
click at [177, 135] on button "Volgende vraag" at bounding box center [231, 135] width 194 height 13
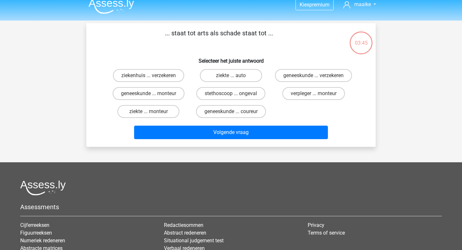
scroll to position [4, 0]
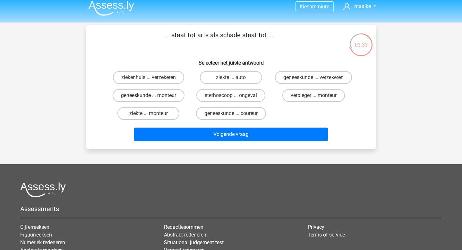
click at [167, 102] on label "geneeskunde ... monteur" at bounding box center [149, 95] width 72 height 13
click at [153, 99] on input "geneeskunde ... monteur" at bounding box center [151, 97] width 4 height 4
radio input "true"
click at [173, 131] on div "Volgende vraag" at bounding box center [231, 132] width 269 height 21
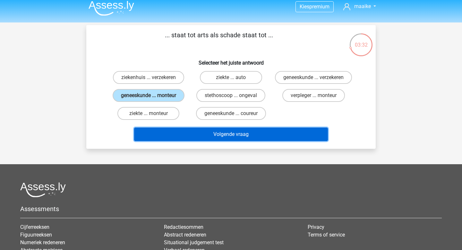
click at [179, 141] on button "Volgende vraag" at bounding box center [231, 133] width 194 height 13
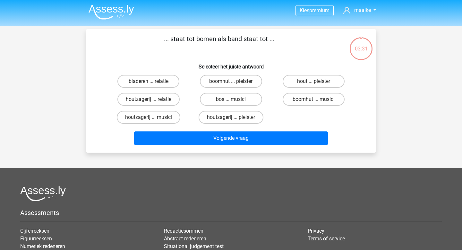
scroll to position [0, 0]
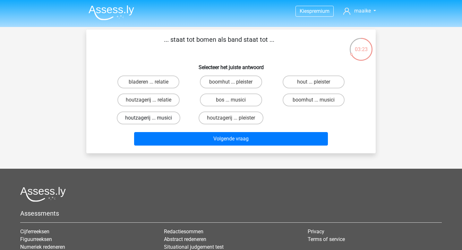
click at [164, 119] on label "houtzagerij ... musici" at bounding box center [149, 117] width 64 height 13
click at [153, 119] on input "houtzagerij ... musici" at bounding box center [151, 120] width 4 height 4
radio input "true"
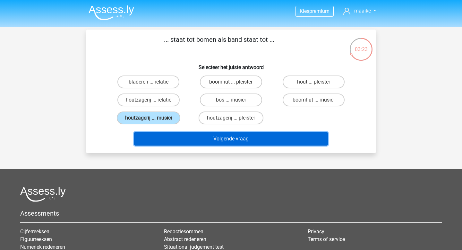
click at [190, 140] on button "Volgende vraag" at bounding box center [231, 138] width 194 height 13
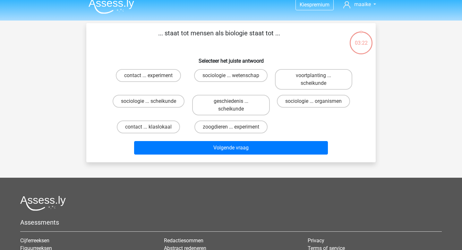
scroll to position [3, 0]
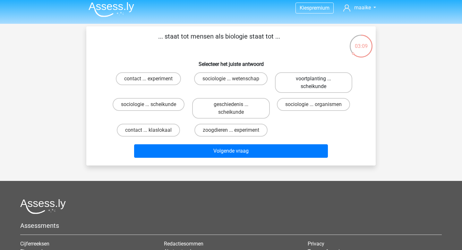
click at [288, 83] on label "voortplanting ... scheikunde" at bounding box center [313, 82] width 77 height 21
click at [314, 83] on input "voortplanting ... scheikunde" at bounding box center [316, 81] width 4 height 4
radio input "true"
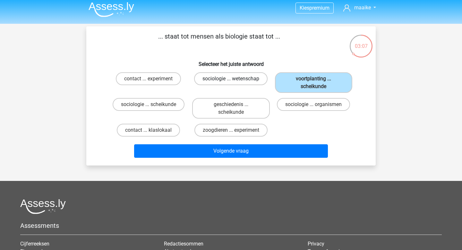
click at [262, 82] on label "sociologie ... wetenschap" at bounding box center [230, 78] width 73 height 13
click at [235, 82] on input "sociologie ... wetenschap" at bounding box center [233, 81] width 4 height 4
radio input "true"
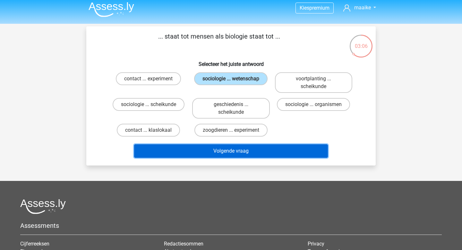
click at [250, 146] on button "Volgende vraag" at bounding box center [231, 150] width 194 height 13
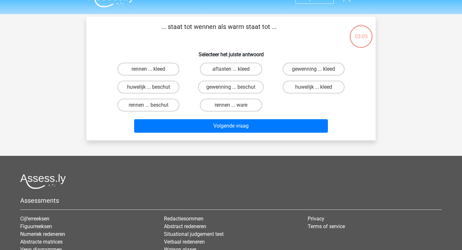
scroll to position [0, 0]
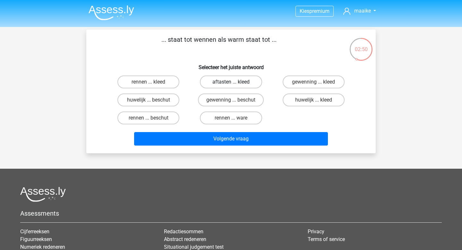
click at [226, 82] on label "aftasten ... kleed" at bounding box center [231, 81] width 62 height 13
click at [231, 82] on input "aftasten ... kleed" at bounding box center [233, 84] width 4 height 4
radio input "true"
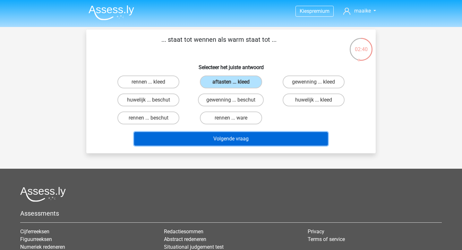
click at [245, 139] on button "Volgende vraag" at bounding box center [231, 138] width 194 height 13
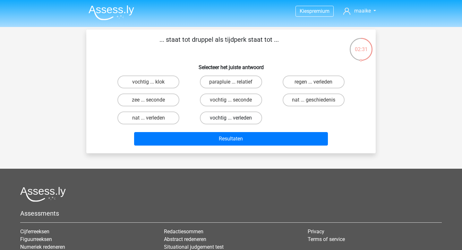
click at [220, 119] on label "vochtig ... verleden" at bounding box center [231, 117] width 62 height 13
click at [231, 119] on input "vochtig ... verleden" at bounding box center [233, 120] width 4 height 4
radio input "true"
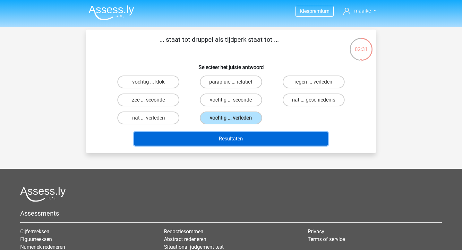
click at [223, 142] on button "Resultaten" at bounding box center [231, 138] width 194 height 13
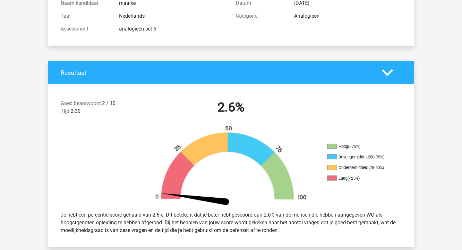
scroll to position [97, 0]
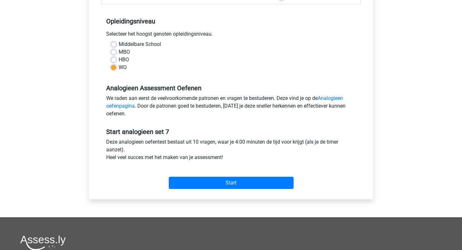
scroll to position [125, 0]
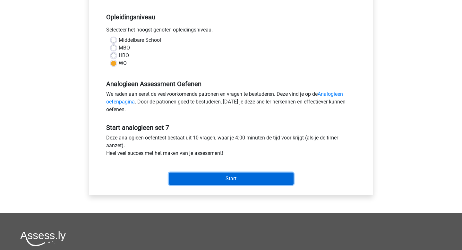
click at [218, 180] on input "Start" at bounding box center [231, 178] width 125 height 12
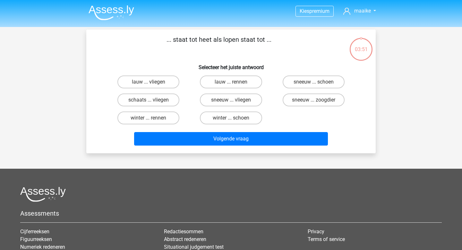
click at [231, 82] on input "lauw ... rennen" at bounding box center [233, 84] width 4 height 4
radio input "true"
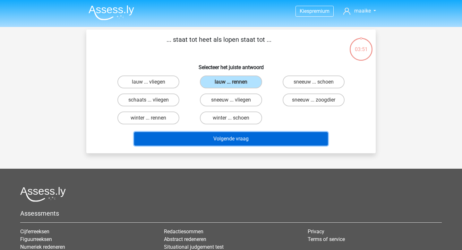
click at [234, 133] on button "Volgende vraag" at bounding box center [231, 138] width 194 height 13
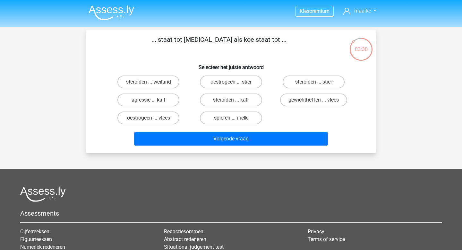
click at [317, 83] on input "steroïden ... stier" at bounding box center [316, 84] width 4 height 4
radio input "true"
click at [302, 130] on div "Volgende vraag" at bounding box center [231, 137] width 269 height 21
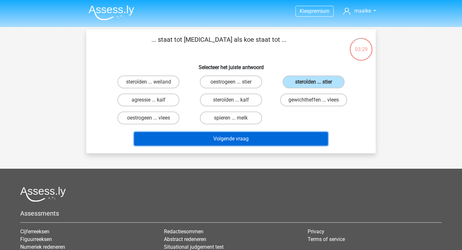
click at [289, 137] on button "Volgende vraag" at bounding box center [231, 138] width 194 height 13
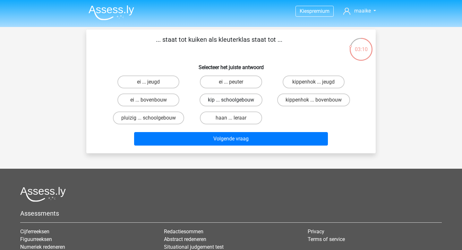
click at [228, 101] on label "kip ... schoolgebouw" at bounding box center [231, 99] width 63 height 13
click at [231, 101] on input "kip ... schoolgebouw" at bounding box center [233, 102] width 4 height 4
radio input "true"
click at [245, 118] on label "haan ... leraar" at bounding box center [231, 117] width 62 height 13
click at [235, 118] on input "haan ... leraar" at bounding box center [233, 120] width 4 height 4
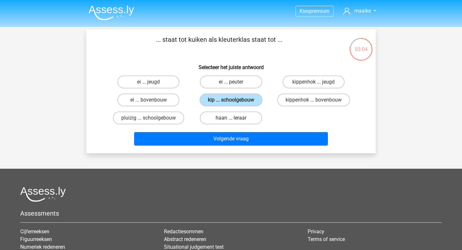
radio input "true"
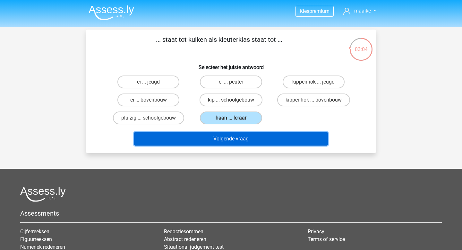
click at [244, 145] on button "Volgende vraag" at bounding box center [231, 138] width 194 height 13
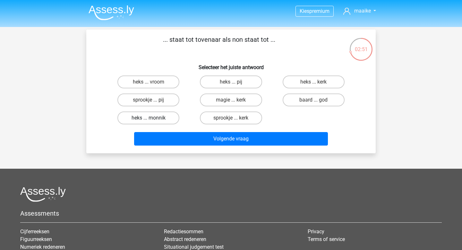
click at [158, 120] on label "heks ... monnik" at bounding box center [148, 117] width 62 height 13
click at [153, 120] on input "heks ... monnik" at bounding box center [151, 120] width 4 height 4
radio input "true"
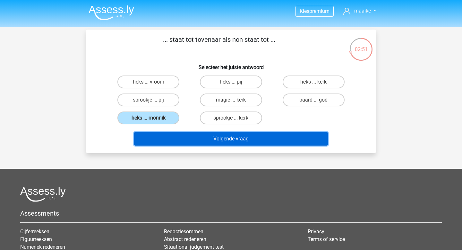
click at [176, 136] on button "Volgende vraag" at bounding box center [231, 138] width 194 height 13
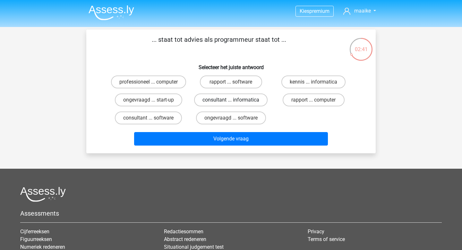
click at [205, 100] on label "consultant ... informatica" at bounding box center [230, 99] width 73 height 13
click at [231, 100] on input "consultant ... informatica" at bounding box center [233, 102] width 4 height 4
radio input "true"
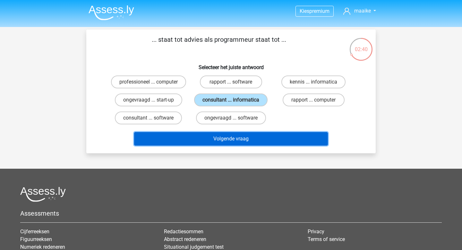
click at [216, 132] on button "Volgende vraag" at bounding box center [231, 138] width 194 height 13
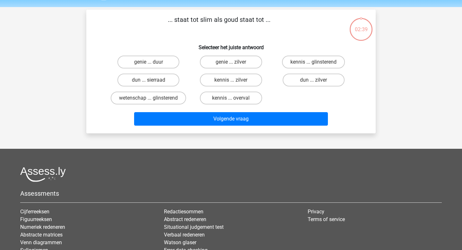
scroll to position [9, 0]
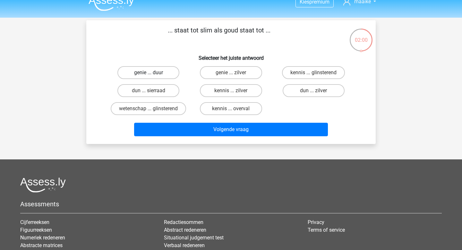
click at [153, 72] on label "genie ... duur" at bounding box center [148, 72] width 62 height 13
click at [153, 73] on input "genie ... duur" at bounding box center [151, 75] width 4 height 4
radio input "true"
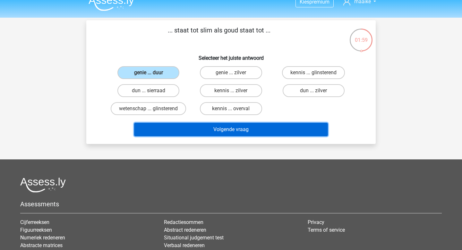
click at [192, 126] on button "Volgende vraag" at bounding box center [231, 129] width 194 height 13
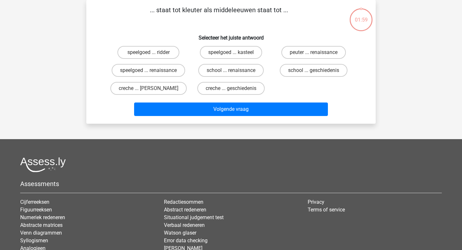
scroll to position [0, 0]
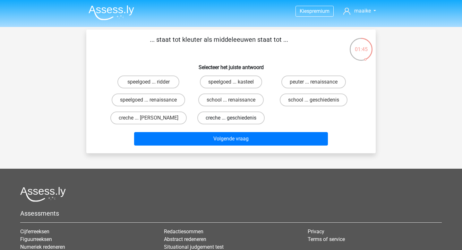
click at [224, 121] on label "creche ... geschiedenis" at bounding box center [230, 117] width 67 height 13
click at [231, 121] on input "creche ... geschiedenis" at bounding box center [233, 120] width 4 height 4
radio input "true"
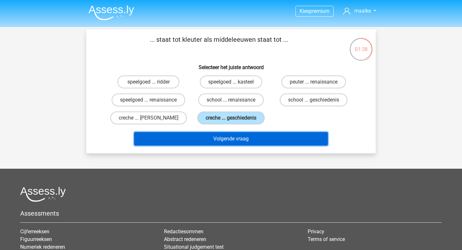
click at [231, 140] on button "Volgende vraag" at bounding box center [231, 138] width 194 height 13
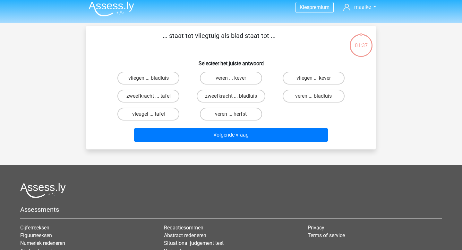
scroll to position [1, 0]
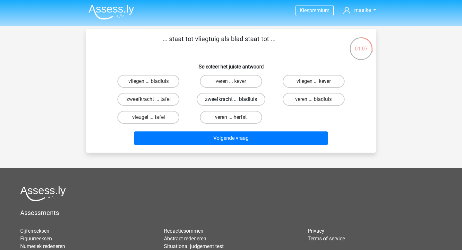
click at [239, 99] on label "zweefkracht ... bladluis" at bounding box center [231, 99] width 69 height 13
click at [235, 99] on input "zweefkracht ... bladluis" at bounding box center [233, 101] width 4 height 4
radio input "true"
click at [165, 77] on label "vliegen ... bladluis" at bounding box center [148, 81] width 62 height 13
click at [153, 81] on input "vliegen ... bladluis" at bounding box center [151, 83] width 4 height 4
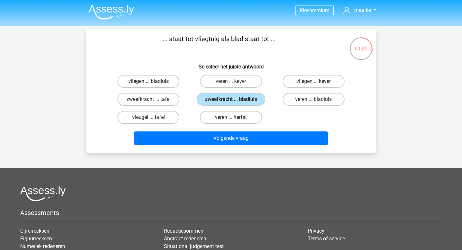
radio input "true"
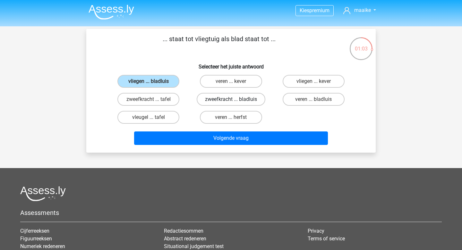
click at [225, 94] on label "zweefkracht ... bladluis" at bounding box center [231, 99] width 69 height 13
click at [231, 99] on input "zweefkracht ... bladluis" at bounding box center [233, 101] width 4 height 4
radio input "true"
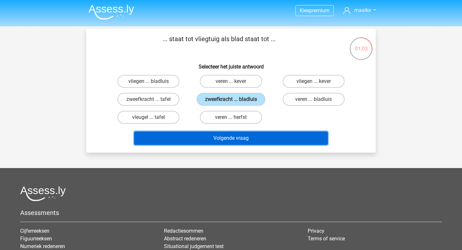
click at [231, 132] on button "Volgende vraag" at bounding box center [231, 137] width 194 height 13
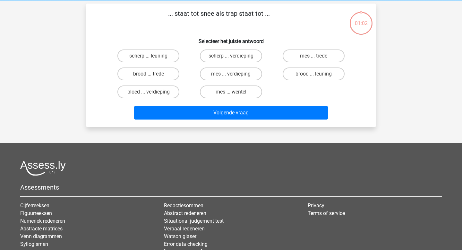
scroll to position [30, 0]
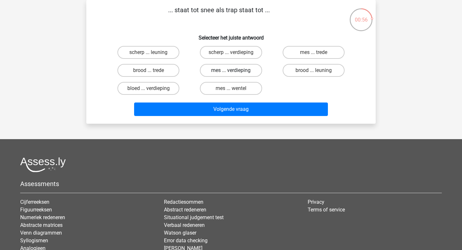
click at [236, 71] on label "mes ... verdieping" at bounding box center [231, 70] width 62 height 13
click at [235, 71] on input "mes ... verdieping" at bounding box center [233, 72] width 4 height 4
radio input "true"
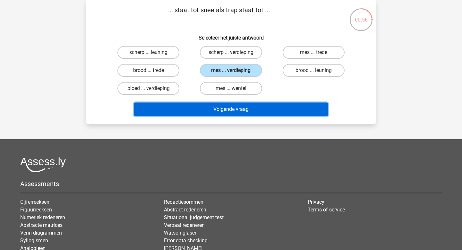
click at [236, 105] on button "Volgende vraag" at bounding box center [231, 108] width 194 height 13
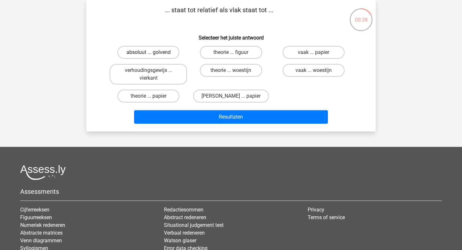
click at [146, 49] on label "absoluut ... golvend" at bounding box center [148, 52] width 62 height 13
click at [149, 52] on input "absoluut ... golvend" at bounding box center [151, 54] width 4 height 4
radio input "true"
click at [207, 108] on div "Resultaten" at bounding box center [231, 115] width 269 height 21
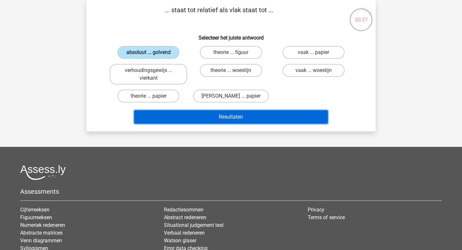
click at [211, 120] on button "Resultaten" at bounding box center [231, 116] width 194 height 13
